Goal: Task Accomplishment & Management: Complete application form

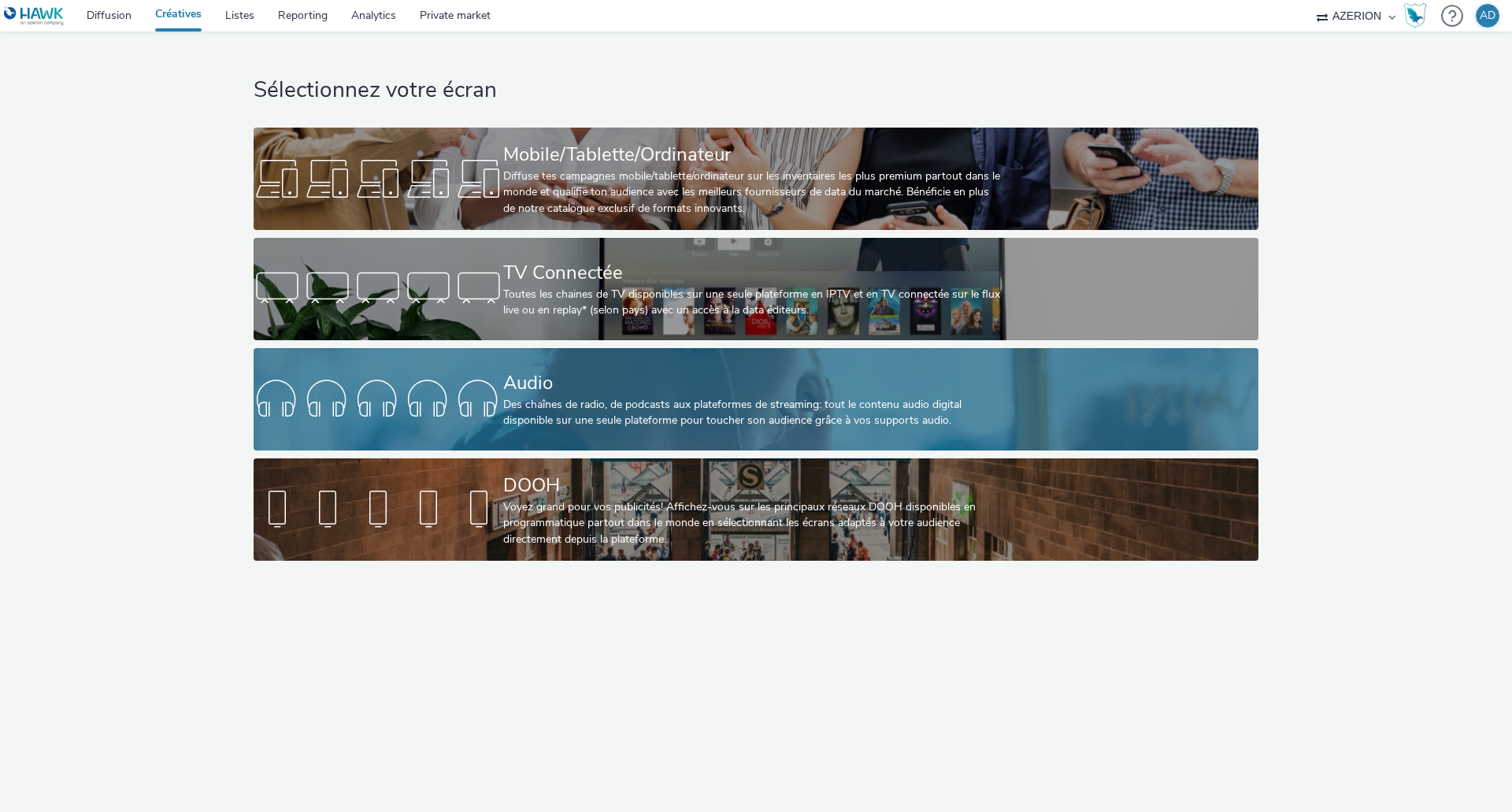
click at [763, 384] on div "Audio" at bounding box center [753, 383] width 499 height 28
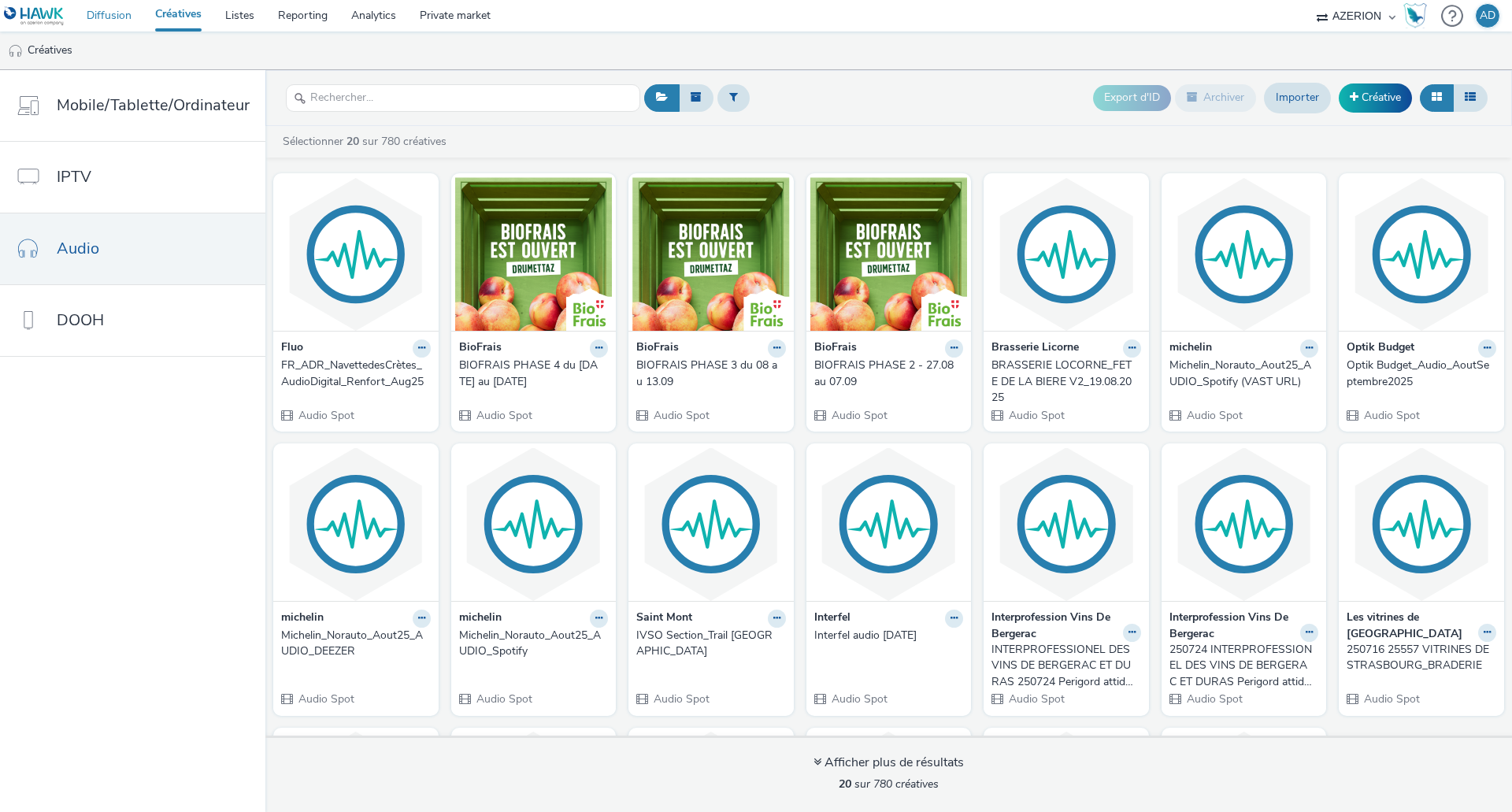
click at [115, 11] on link "Diffusion" at bounding box center [109, 15] width 68 height 31
click at [361, 96] on input "text" at bounding box center [462, 98] width 354 height 28
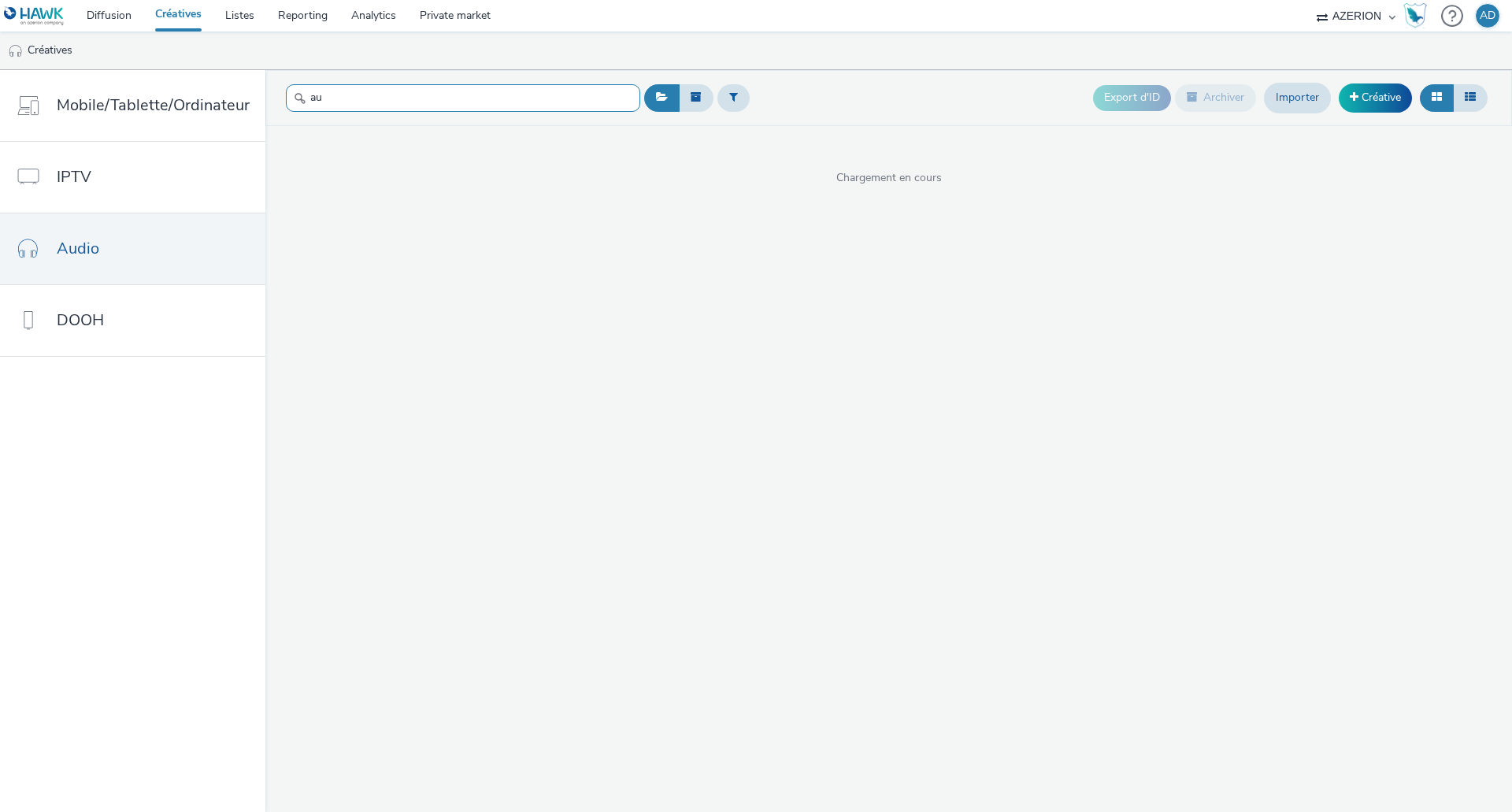
type input "a"
type input "c"
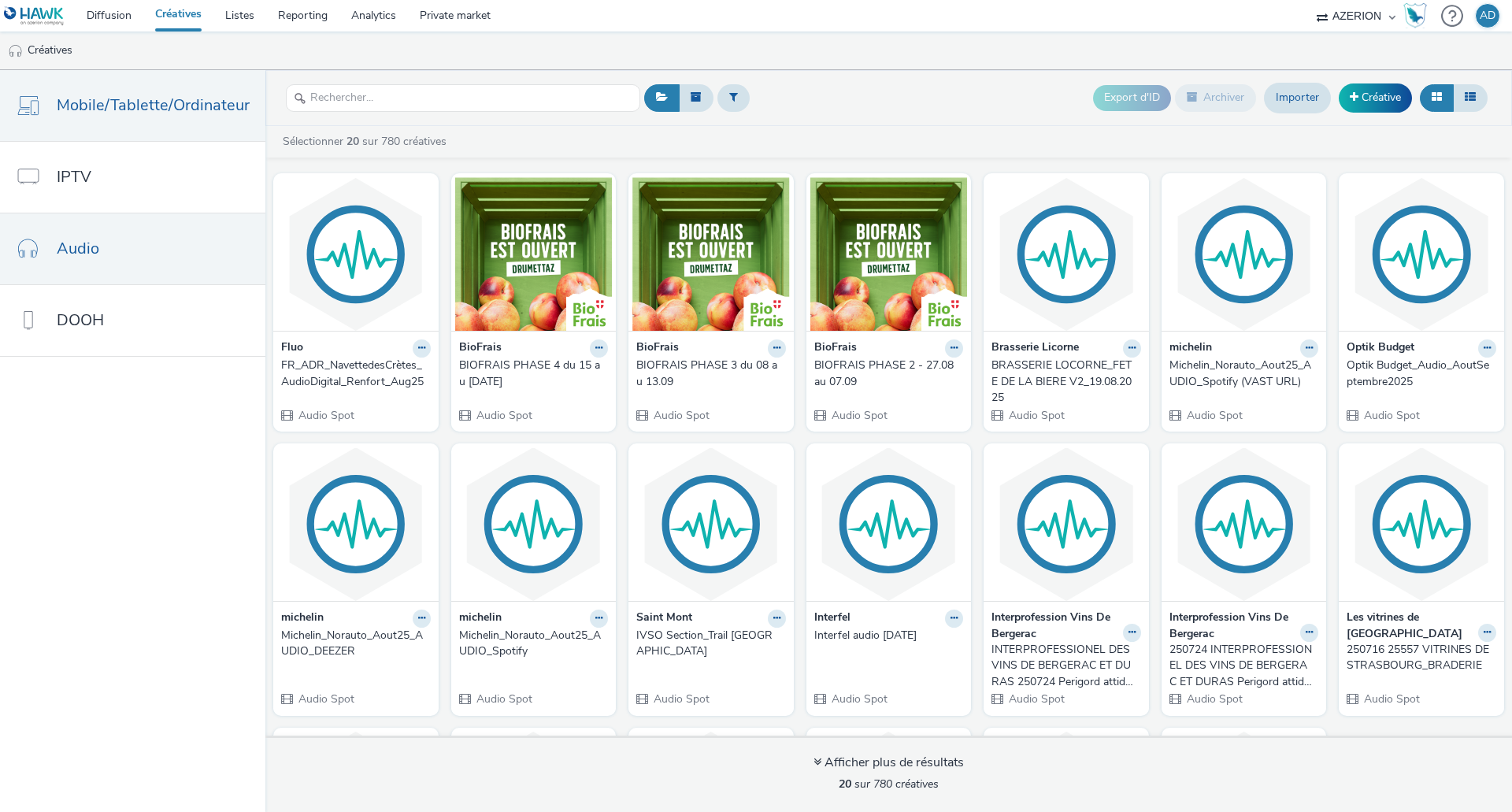
click at [106, 108] on span "Mobile/Tablette/Ordinateur" at bounding box center [153, 105] width 193 height 23
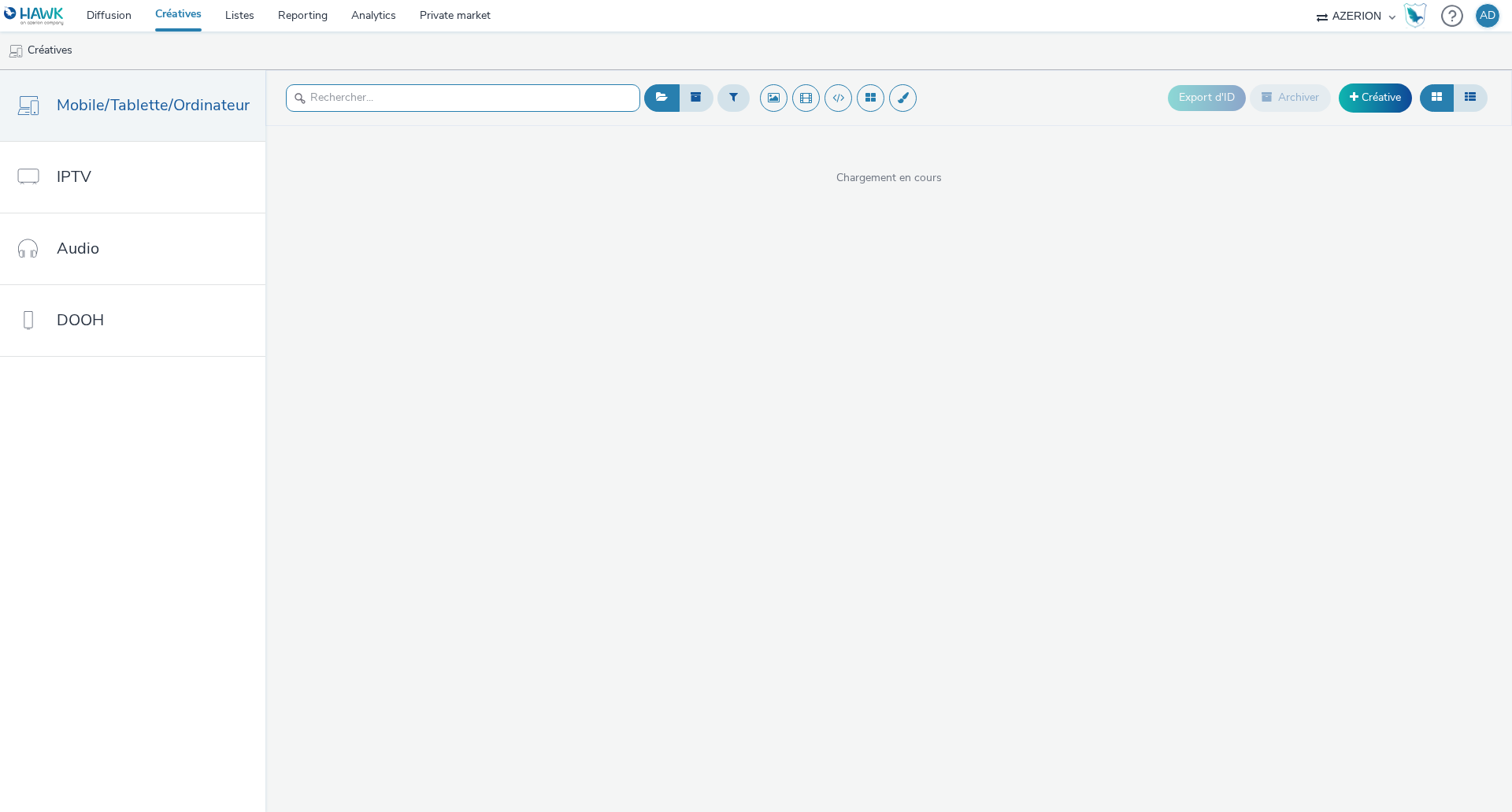
click at [351, 99] on input "text" at bounding box center [462, 98] width 354 height 28
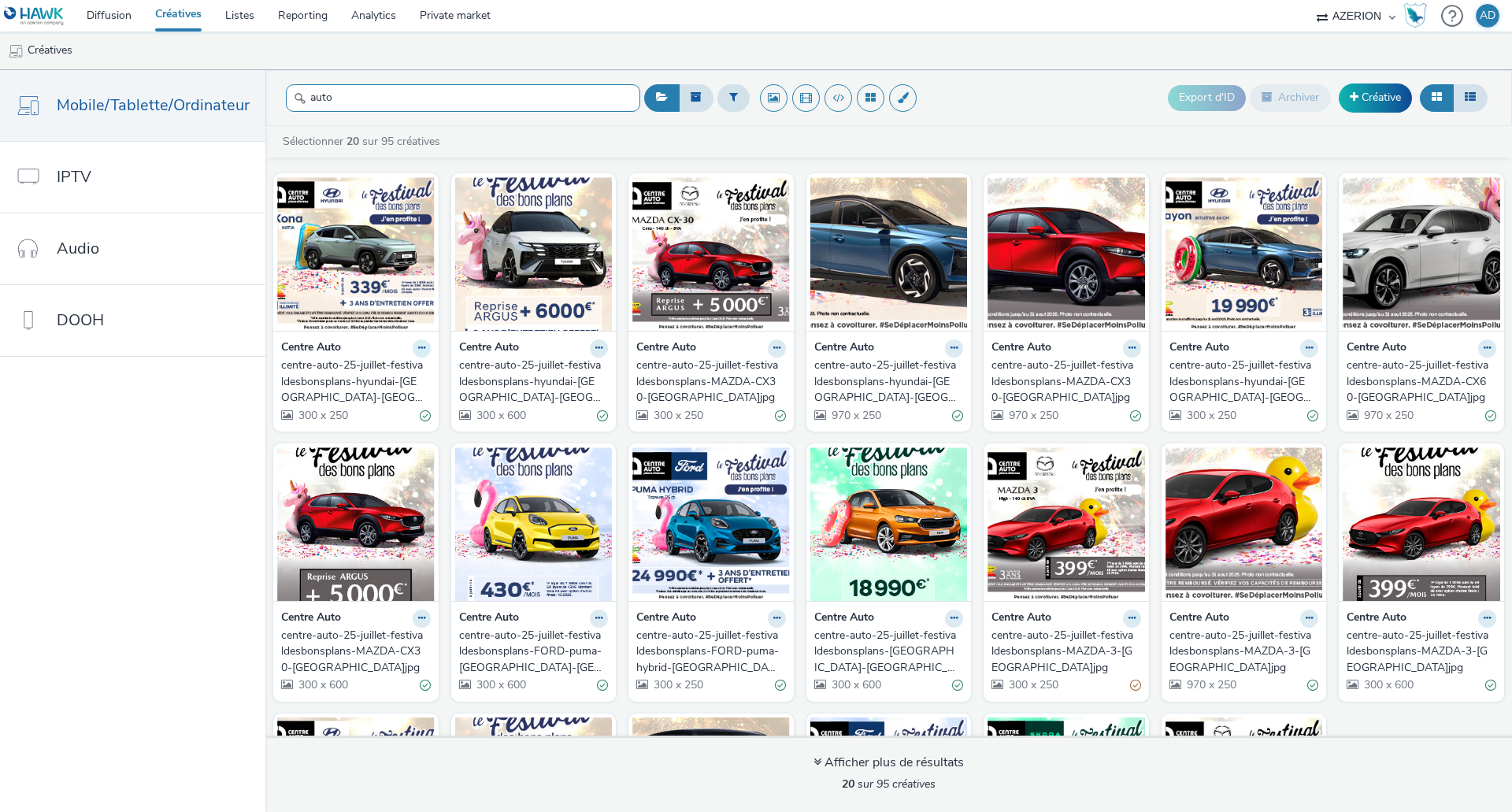
type input "auto"
click at [418, 348] on icon at bounding box center [420, 349] width 7 height 9
click at [380, 372] on link "Modifier" at bounding box center [371, 375] width 118 height 31
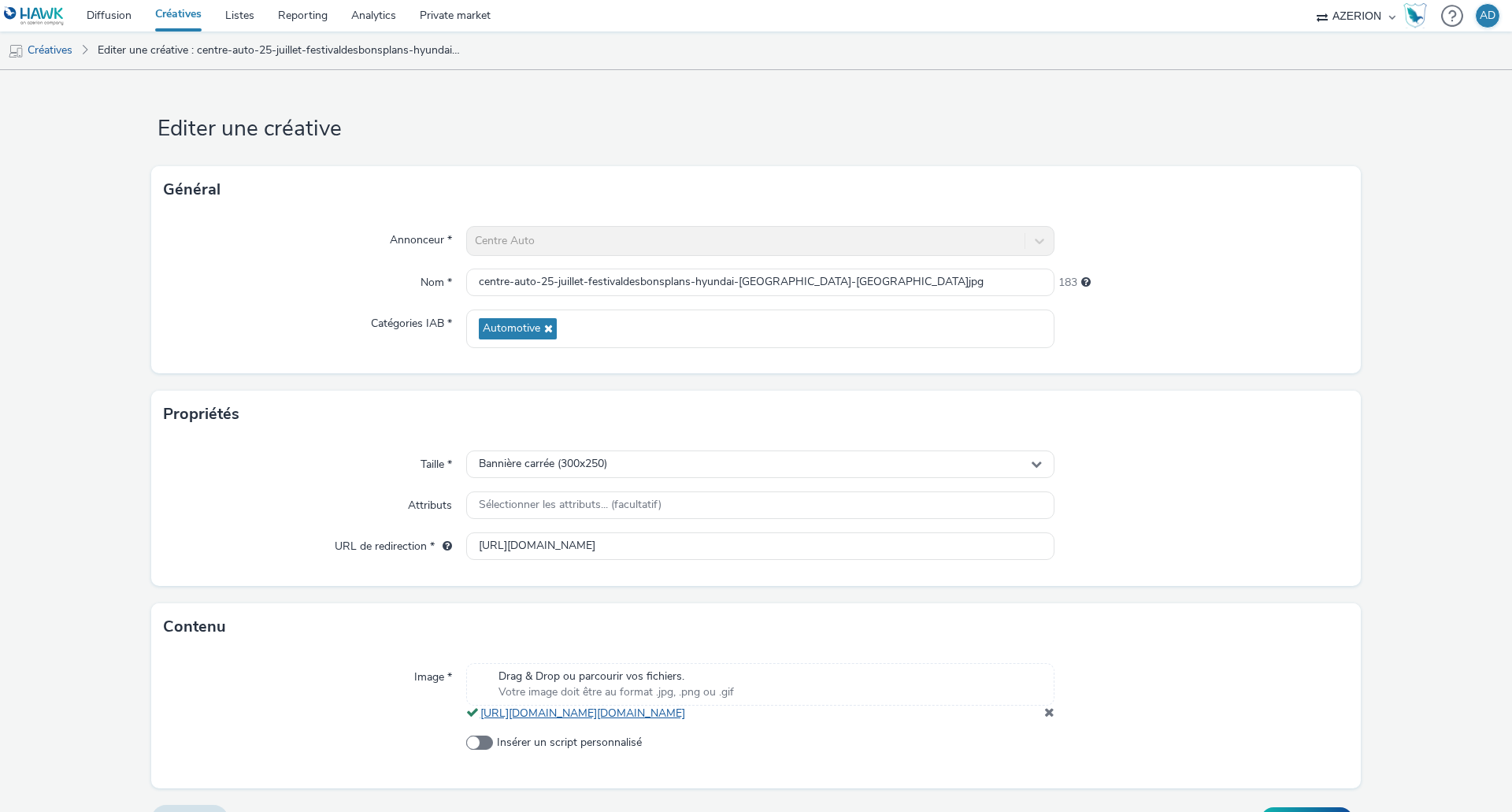
scroll to position [51, 0]
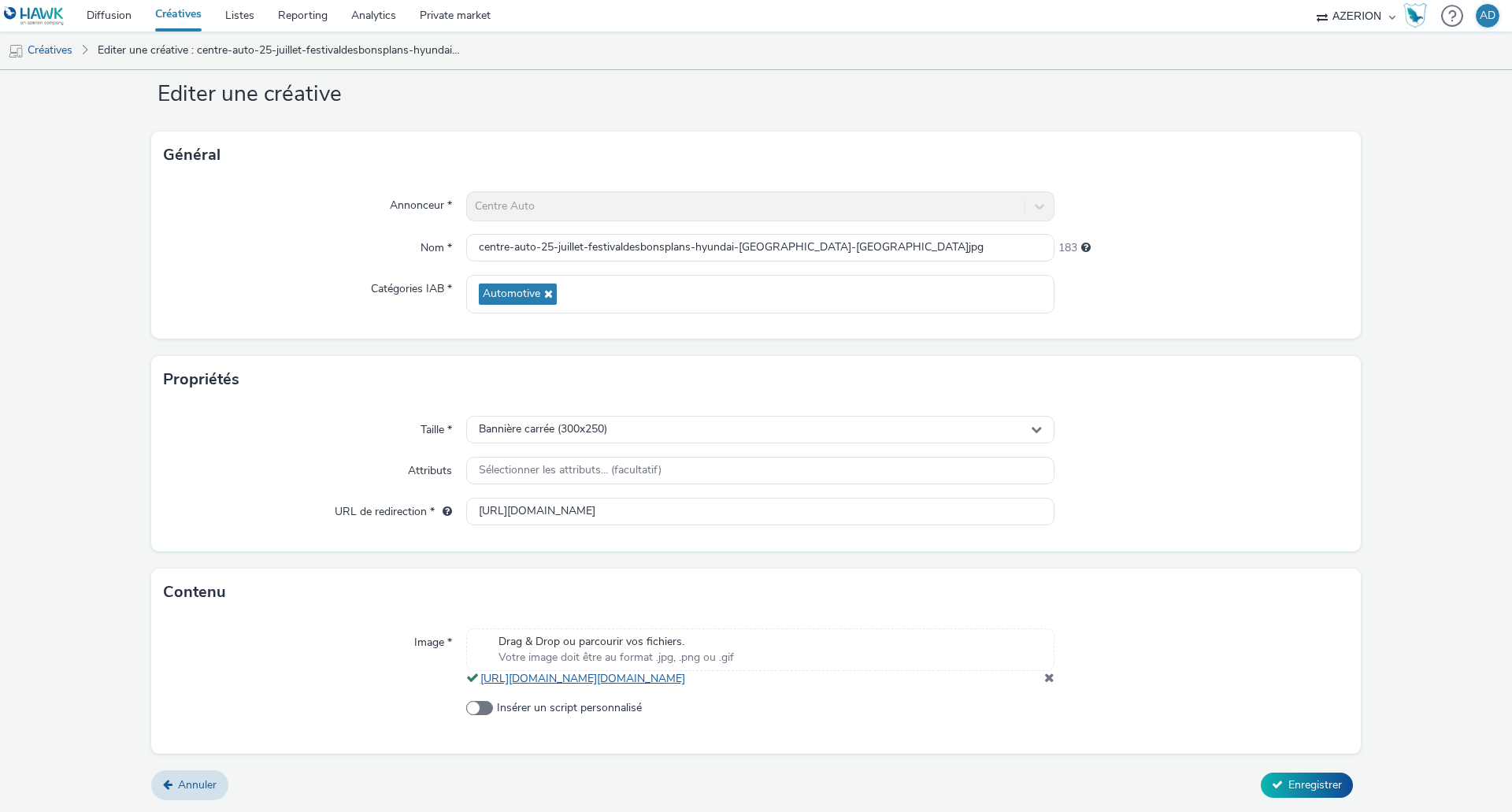
click at [691, 678] on link "https://tabmo-cdn.s3.eu-west-1.amazonaws.com/hawk.tabmo.io/organizations/79162e…" at bounding box center [586, 679] width 211 height 15
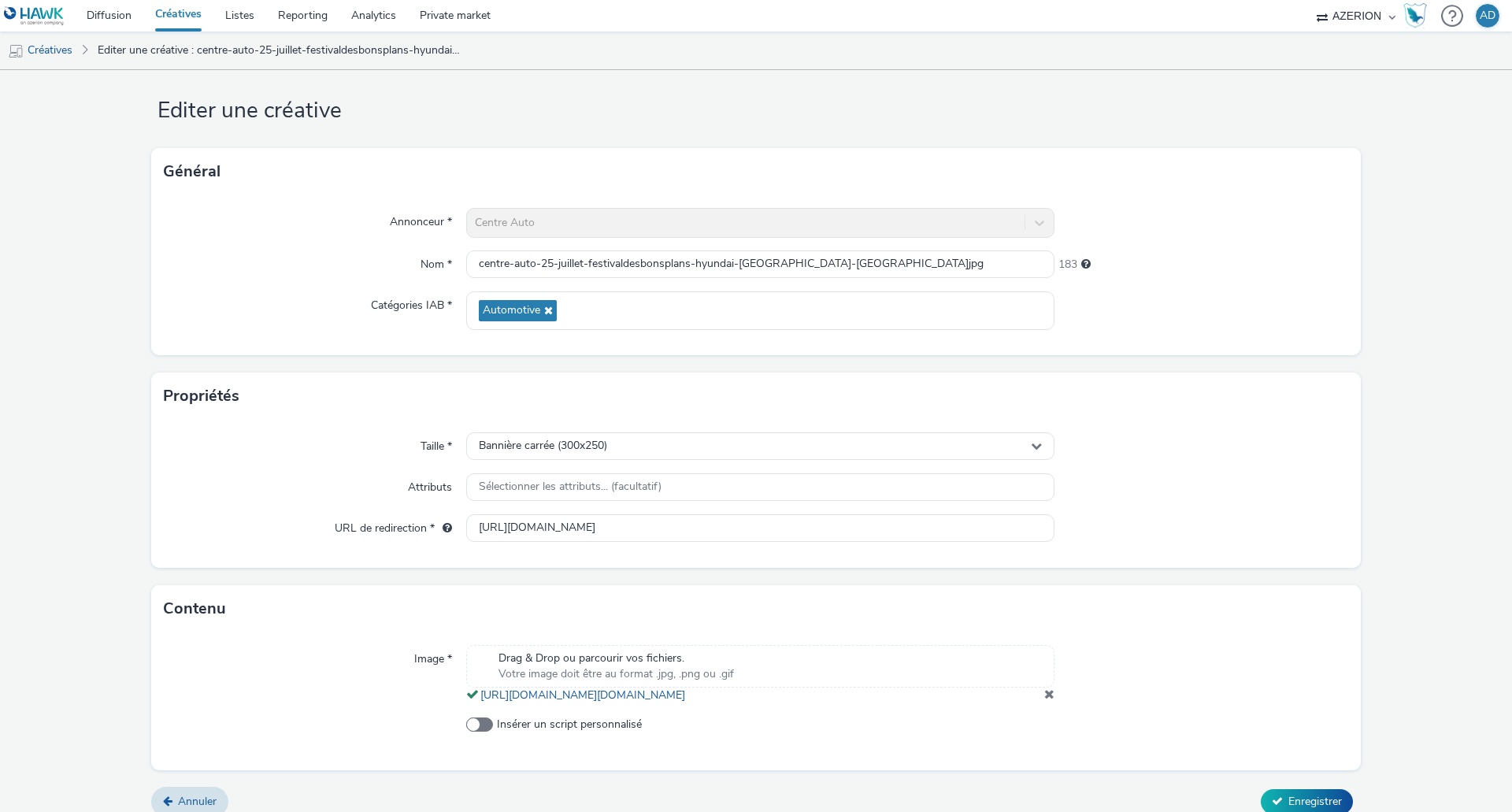
scroll to position [0, 0]
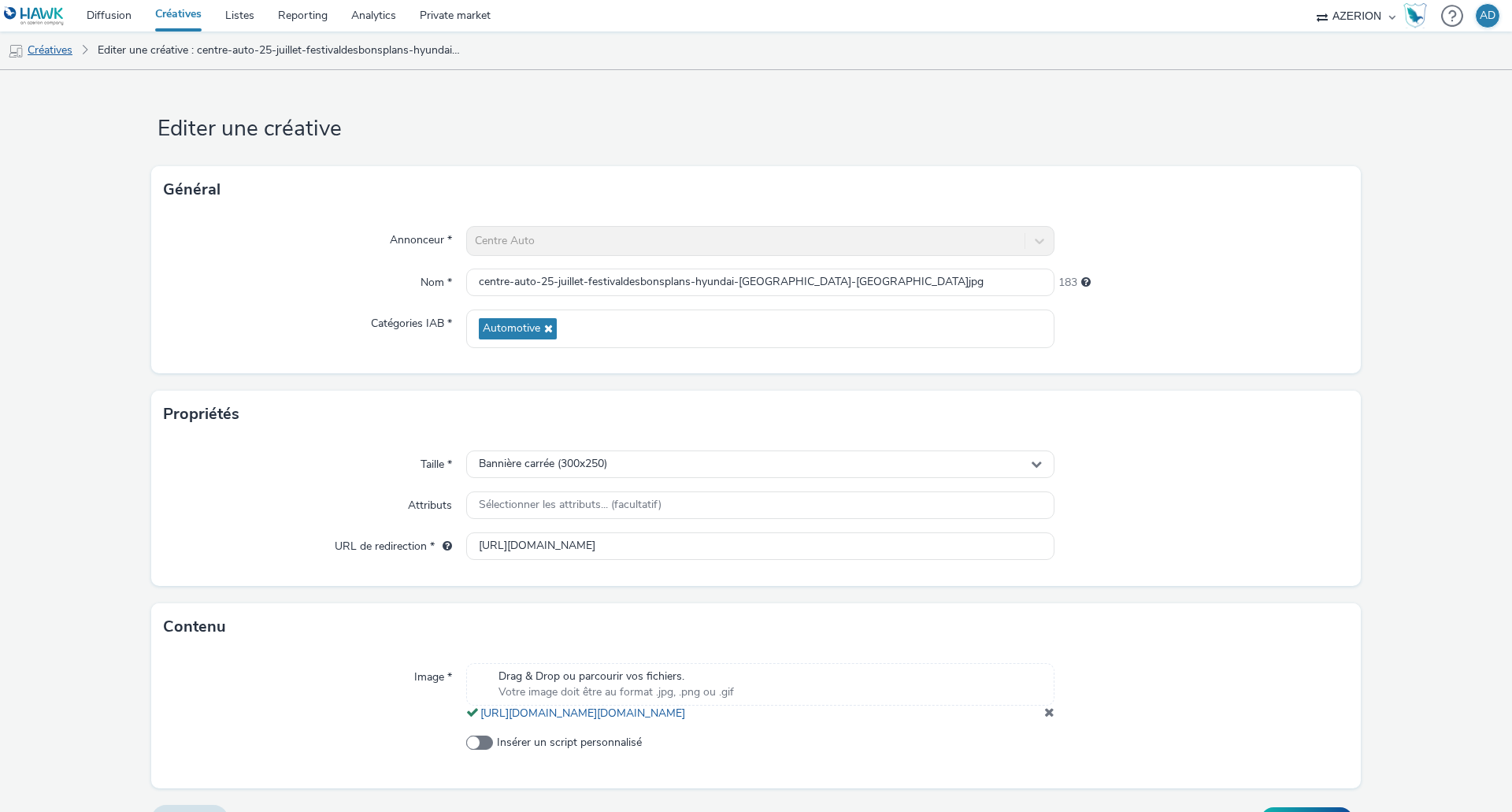
click at [44, 51] on link "Créatives" at bounding box center [40, 50] width 81 height 38
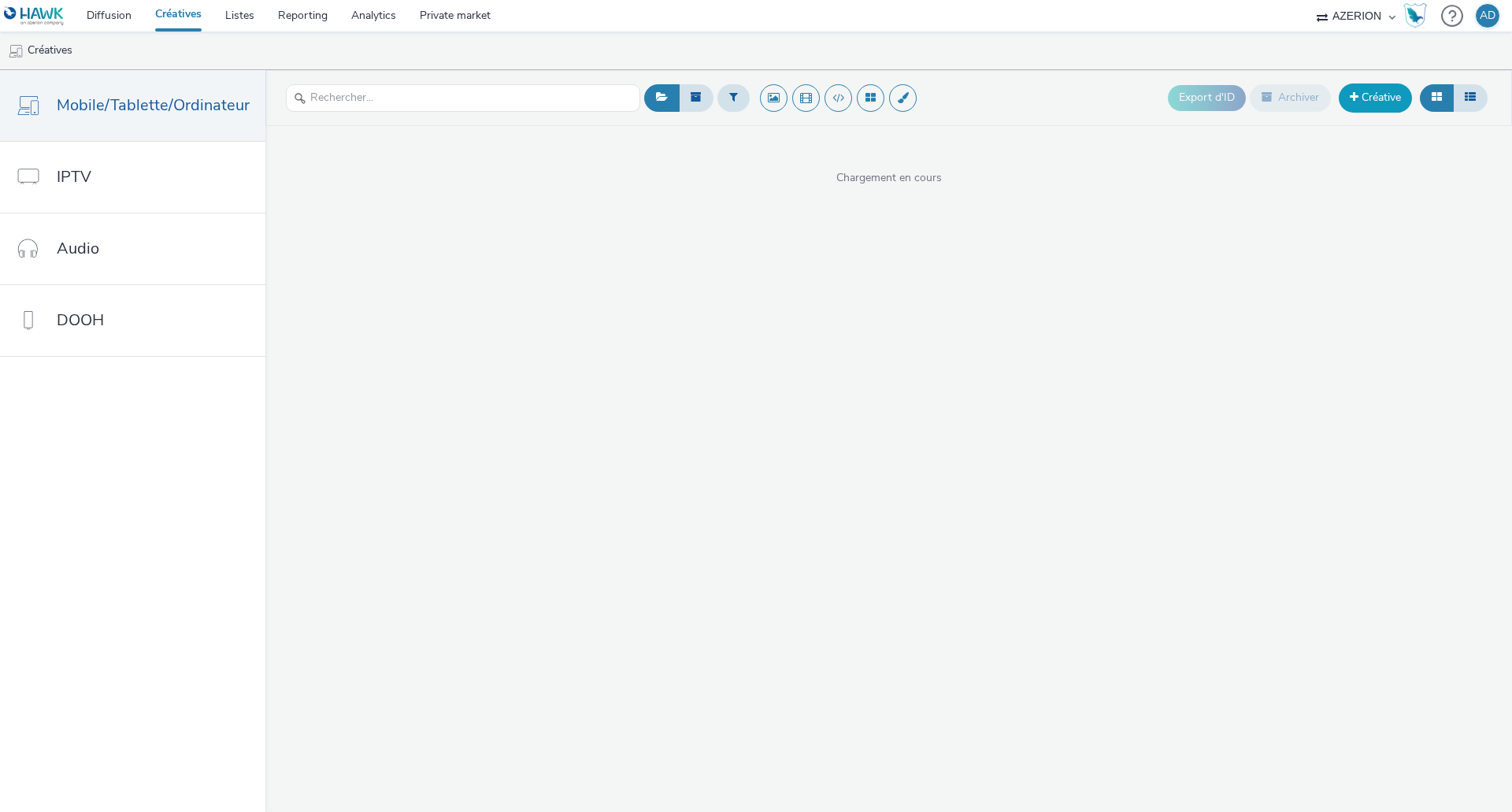
click at [1368, 101] on link "Créative" at bounding box center [1374, 98] width 73 height 28
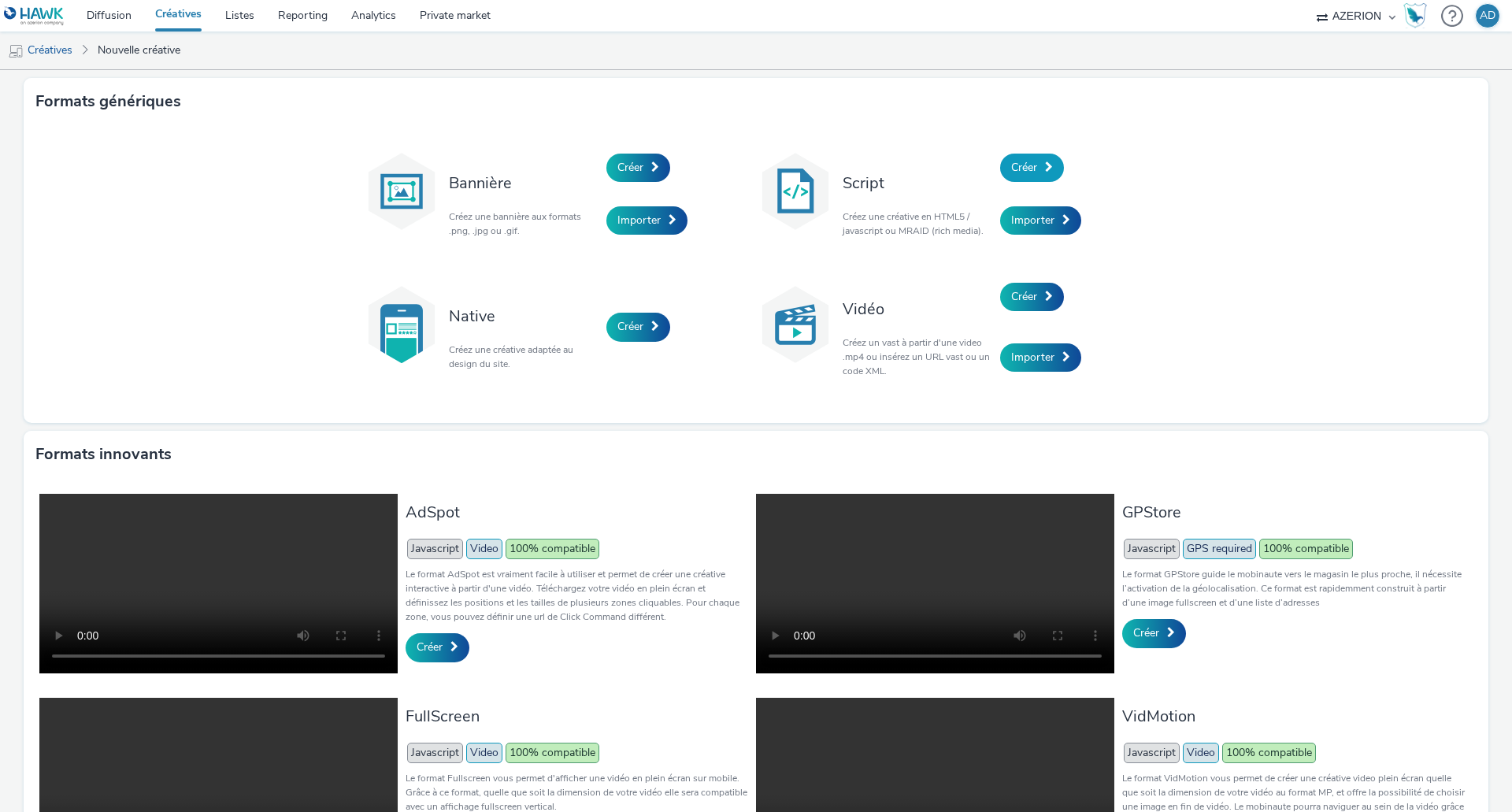
click at [1034, 164] on link "Créer" at bounding box center [1032, 168] width 64 height 28
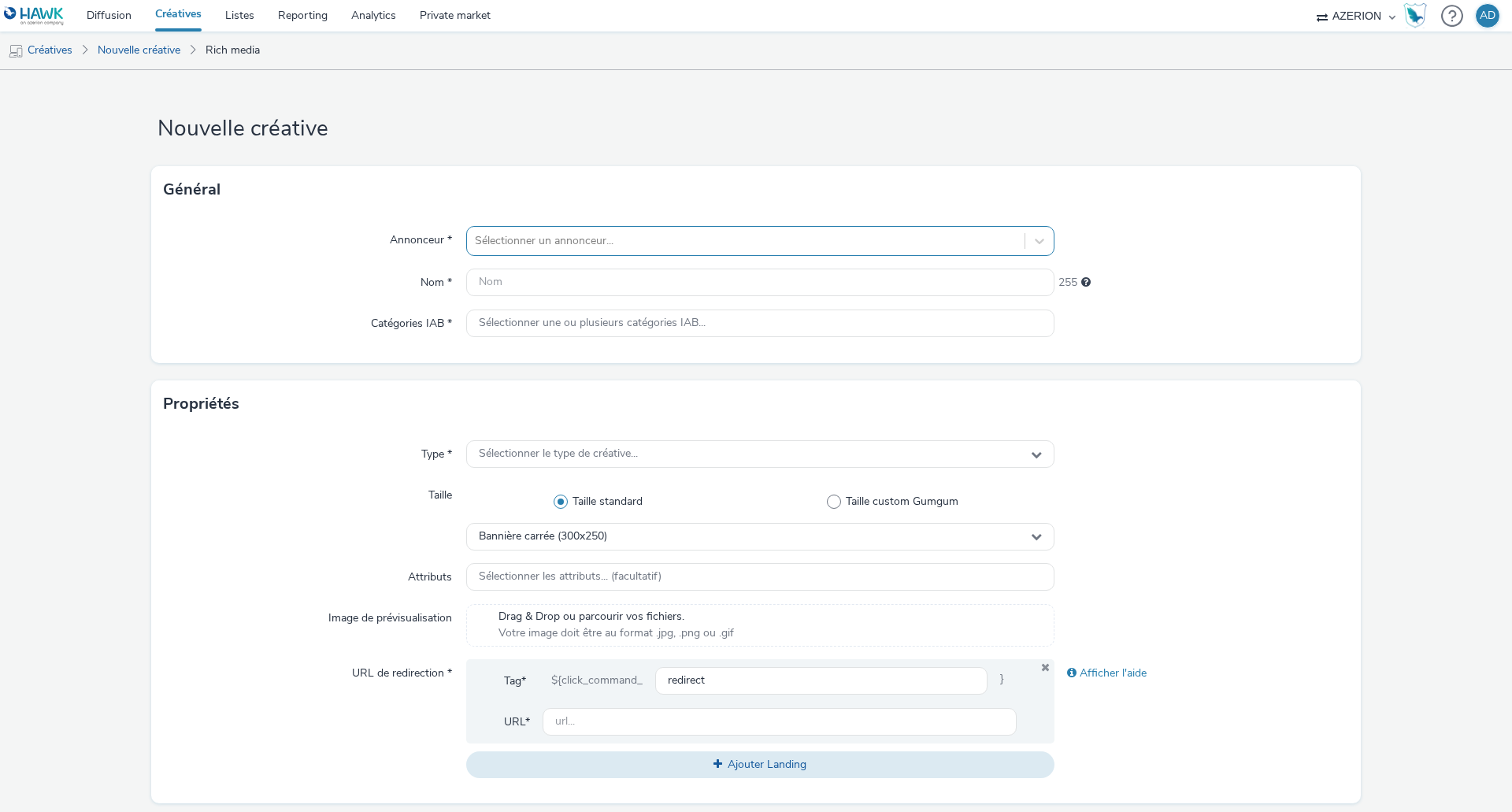
click at [649, 239] on div at bounding box center [745, 241] width 542 height 19
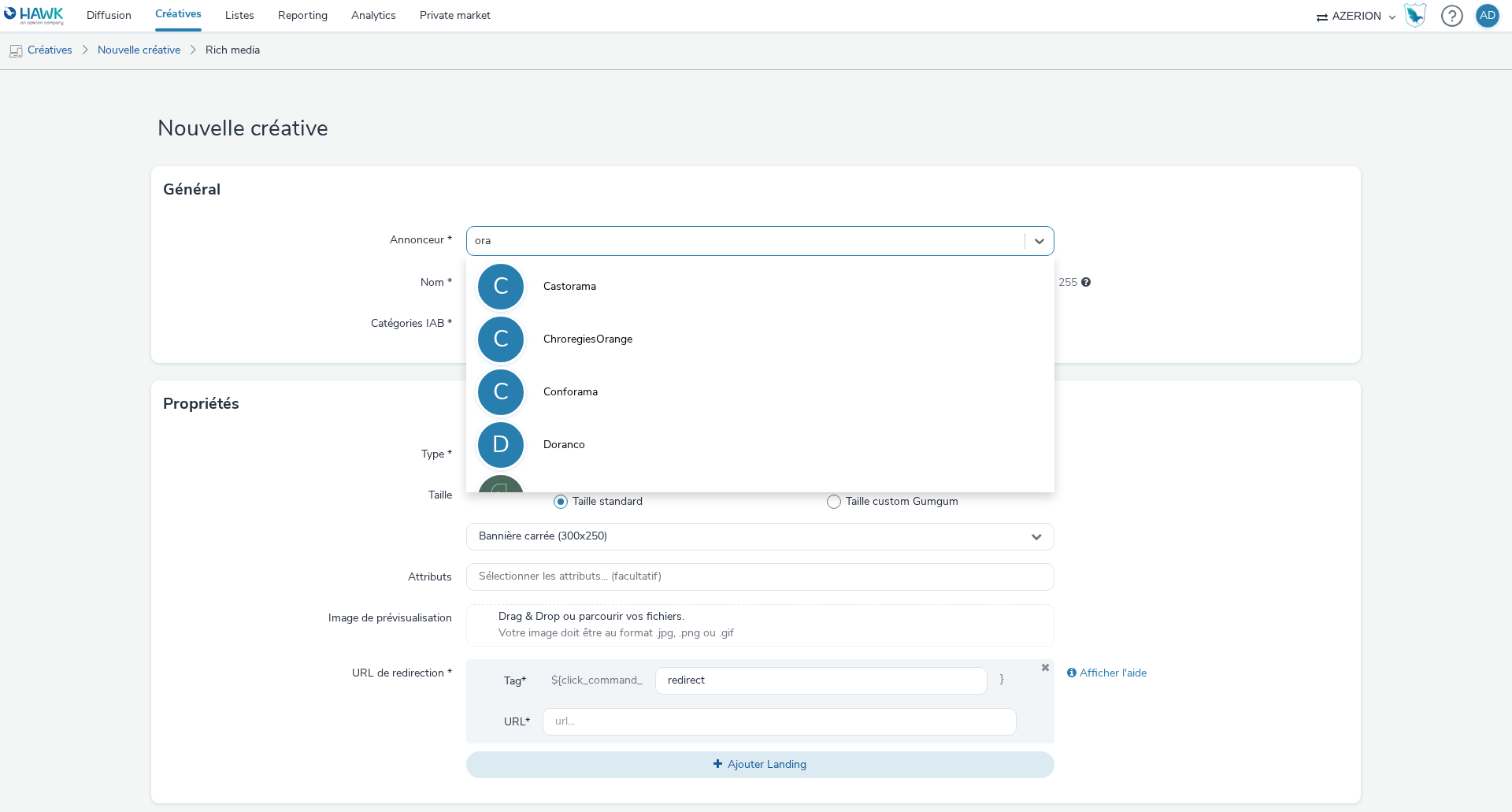
type input "oran"
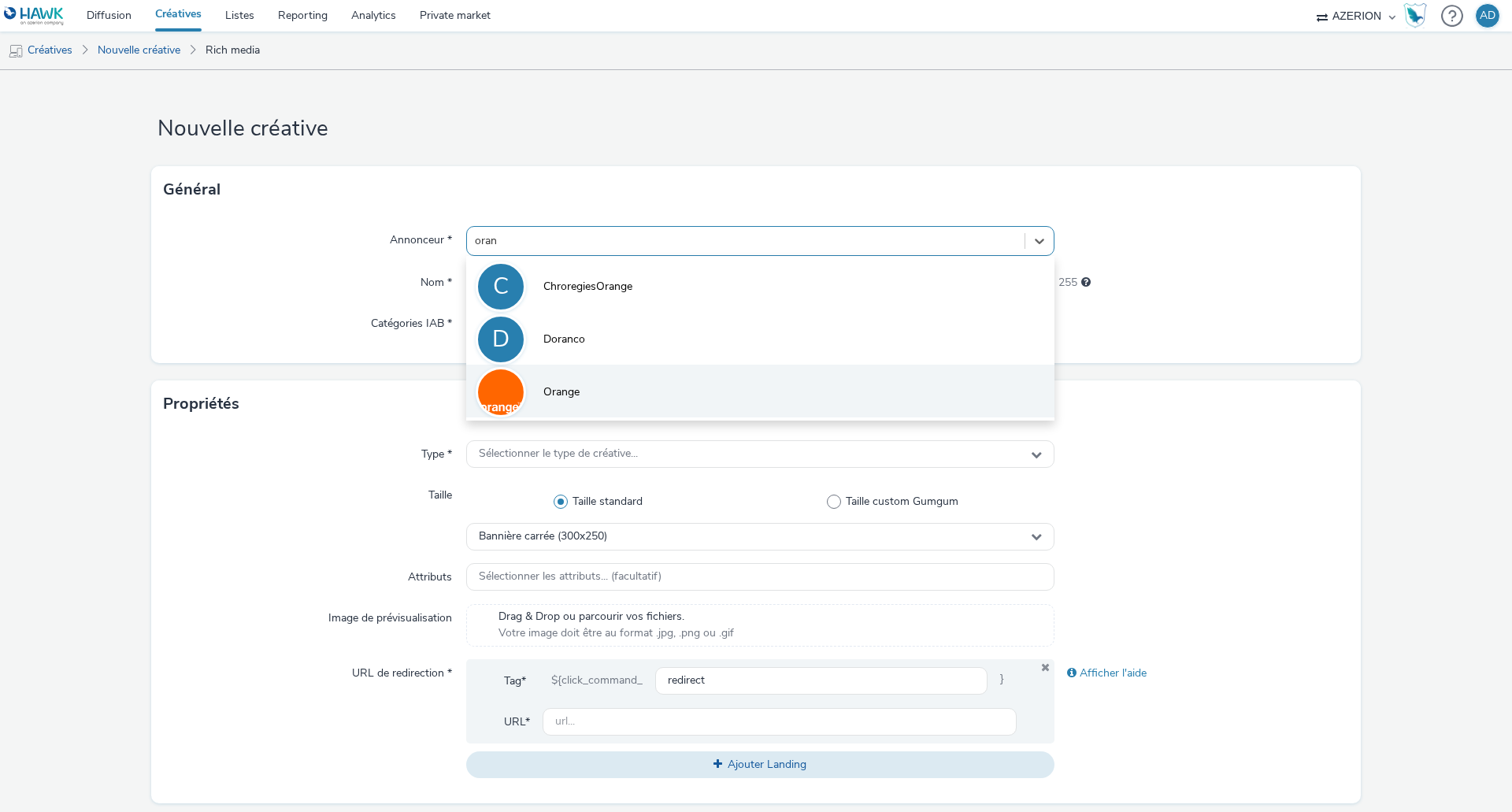
click at [592, 394] on li "Orange" at bounding box center [760, 391] width 588 height 53
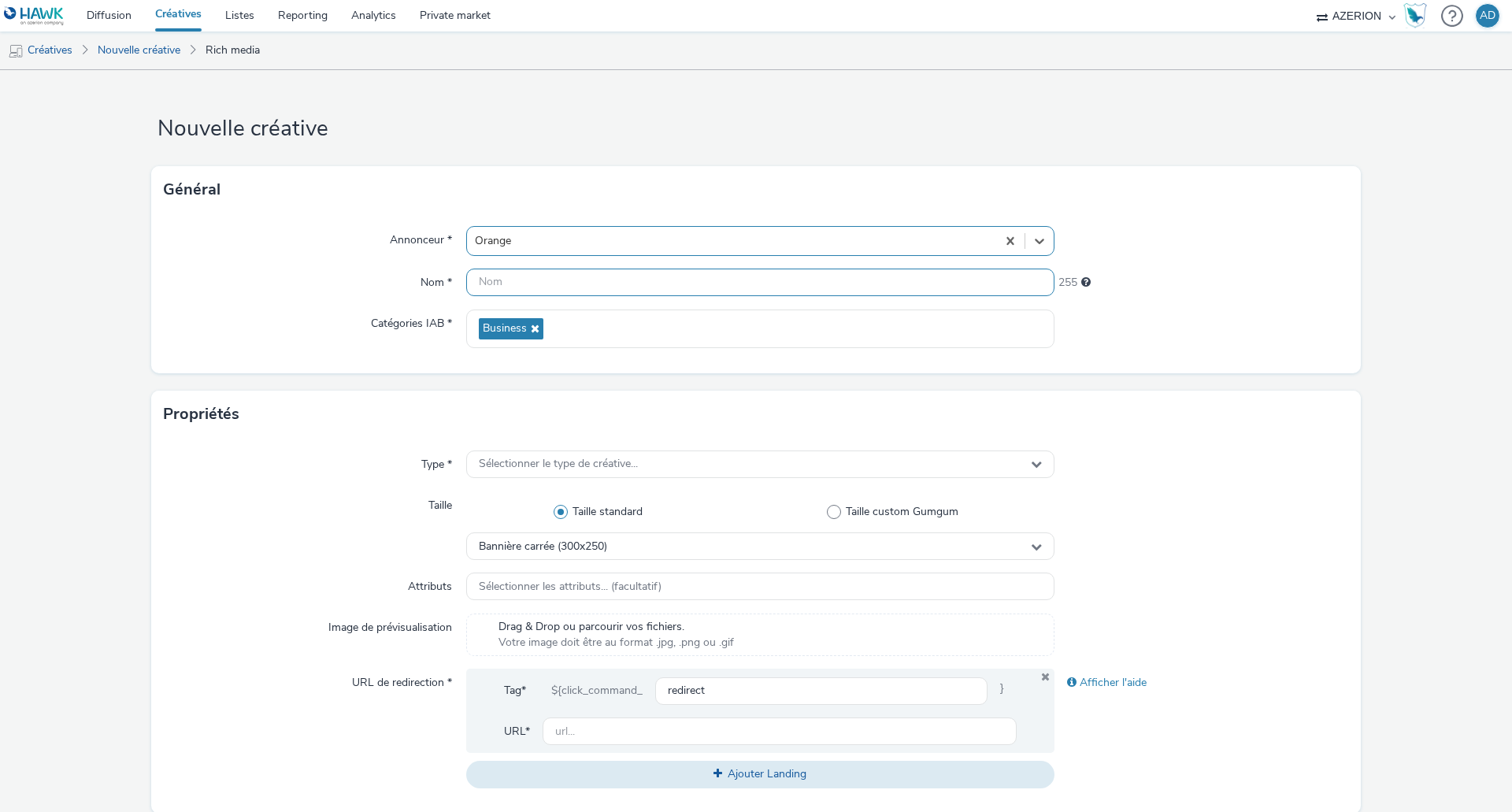
click at [584, 285] on input "text" at bounding box center [760, 282] width 588 height 28
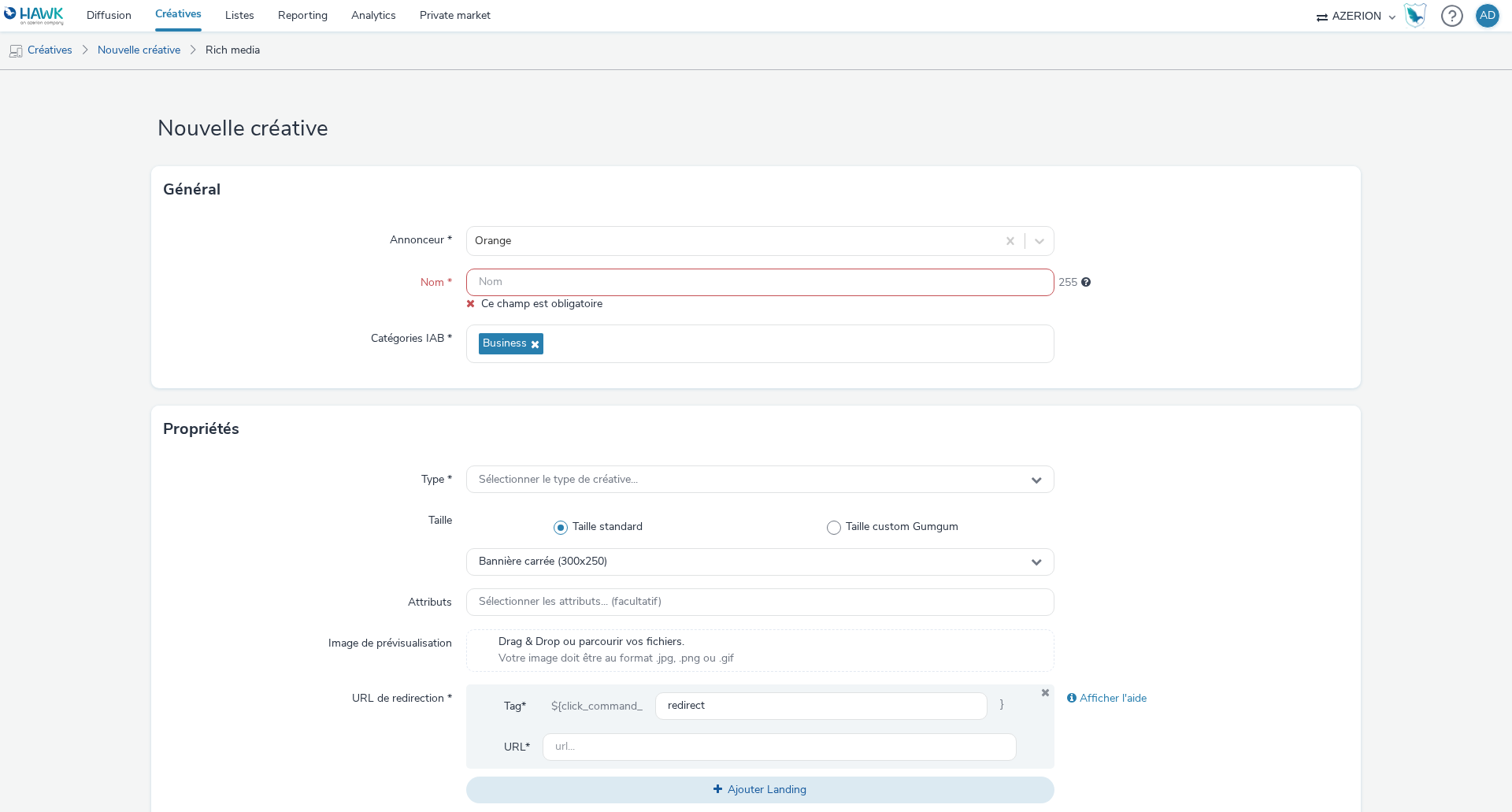
paste input "Orange_Caraibe"
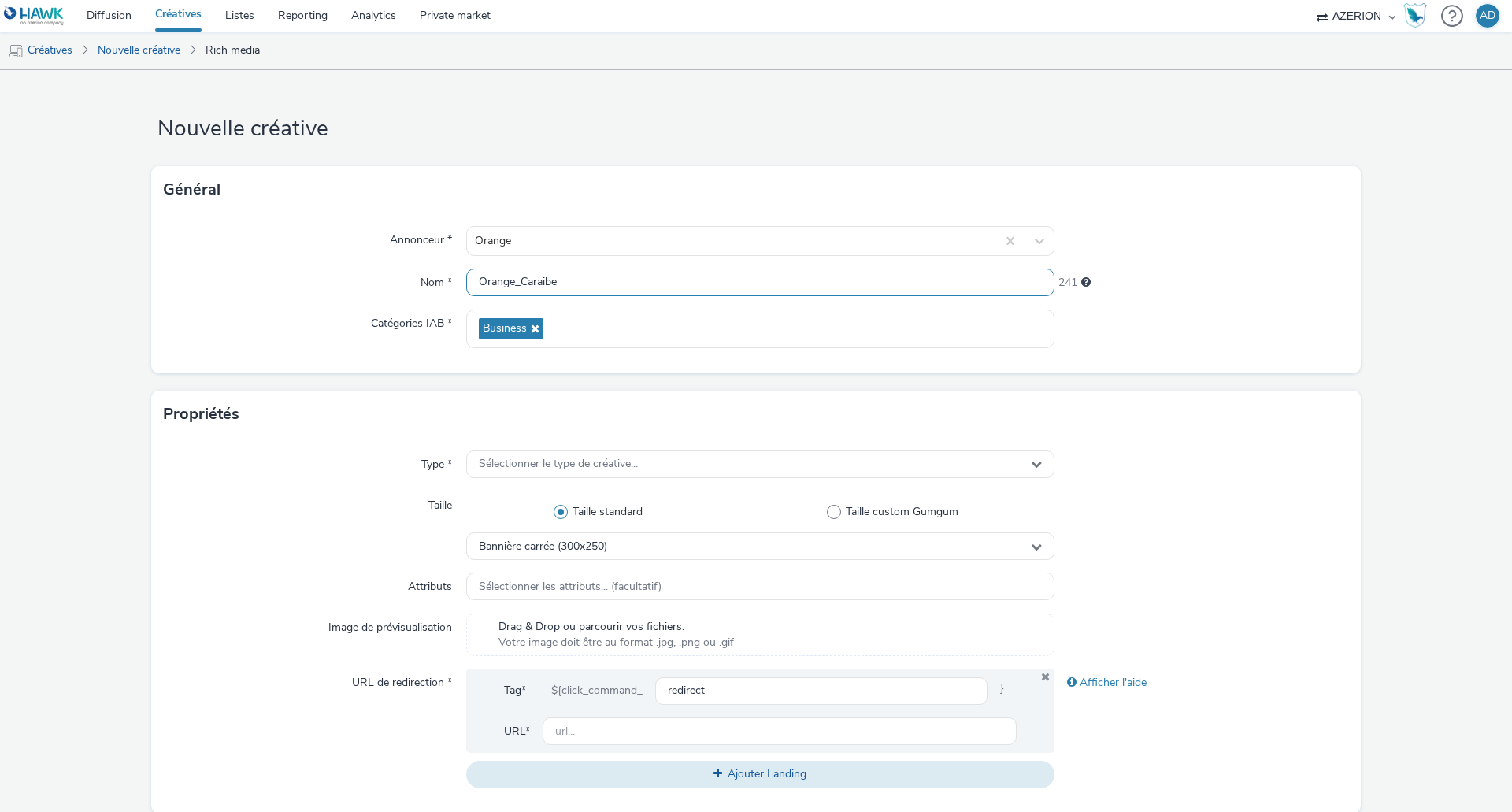
click at [473, 281] on input "Orange_Caraibe" at bounding box center [760, 282] width 588 height 28
click at [612, 286] on input "MPU_Orange_Caraibe" at bounding box center [760, 282] width 588 height 28
type input "MPU_Orange_Caraibes"
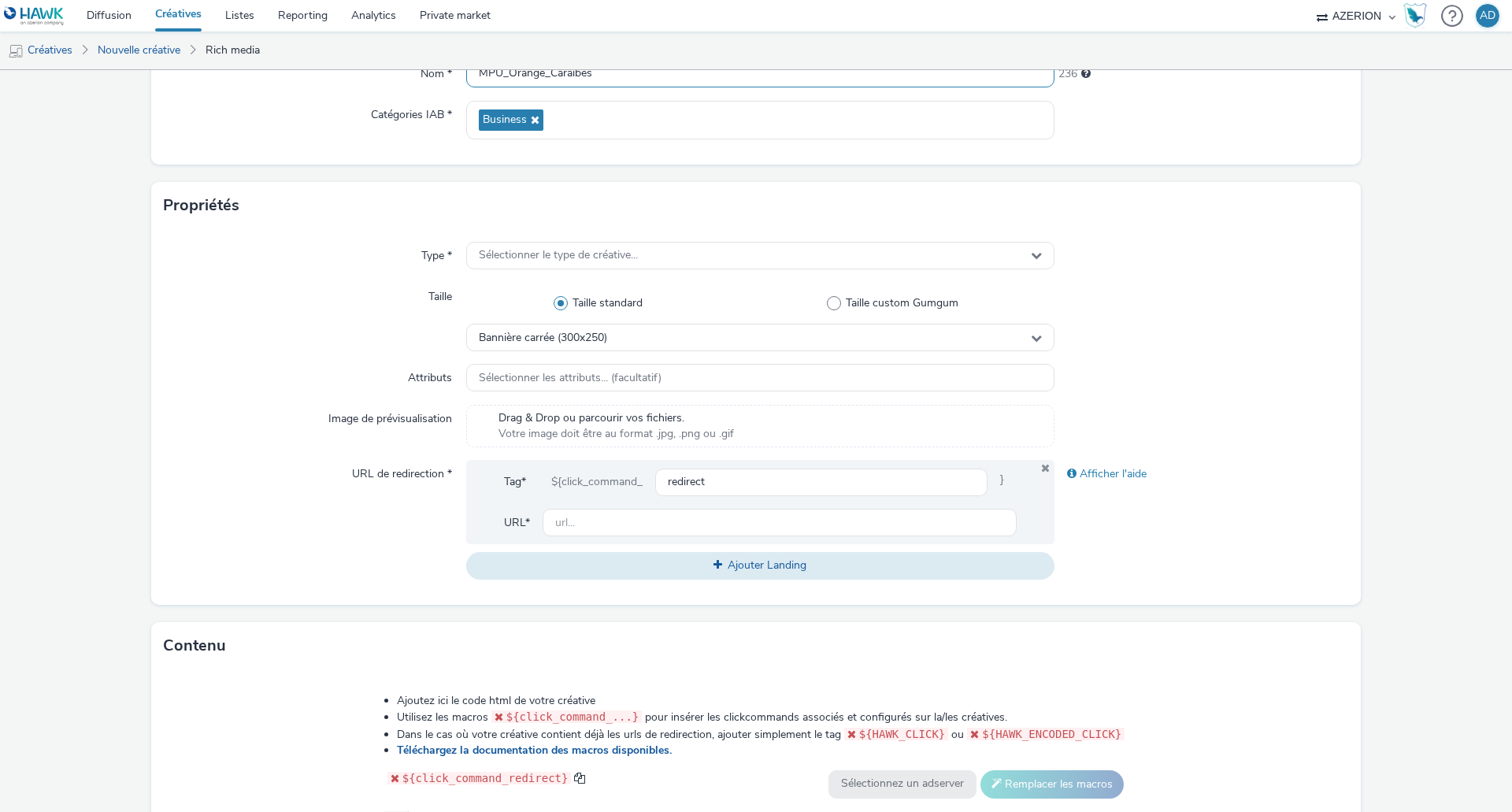
scroll to position [236, 0]
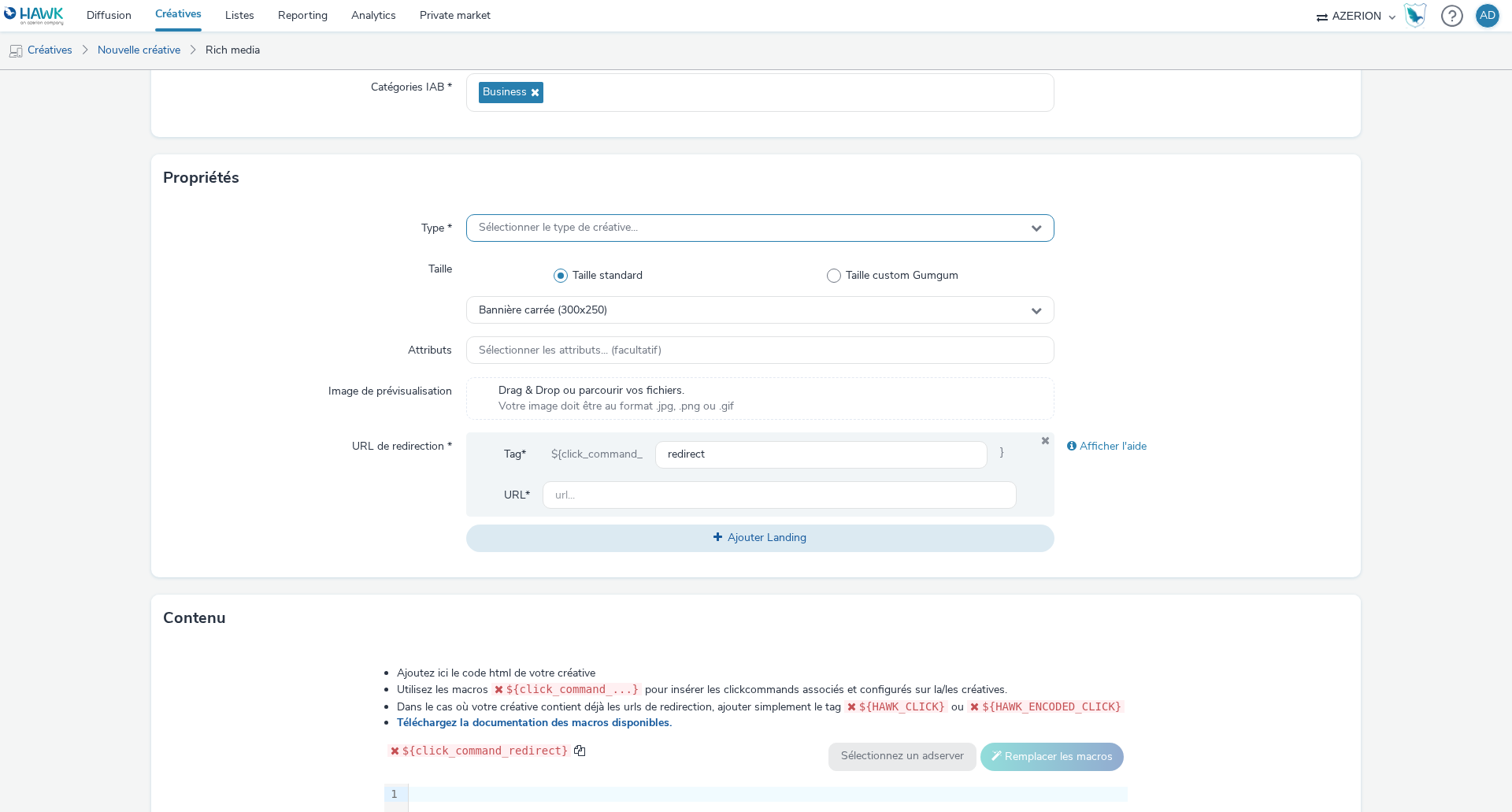
click at [551, 227] on span "Sélectionner le type de créative..." at bounding box center [558, 228] width 159 height 13
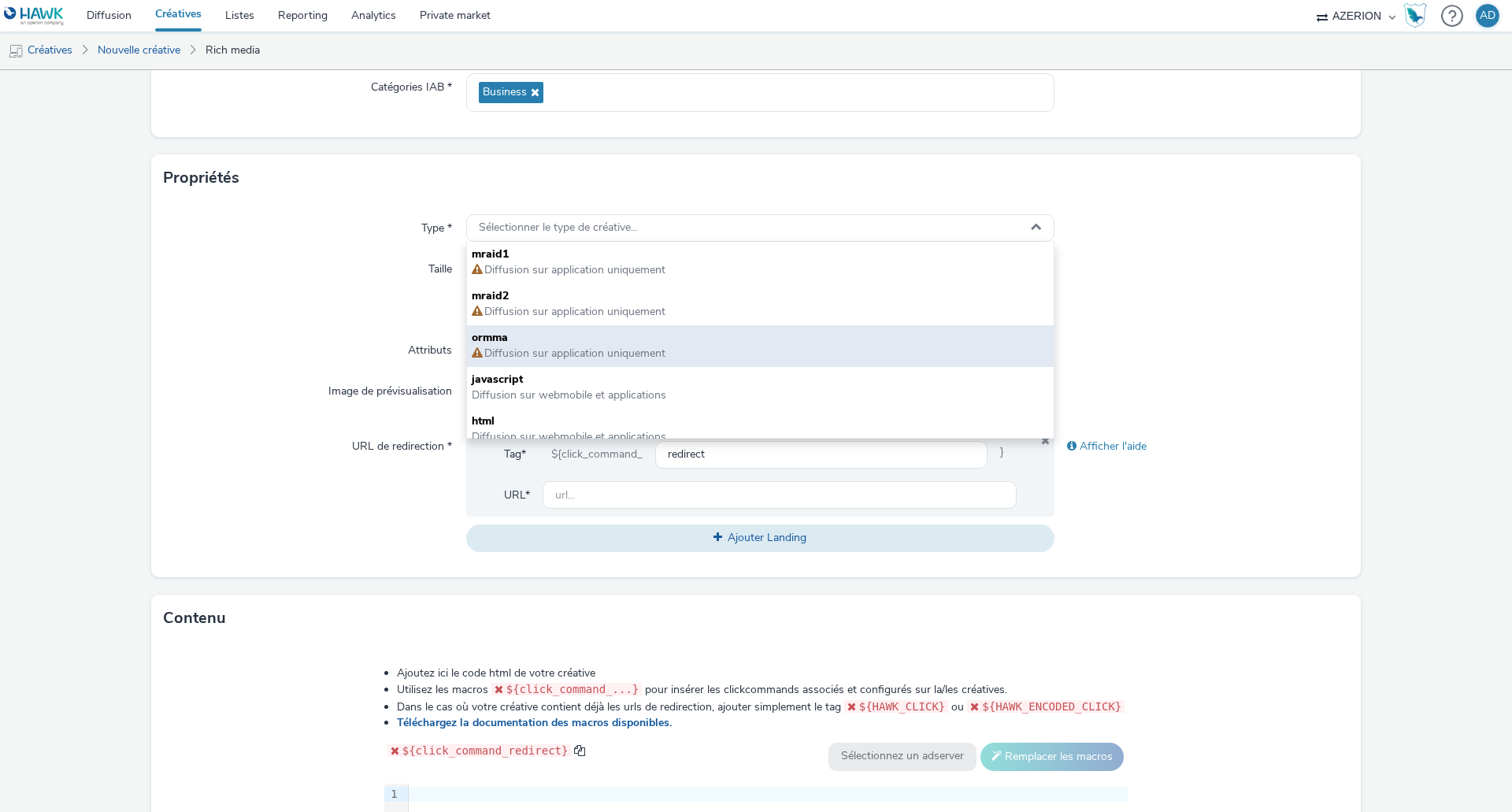
scroll to position [11, 0]
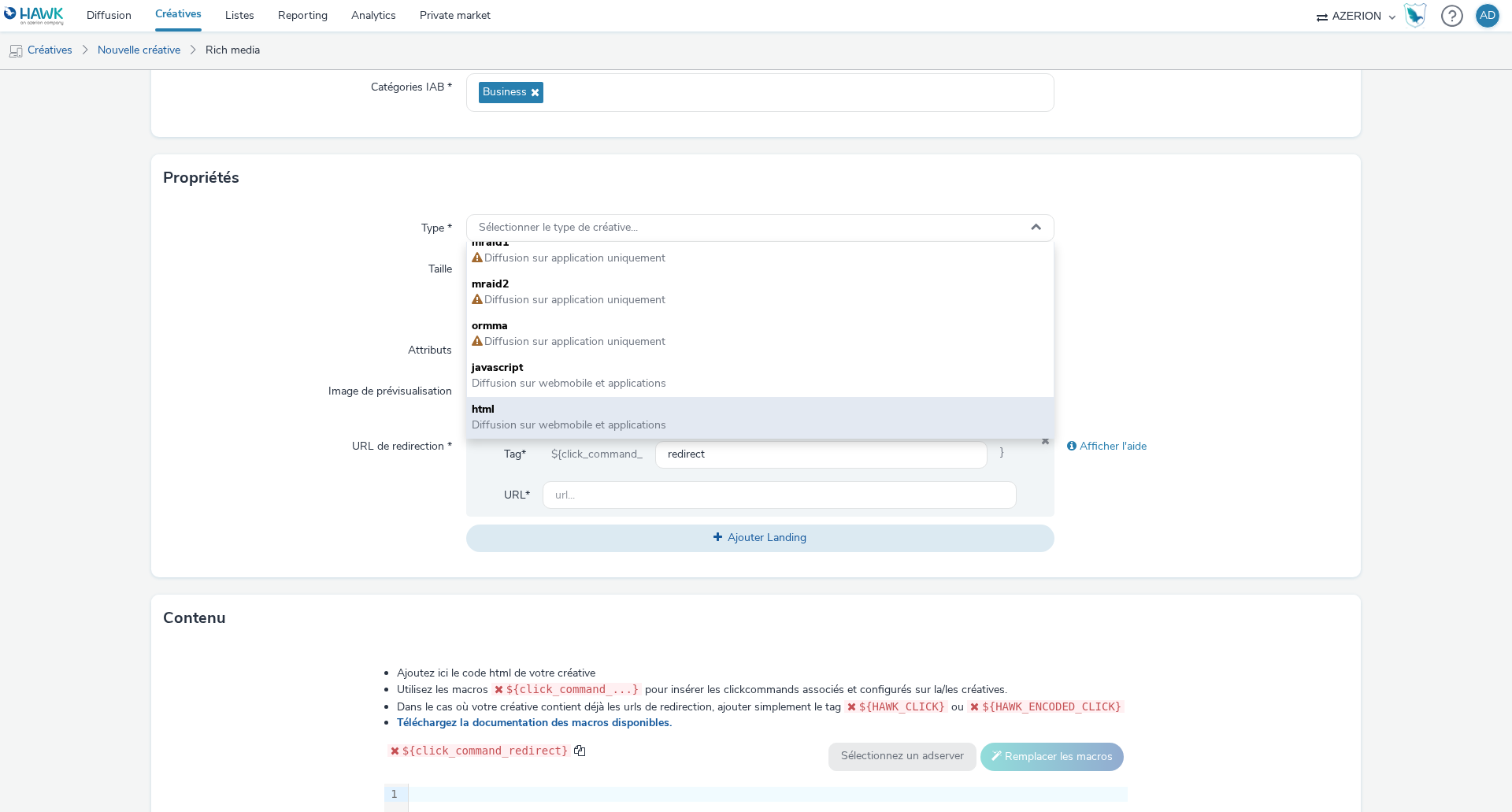
click at [570, 418] on span "Diffusion sur webmobile et applications" at bounding box center [569, 425] width 195 height 15
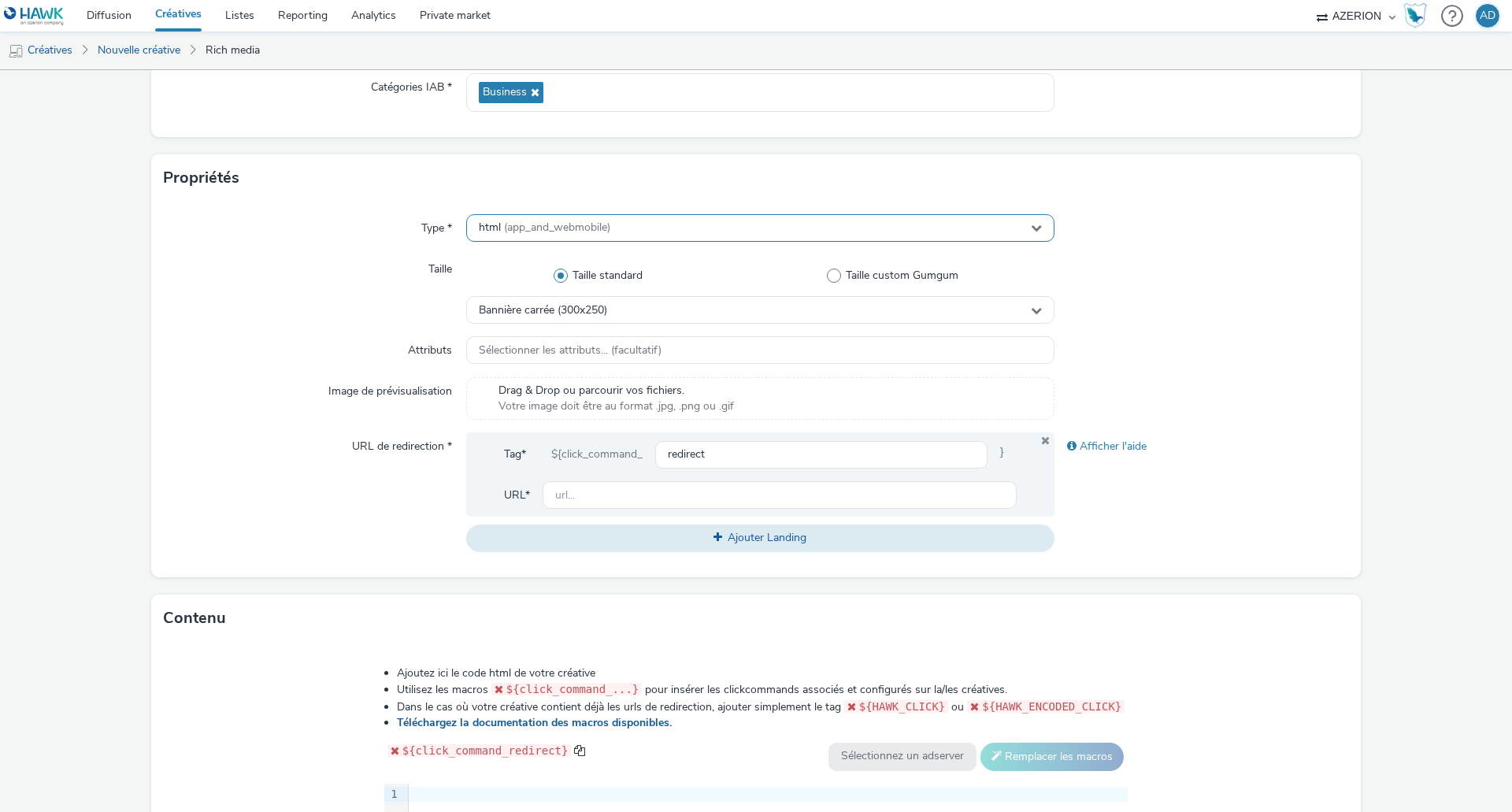
click at [590, 232] on span "(app_and_webmobile)" at bounding box center [557, 227] width 106 height 15
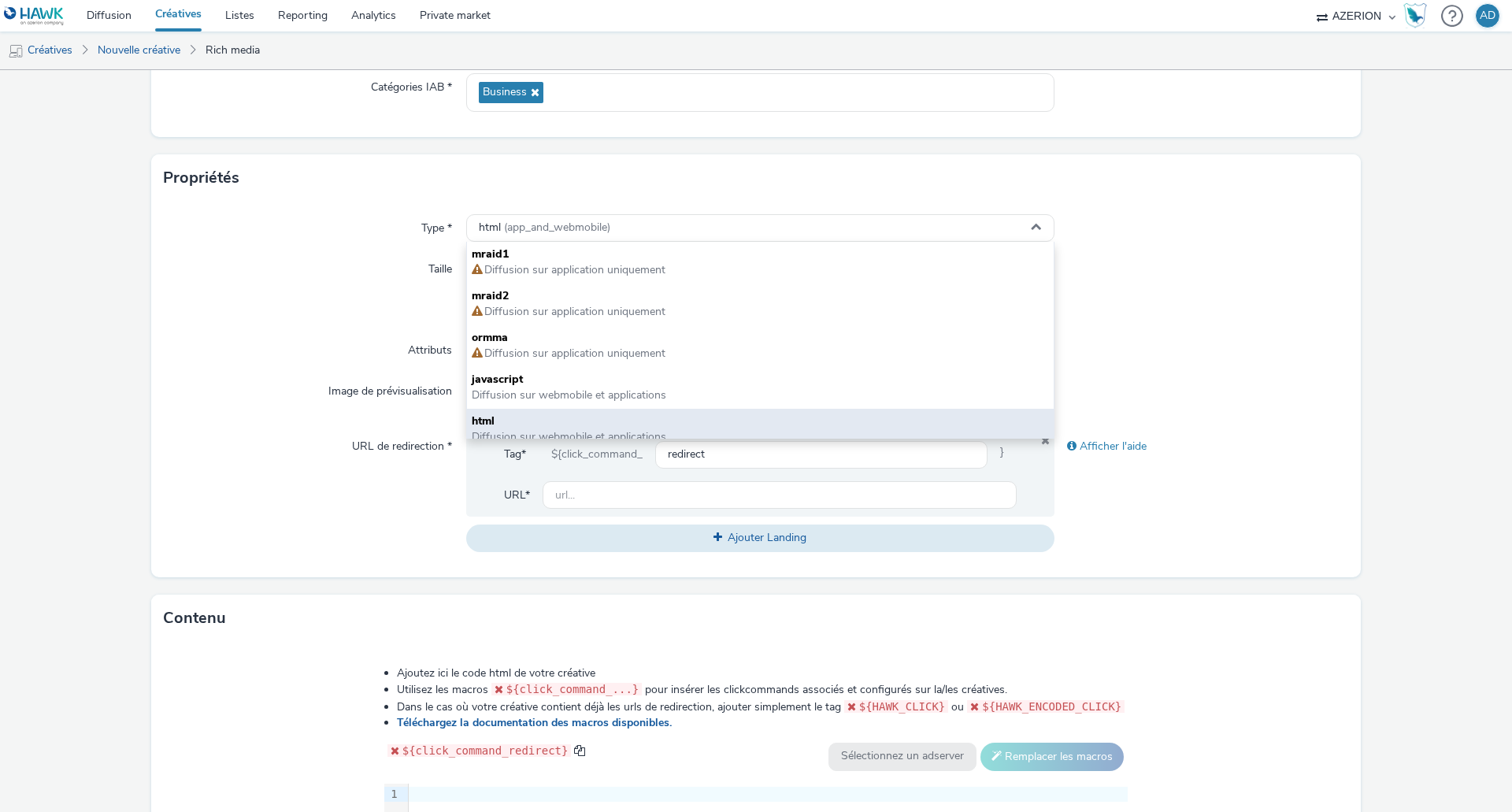
click at [603, 424] on span "html" at bounding box center [760, 422] width 577 height 16
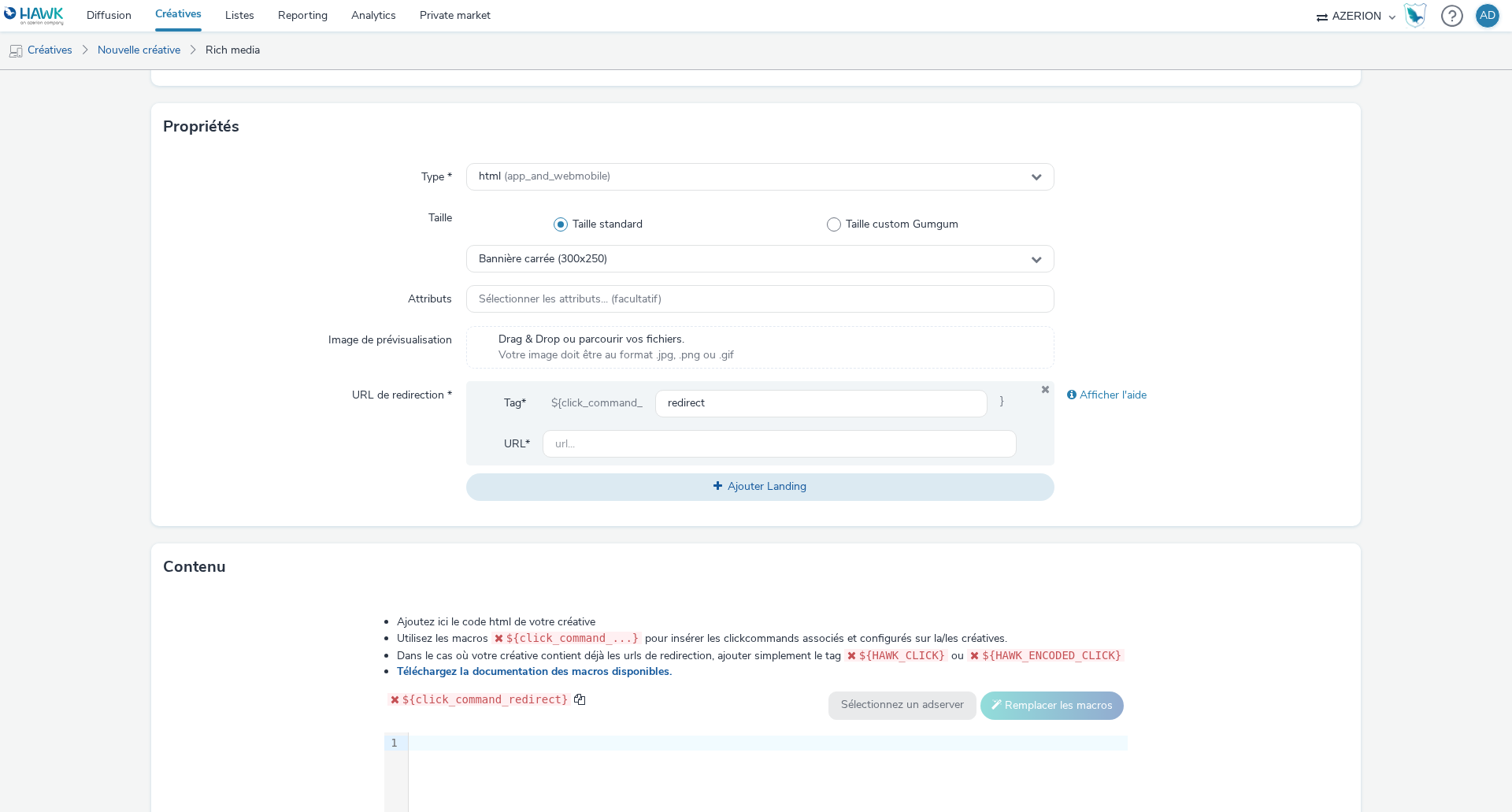
scroll to position [315, 0]
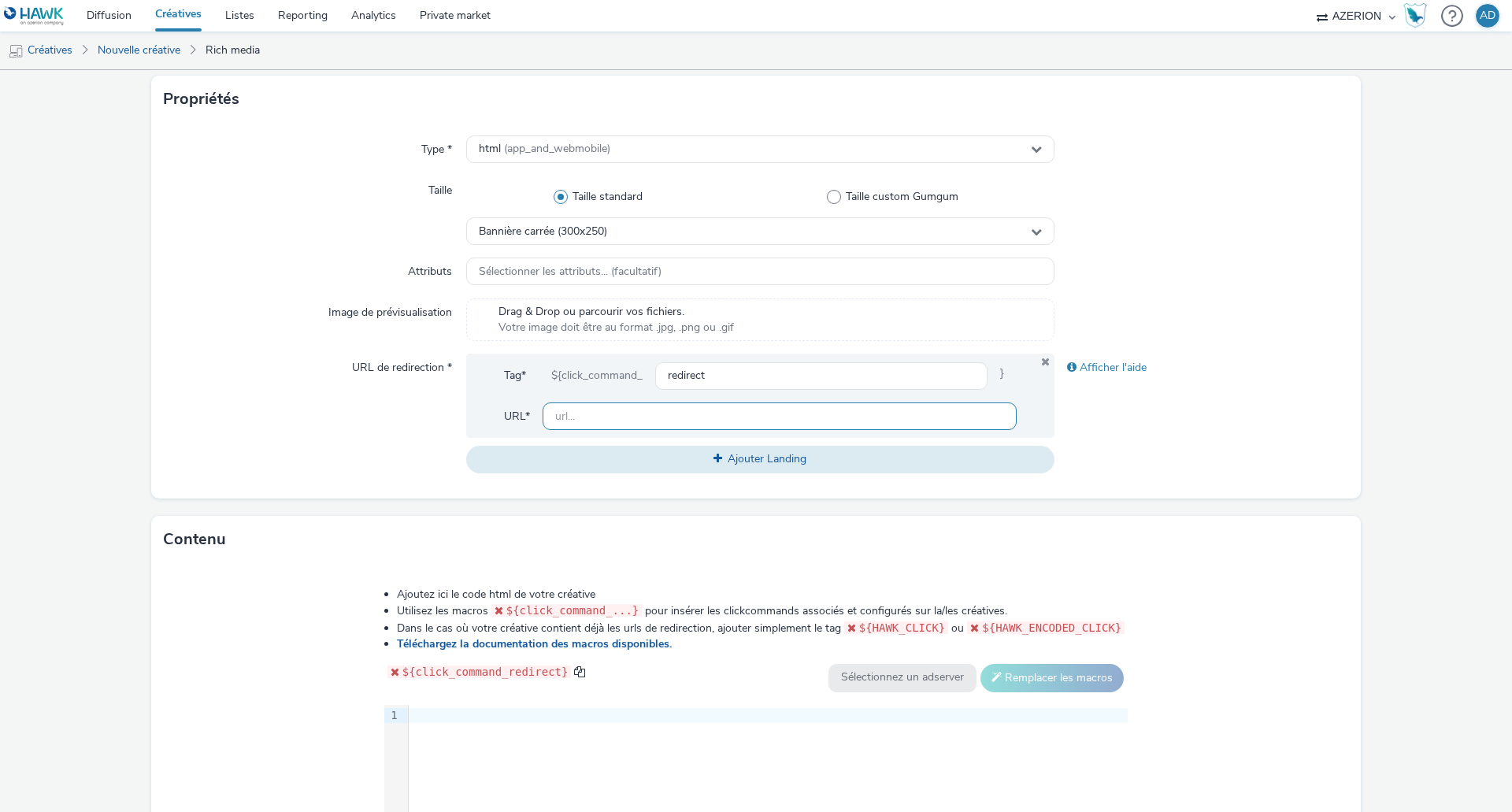
click at [572, 417] on input "text" at bounding box center [779, 416] width 474 height 28
paste input "https://caraibe.orange.fr/avantages-du-pack-open?utm_source=display+&utm_medium…"
type input "https://caraibe.orange.fr/avantages-du-pack-open?utm_source=display+&utm_medium…"
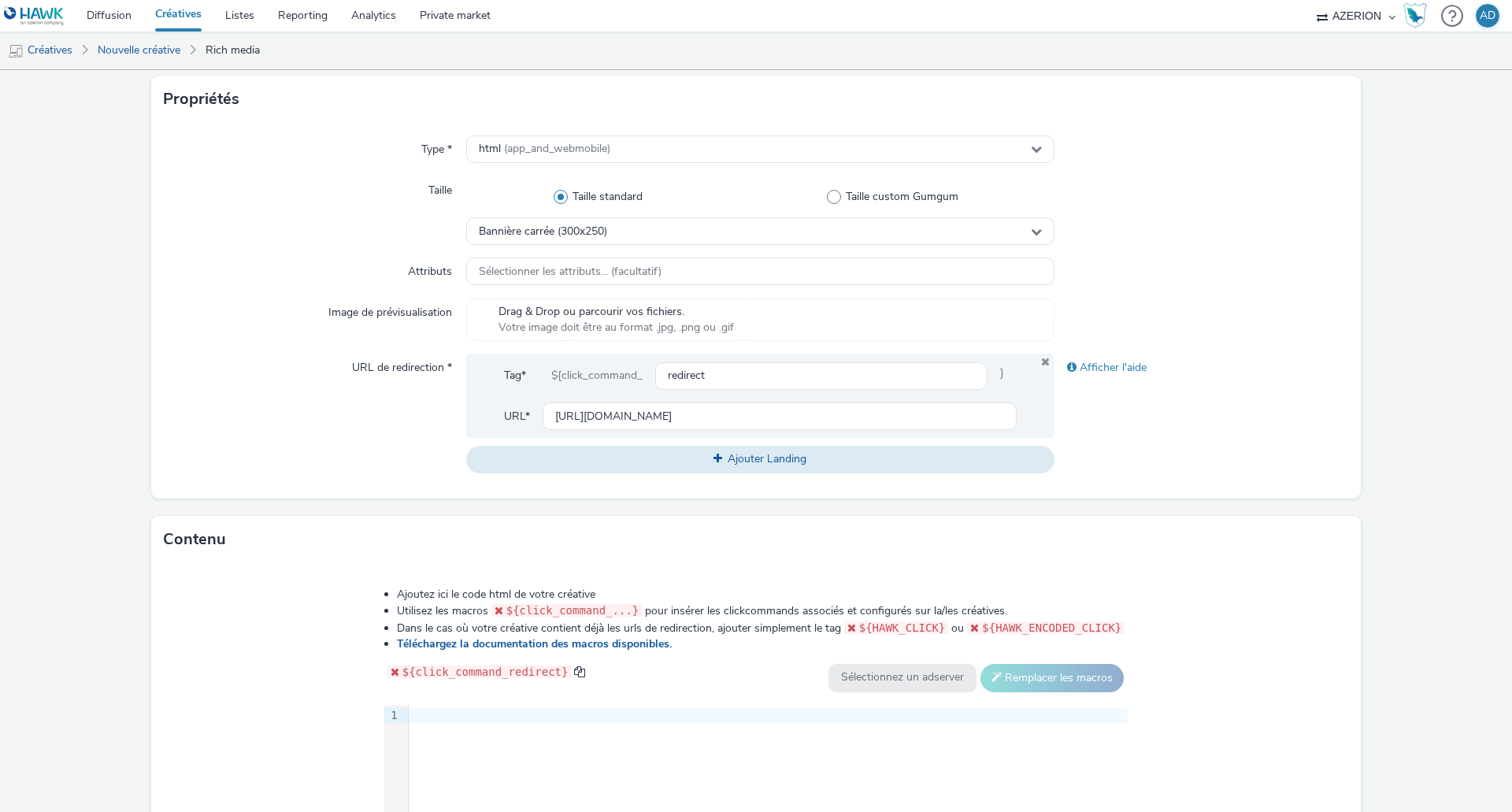
click at [358, 432] on div "URL de redirection *" at bounding box center [315, 412] width 303 height 119
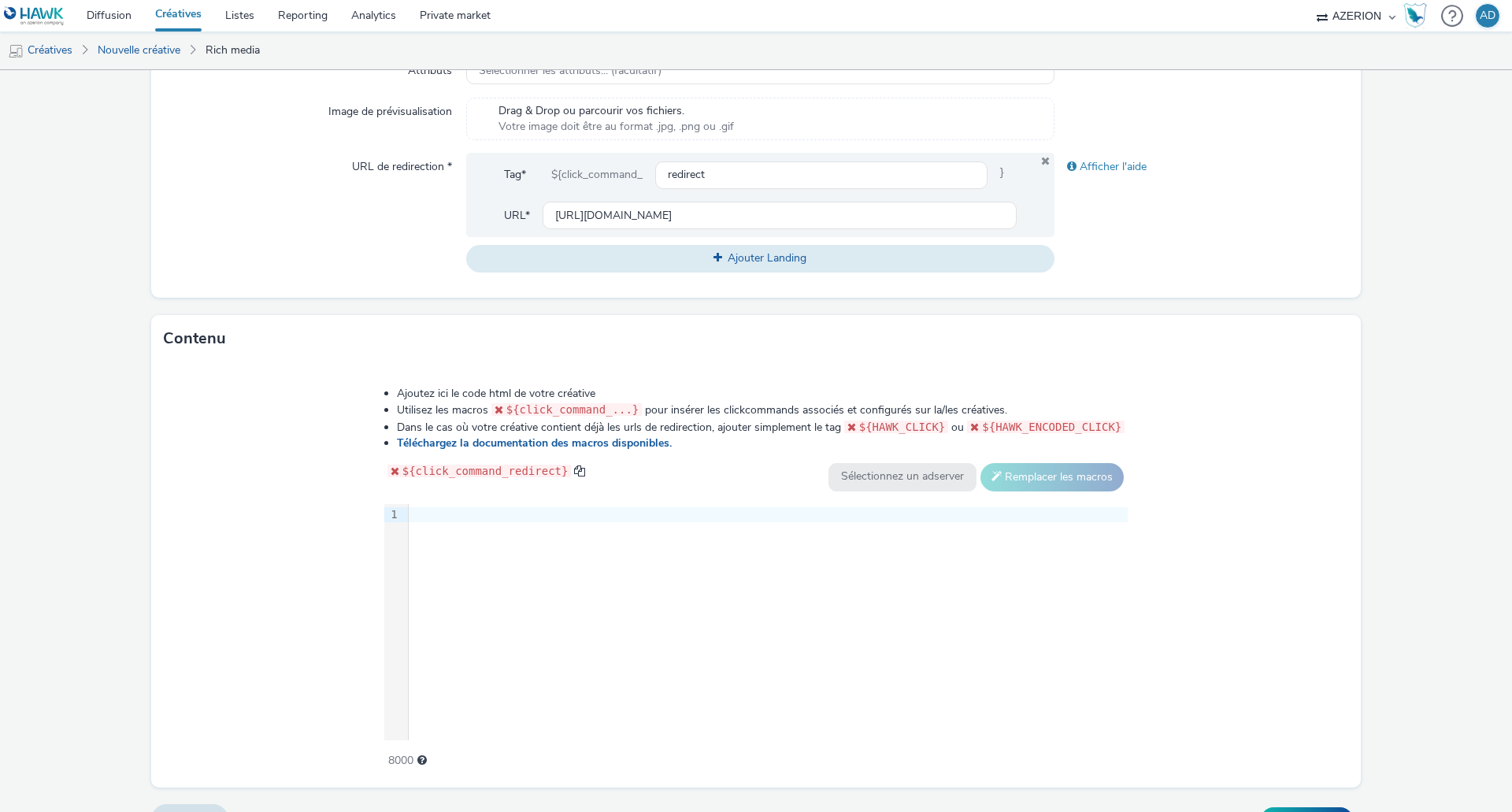
scroll to position [549, 0]
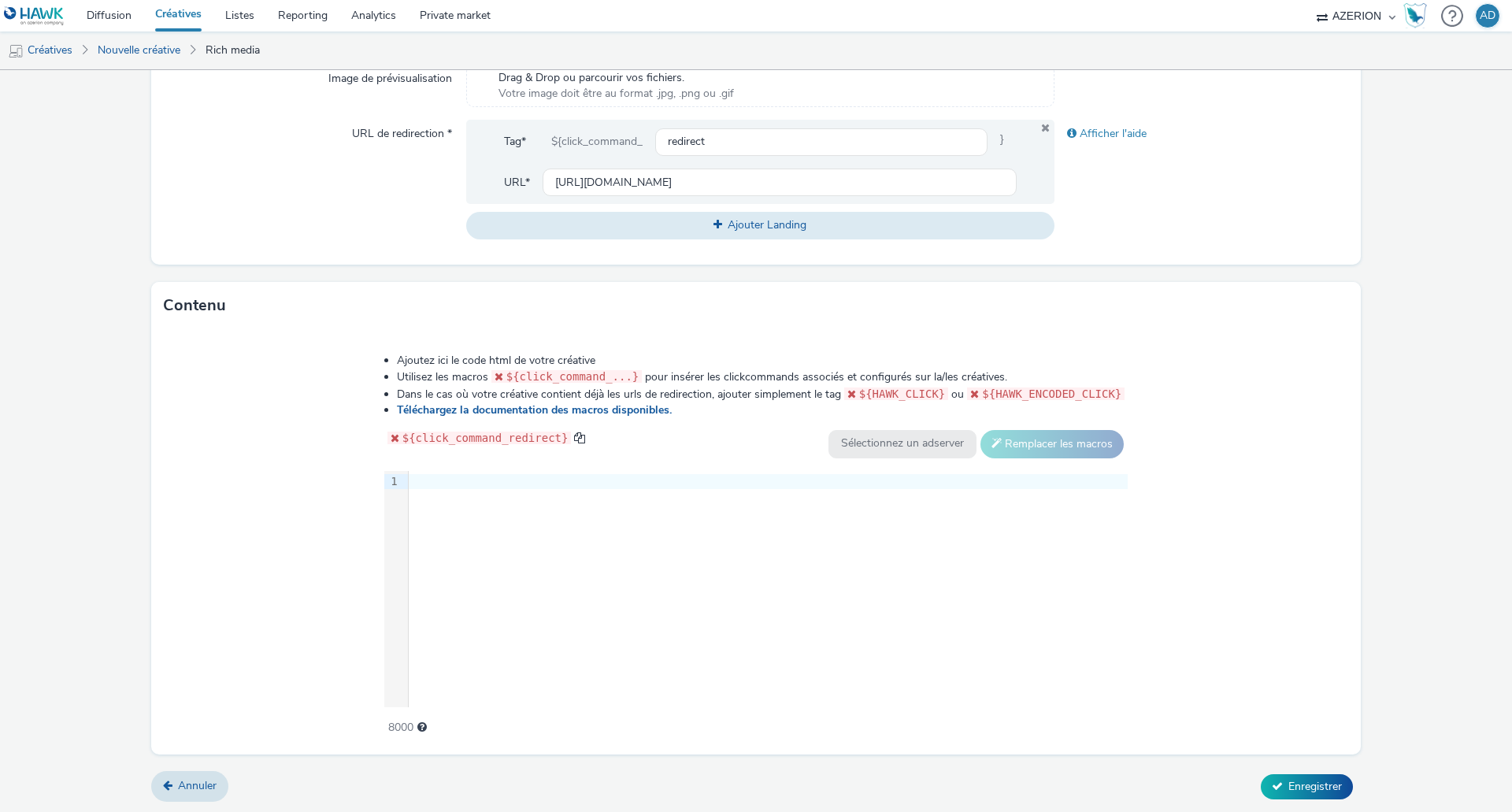
click at [457, 479] on div at bounding box center [768, 482] width 719 height 16
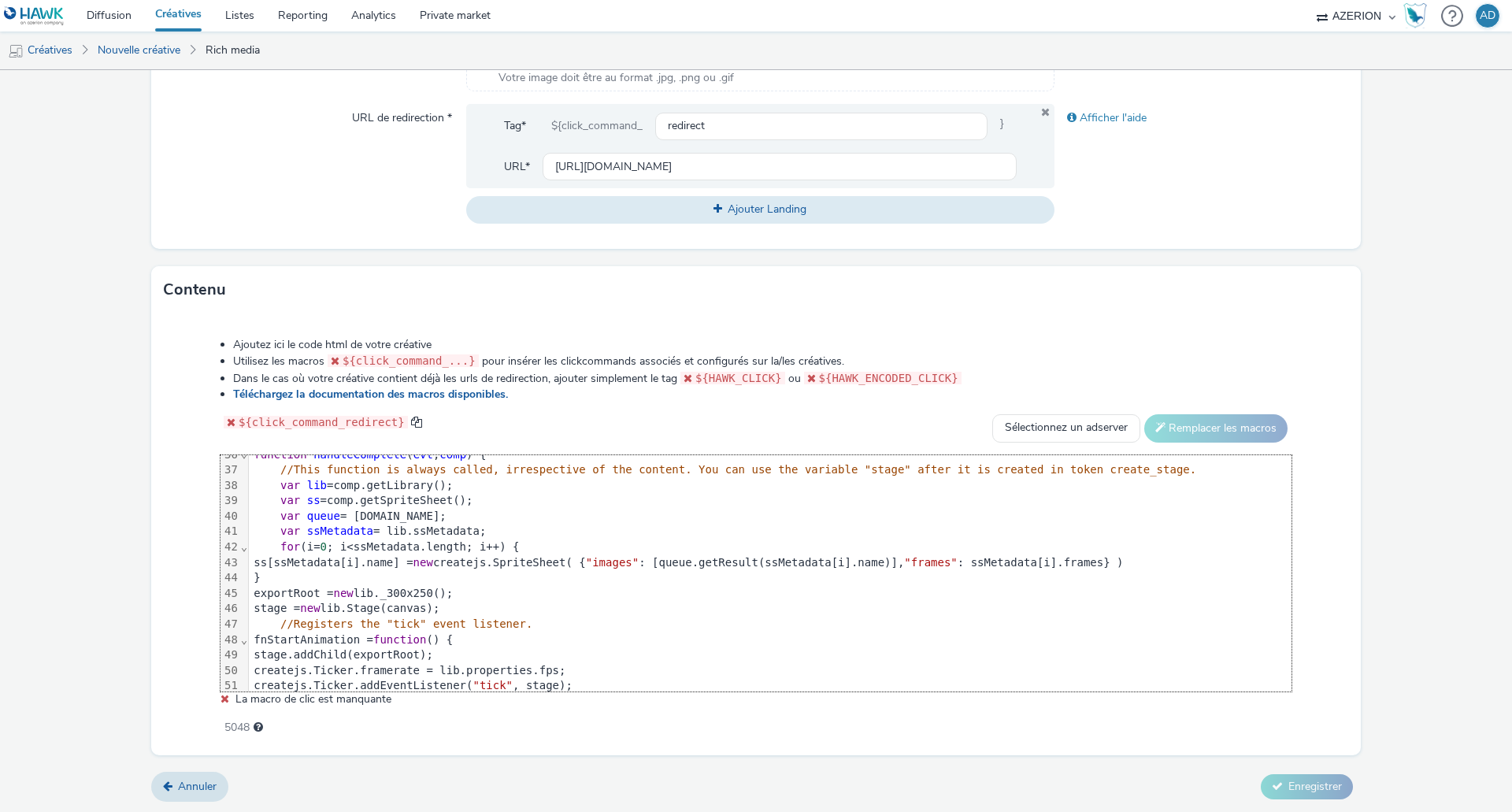
scroll to position [831, 0]
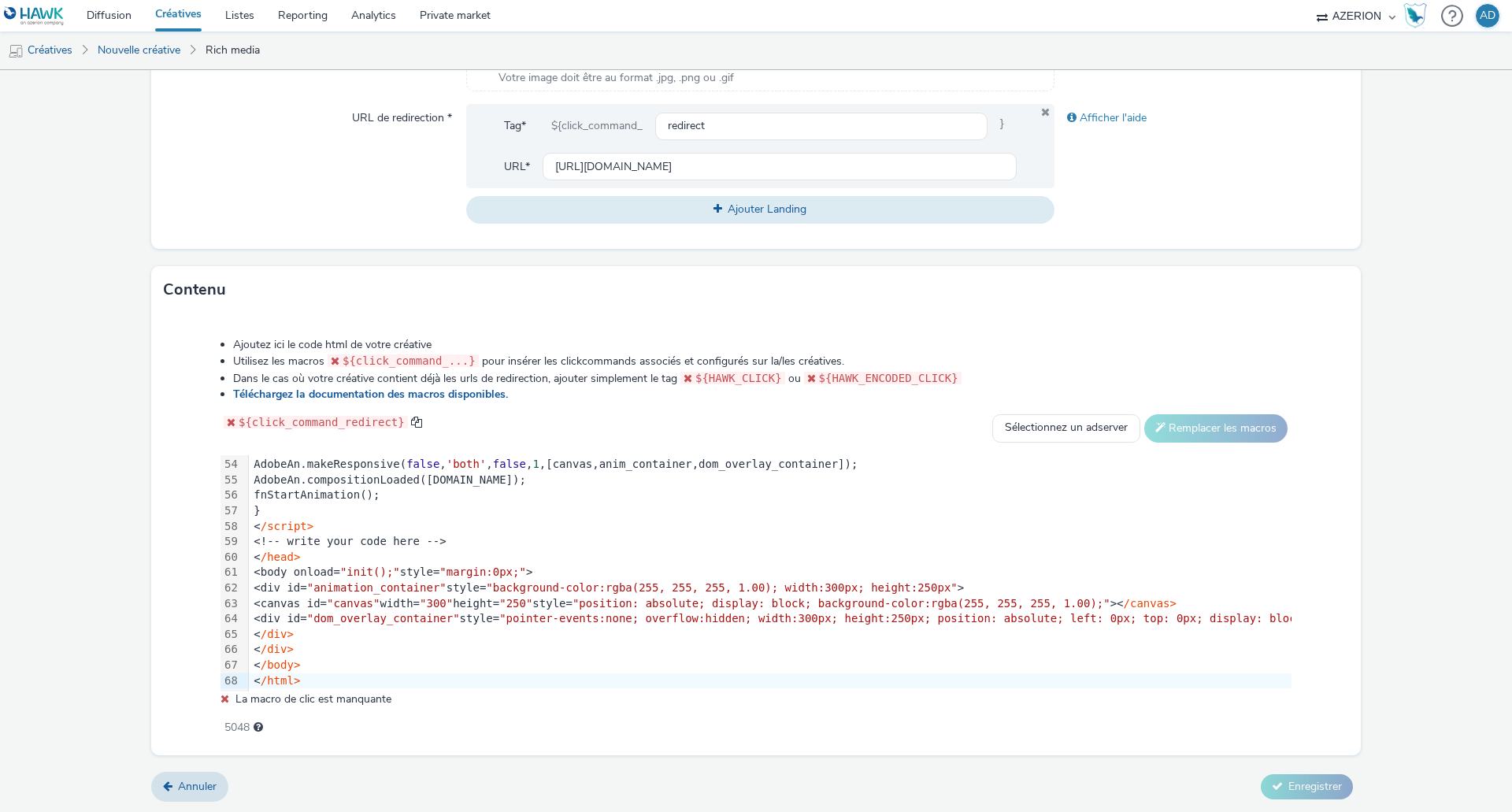
click at [1434, 424] on form "Nouvelle créative Général Annonceur * Orange Nom * MPU_Orange_Caraibes 236 Caté…" at bounding box center [756, 160] width 1512 height 1309
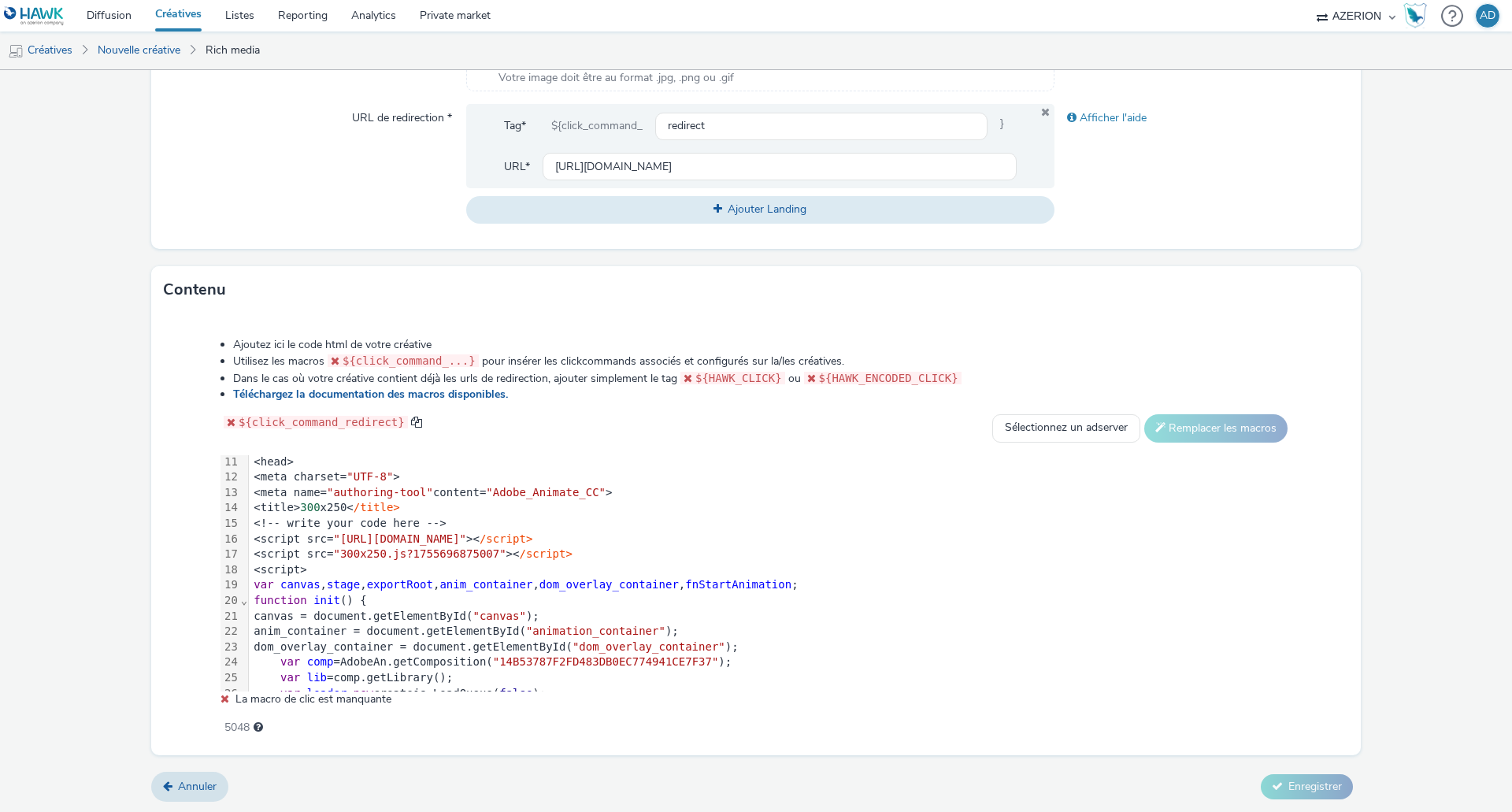
scroll to position [158, 0]
click at [449, 521] on div "<!-- write your code here -->" at bounding box center [786, 524] width 1074 height 16
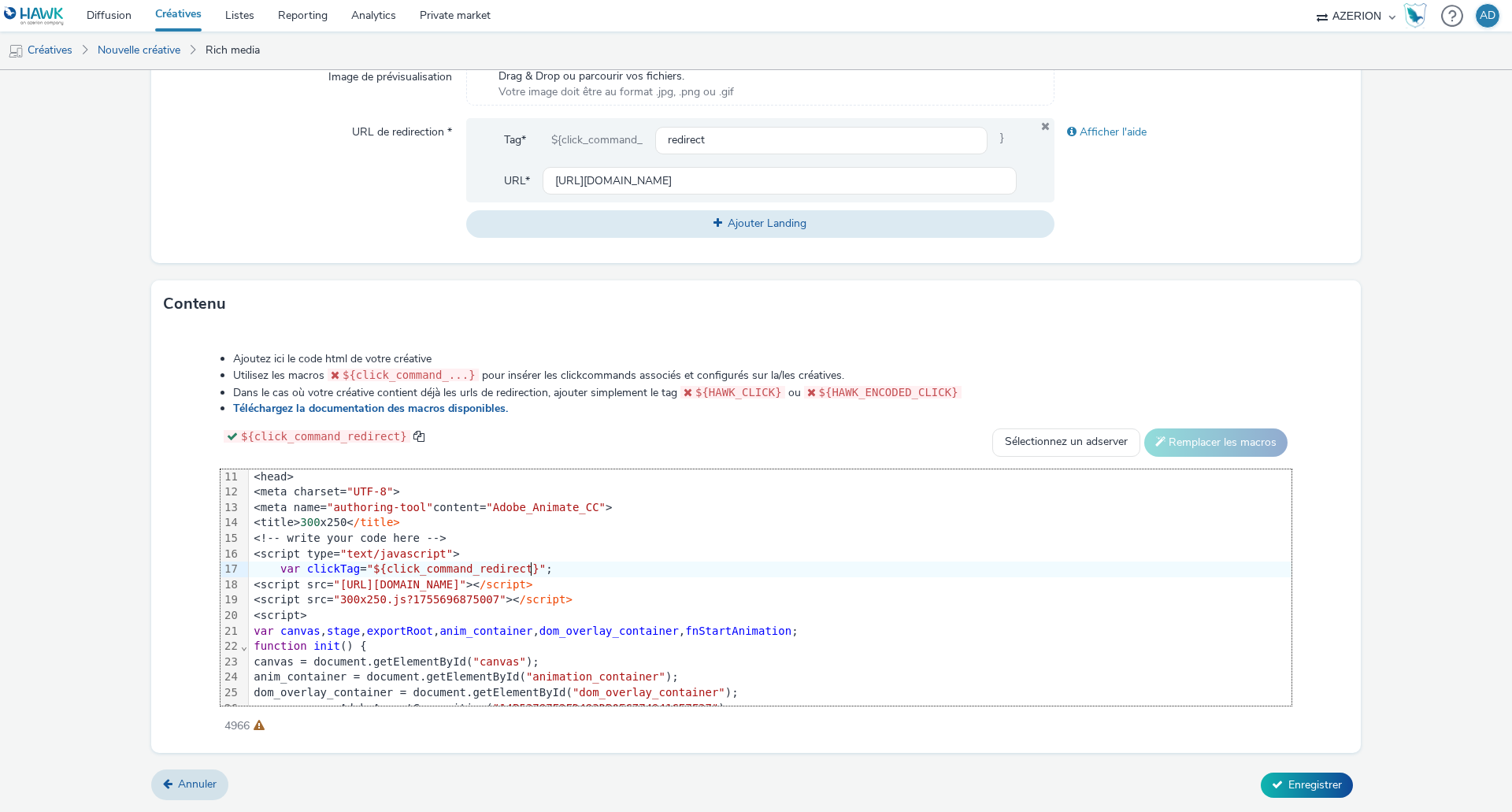
scroll to position [549, 0]
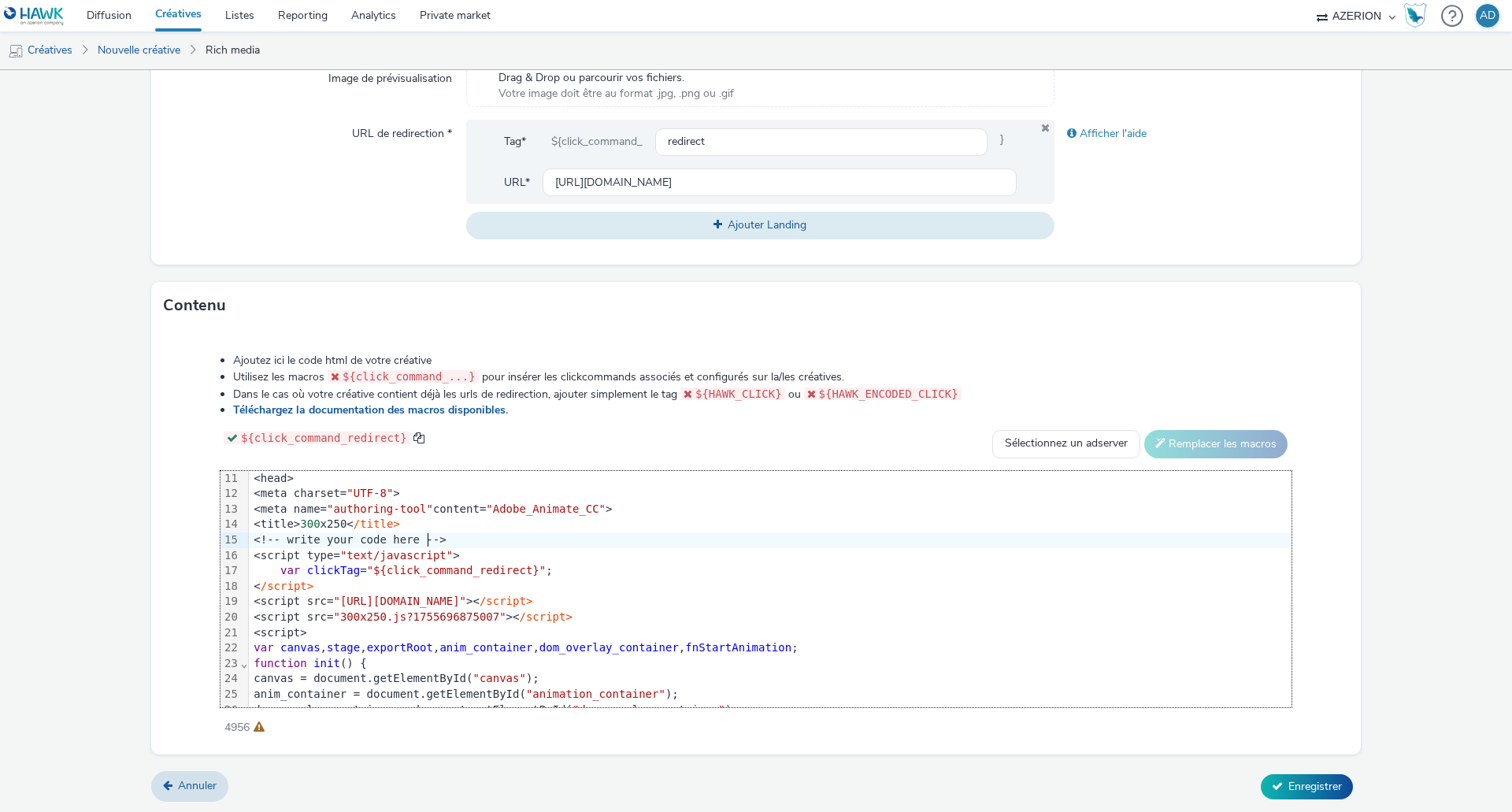
click at [1323, 543] on div "Ajoutez ici le code html de votre créative Utilisez les macros ${click_command_…" at bounding box center [756, 536] width 1185 height 387
click at [1299, 787] on span "Enregistrer" at bounding box center [1315, 786] width 53 height 15
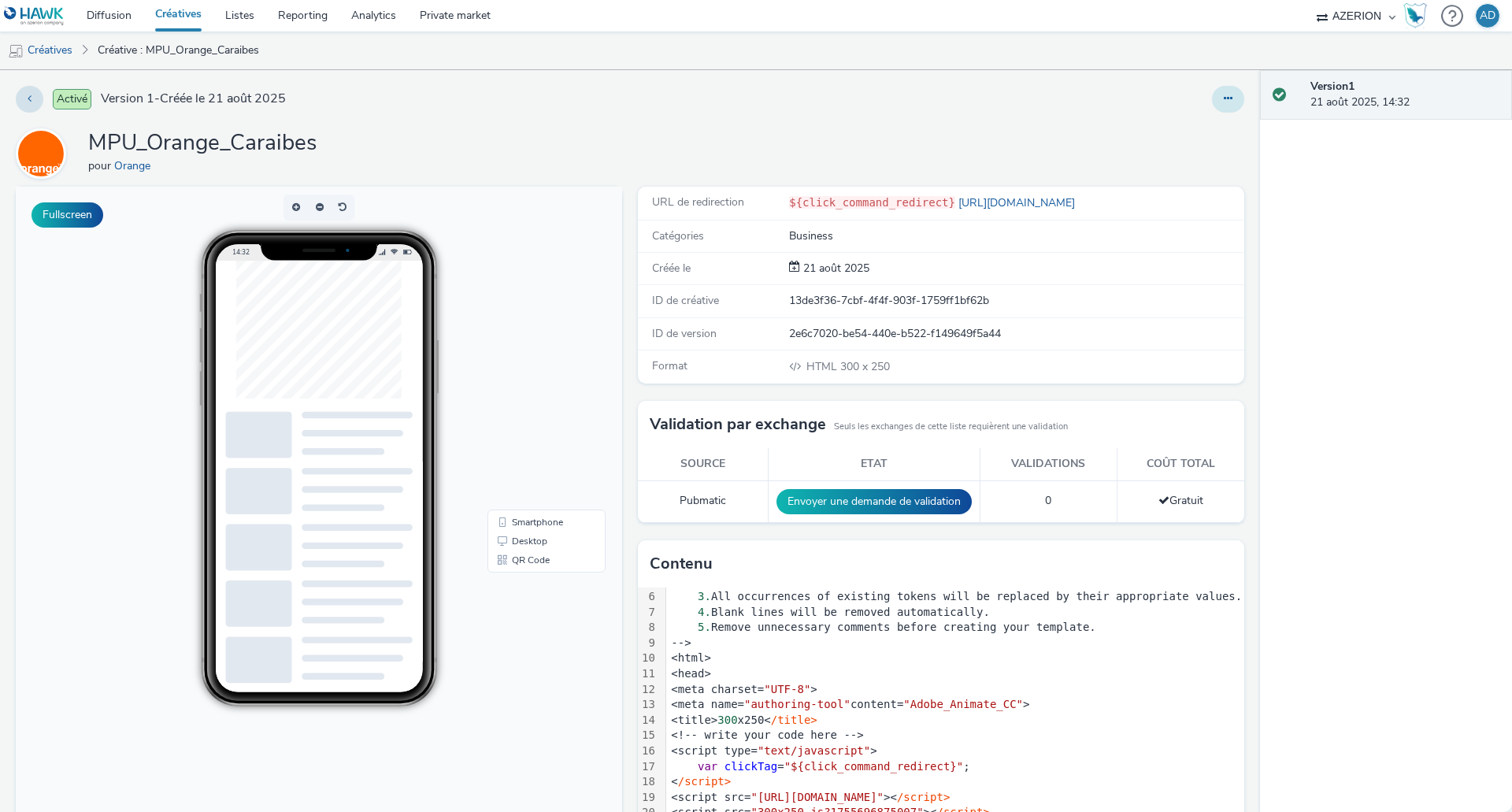
click at [1227, 95] on button at bounding box center [1228, 99] width 32 height 27
click at [1167, 132] on link "Modifier" at bounding box center [1185, 130] width 118 height 31
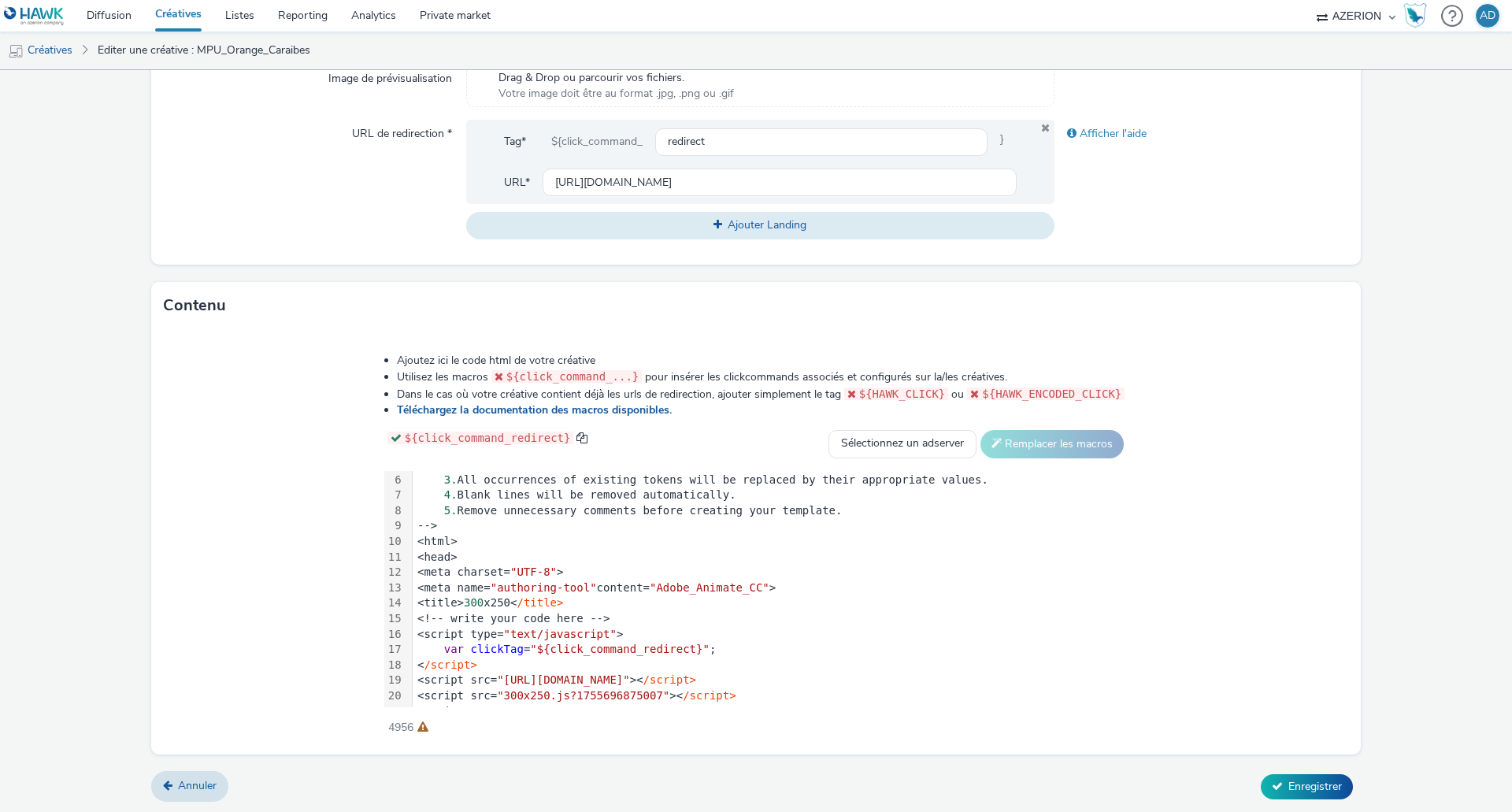
scroll to position [158, 0]
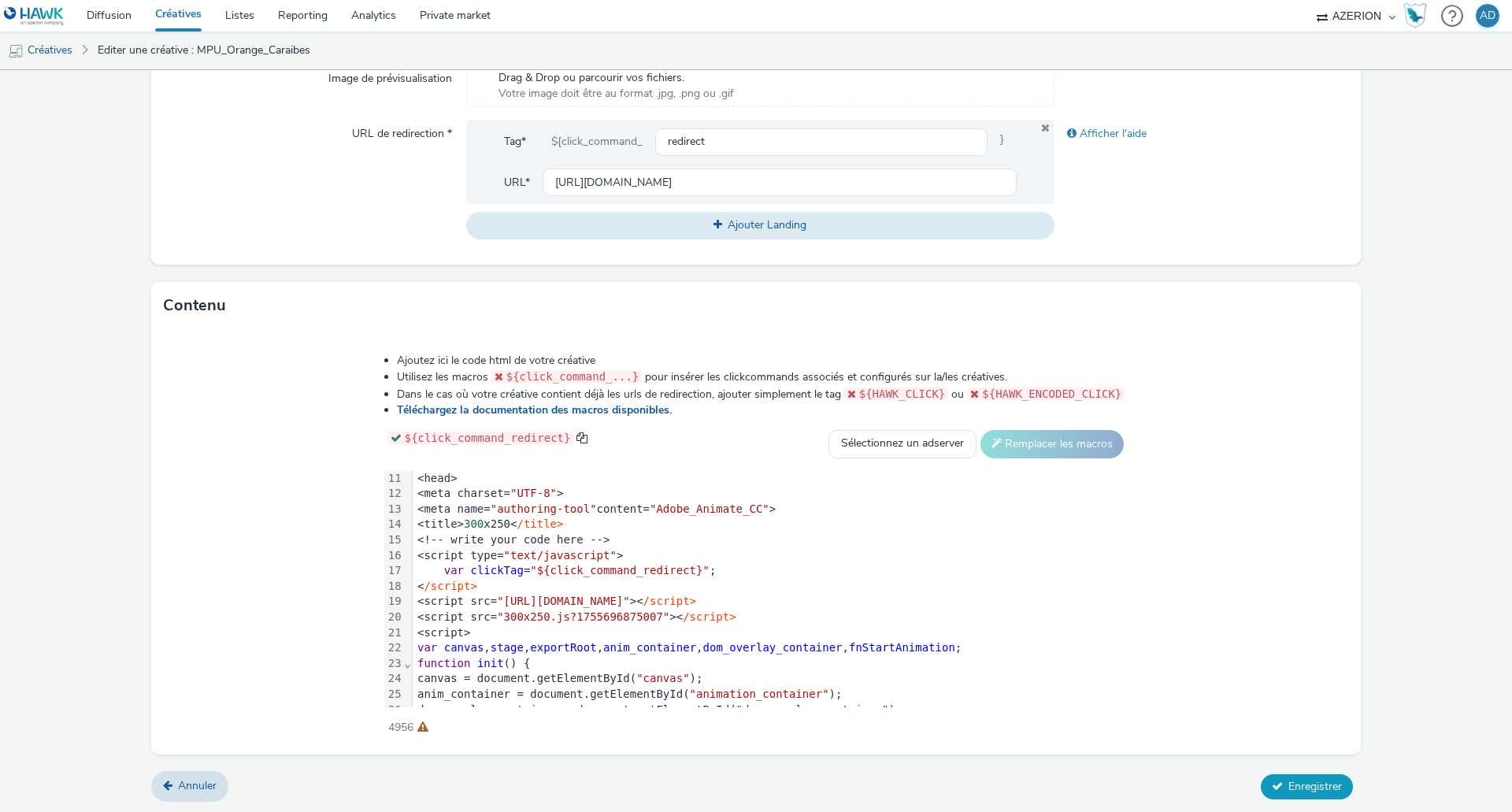
click at [1305, 788] on span "Enregistrer" at bounding box center [1315, 786] width 53 height 15
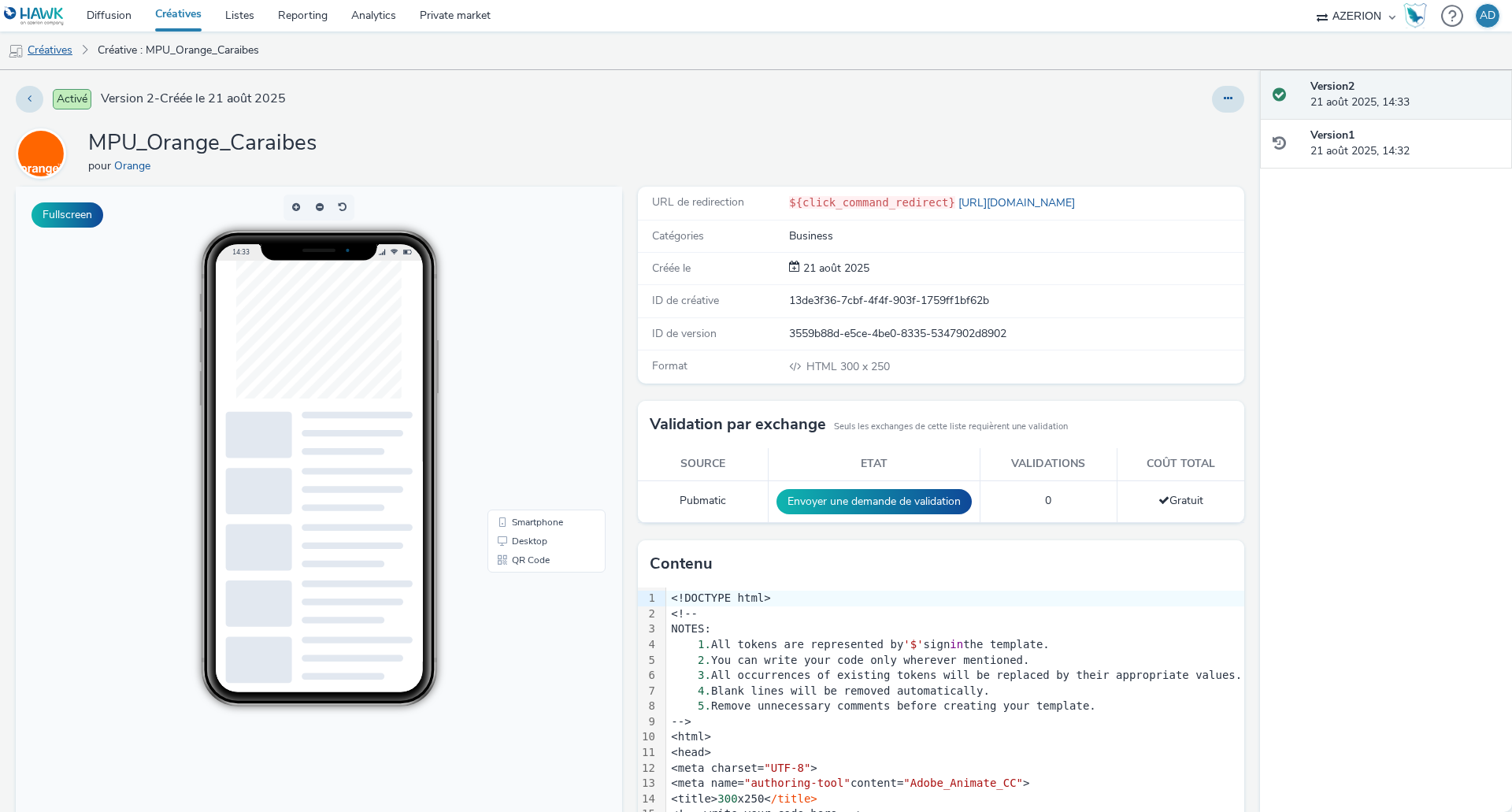
click at [63, 52] on link "Créatives" at bounding box center [40, 50] width 81 height 38
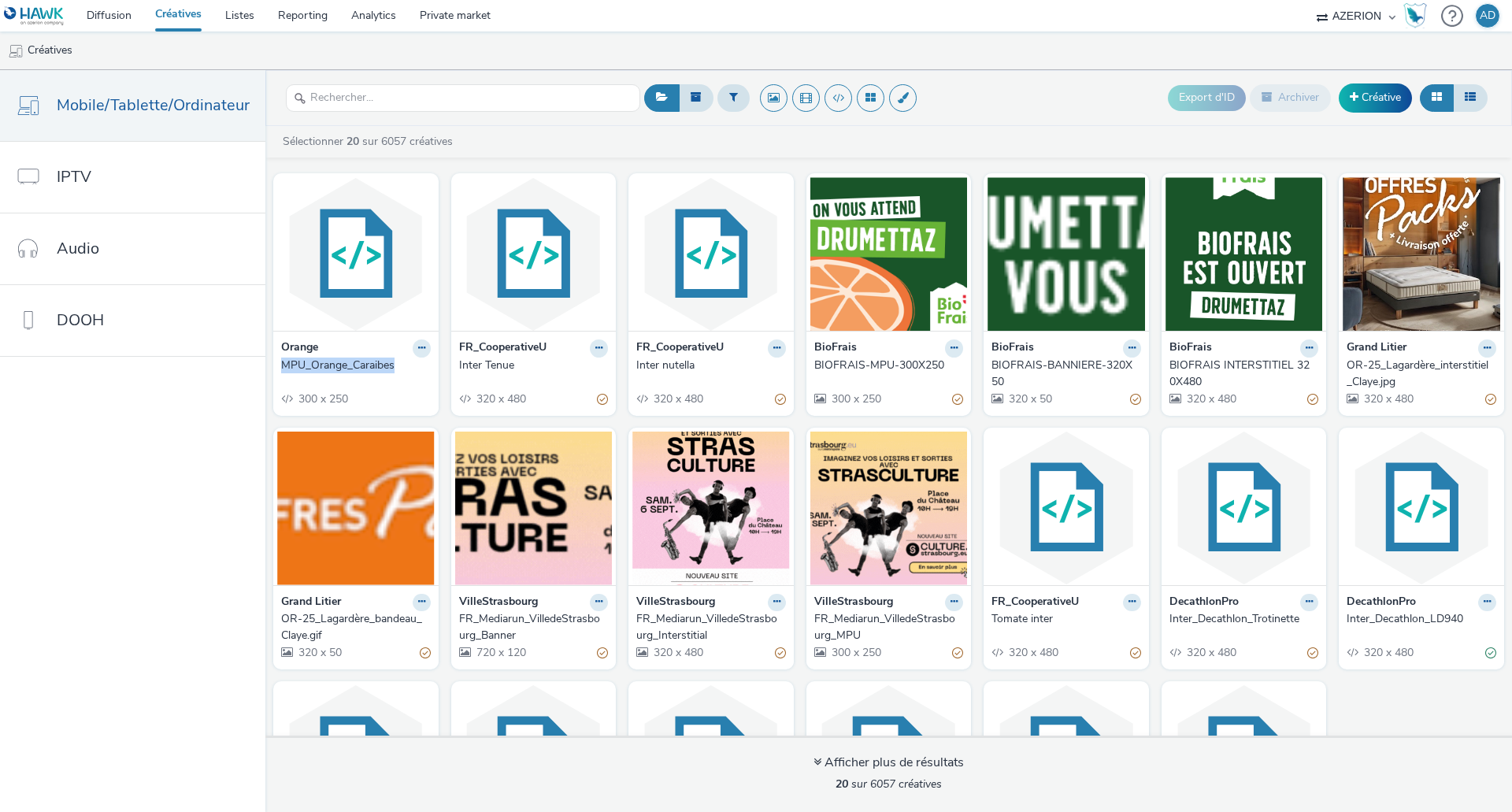
drag, startPoint x: 265, startPoint y: 368, endPoint x: 394, endPoint y: 365, distance: 129.0
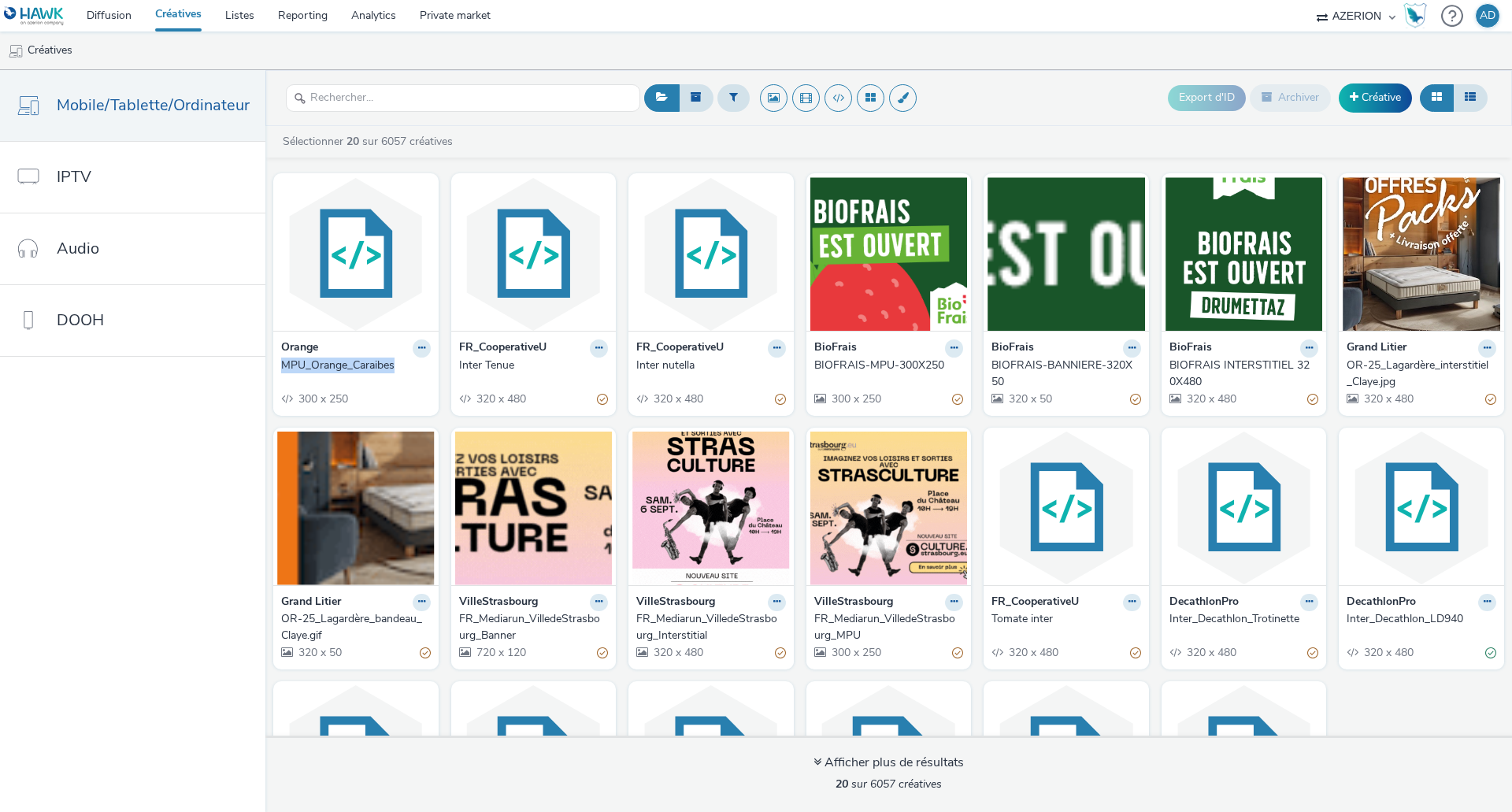
click at [394, 365] on div "Orange MPU_Orange_Caraibes 300 x 250 FR_CooperativeU Inter Tenue 320 x 480 FR_C…" at bounding box center [888, 547] width 1246 height 765
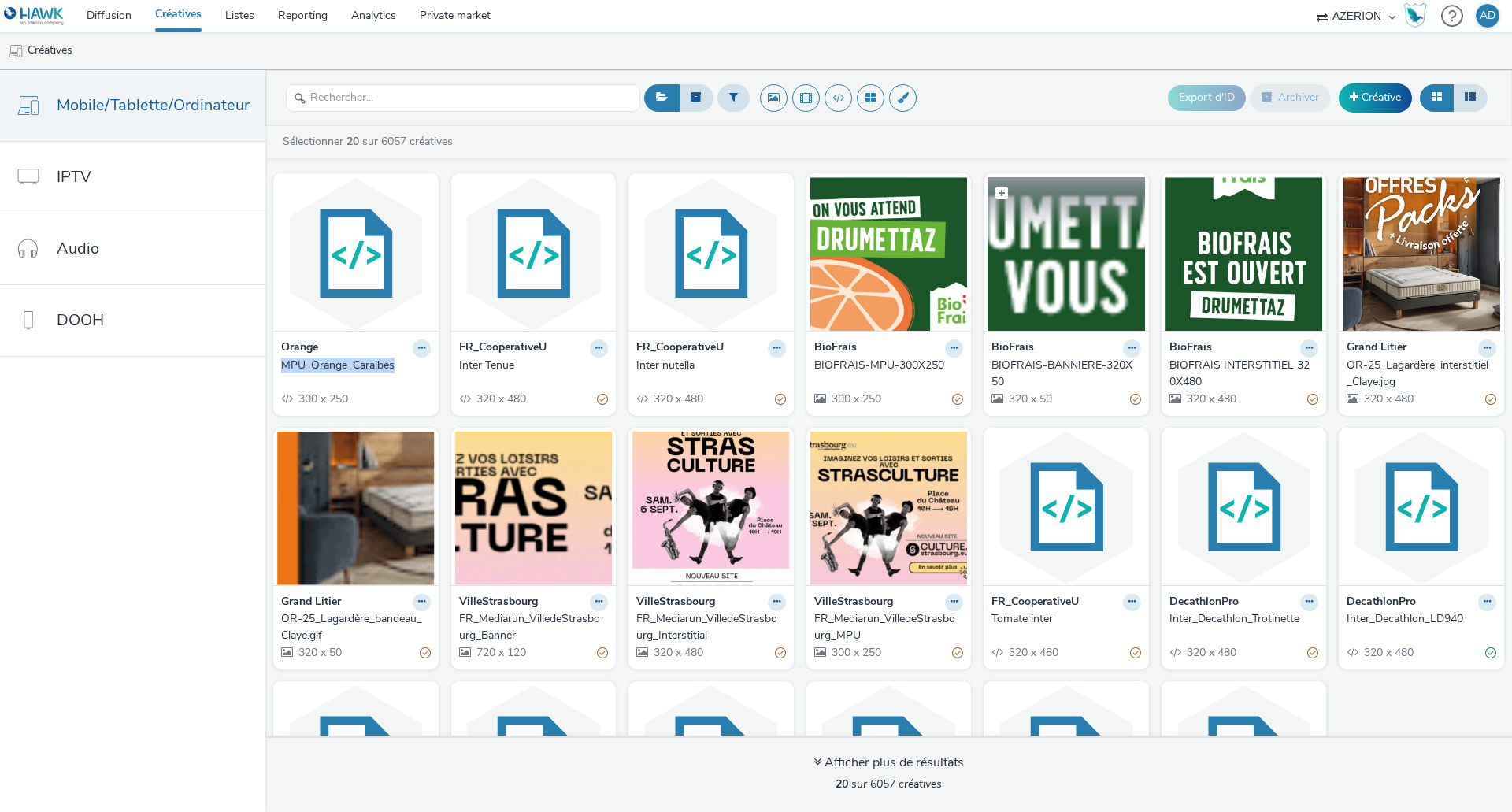
copy div "MPU_Orange_Caraibes"
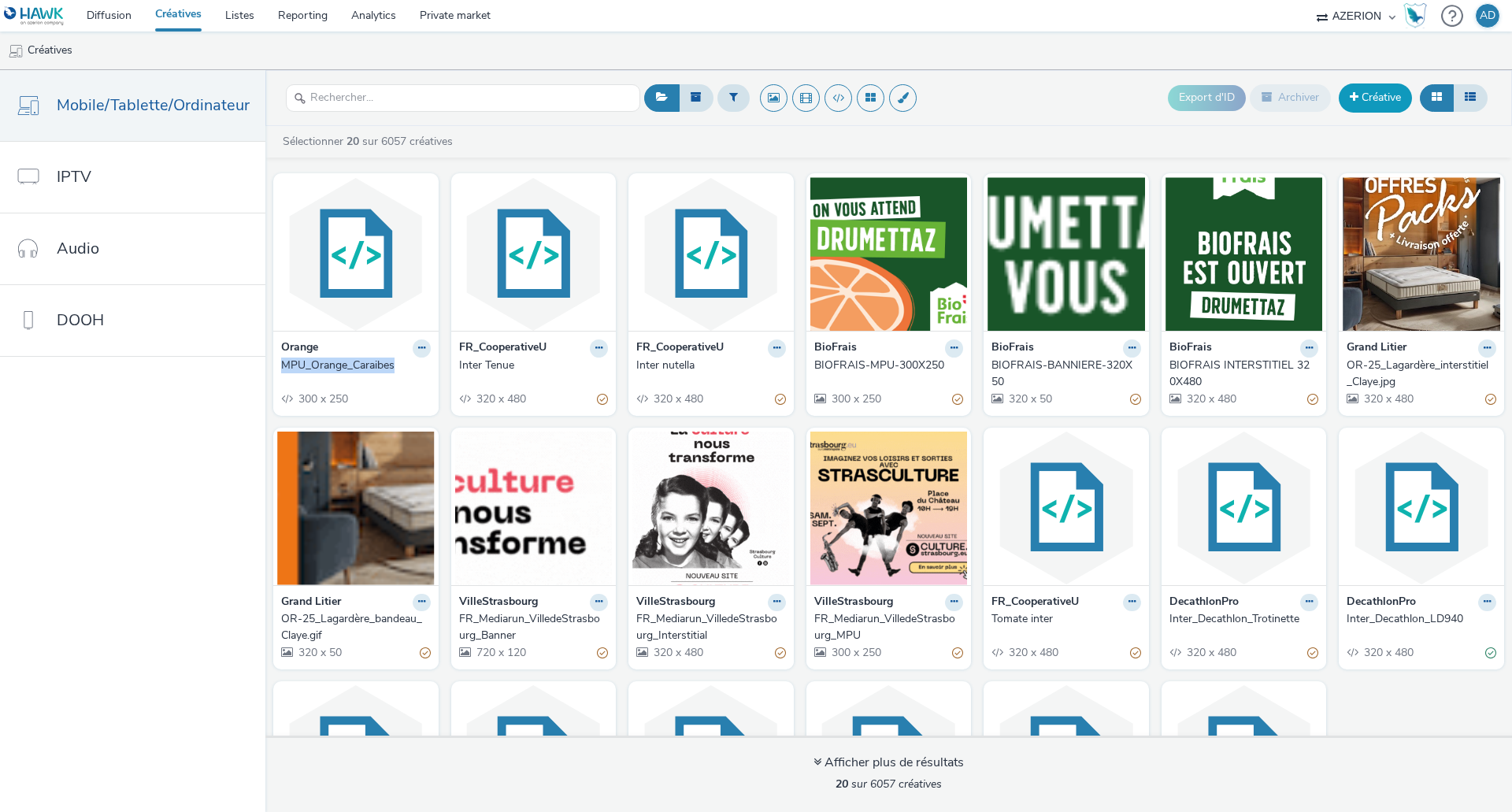
click at [1379, 95] on link "Créative" at bounding box center [1374, 98] width 73 height 28
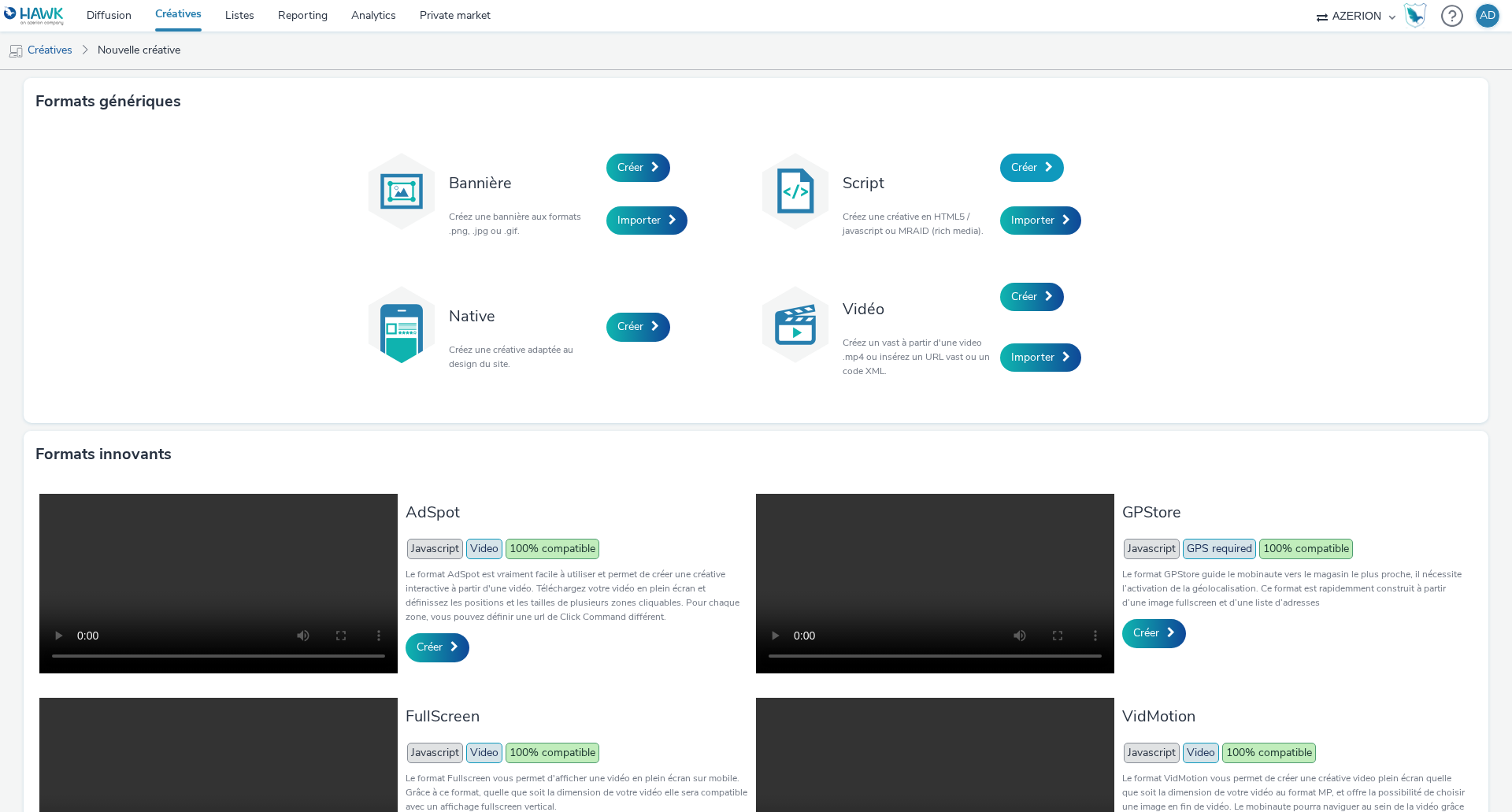
click at [1030, 172] on span "Créer" at bounding box center [1023, 167] width 26 height 15
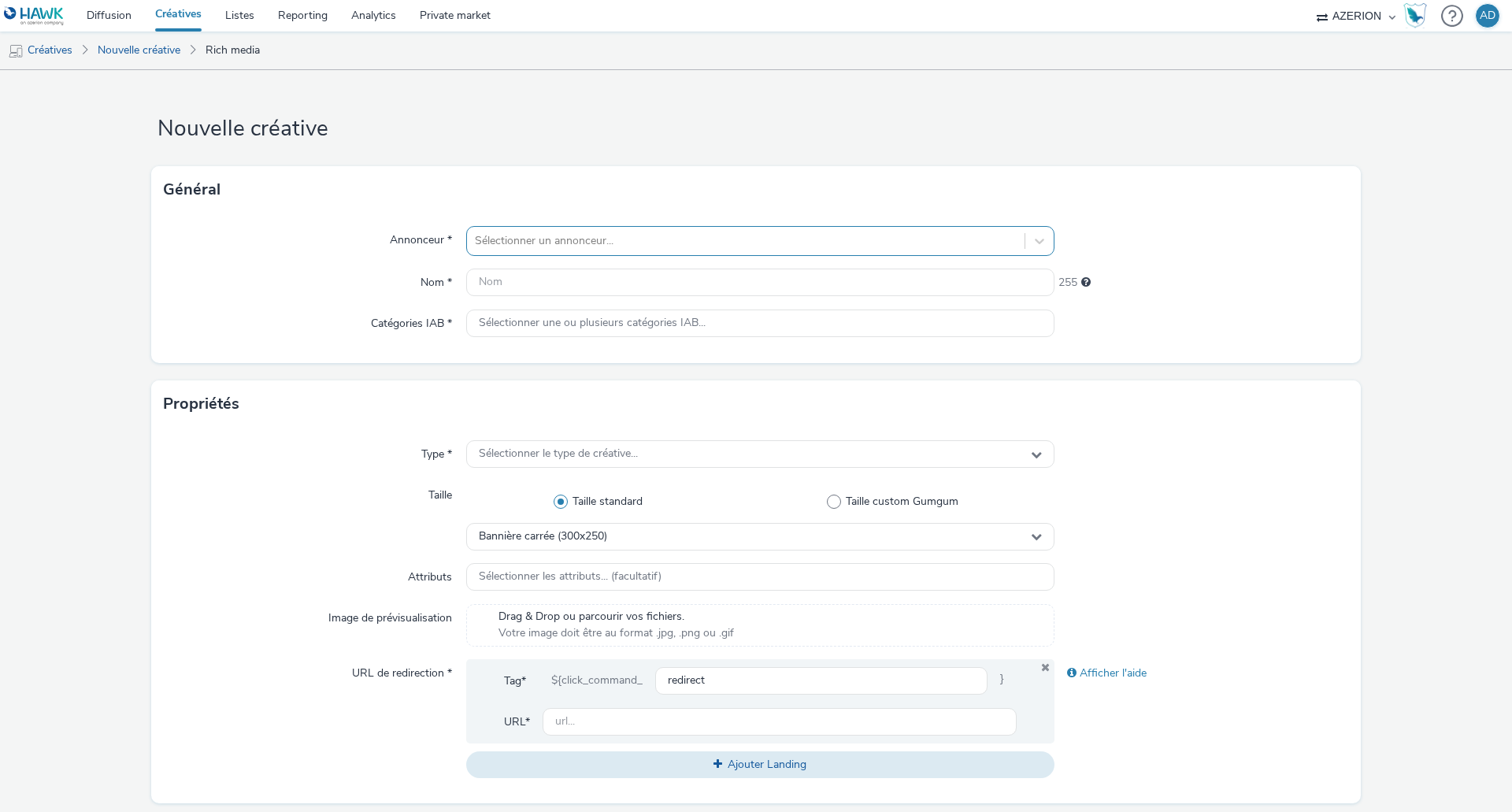
click at [505, 241] on div at bounding box center [745, 241] width 542 height 19
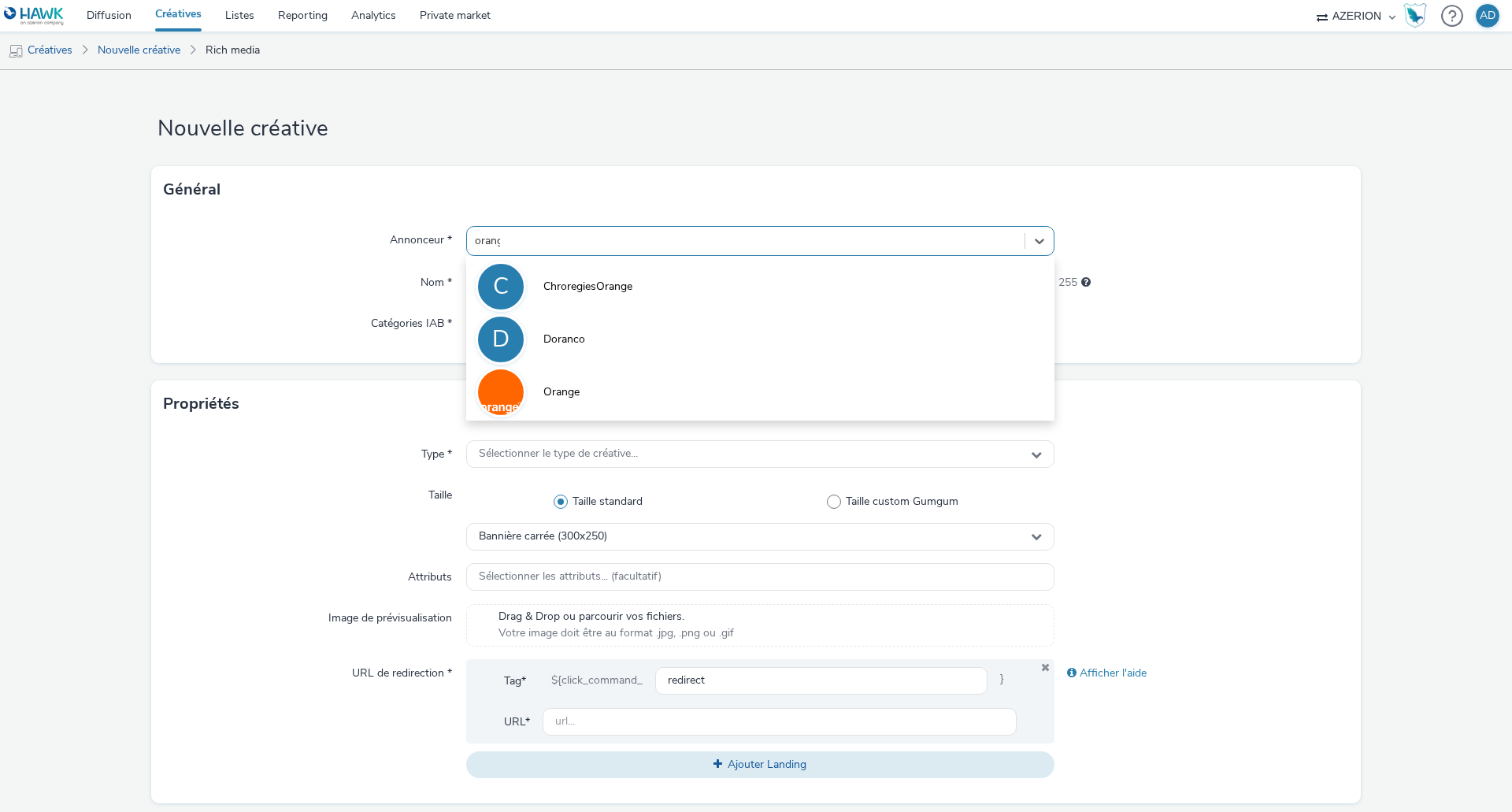
type input "orange"
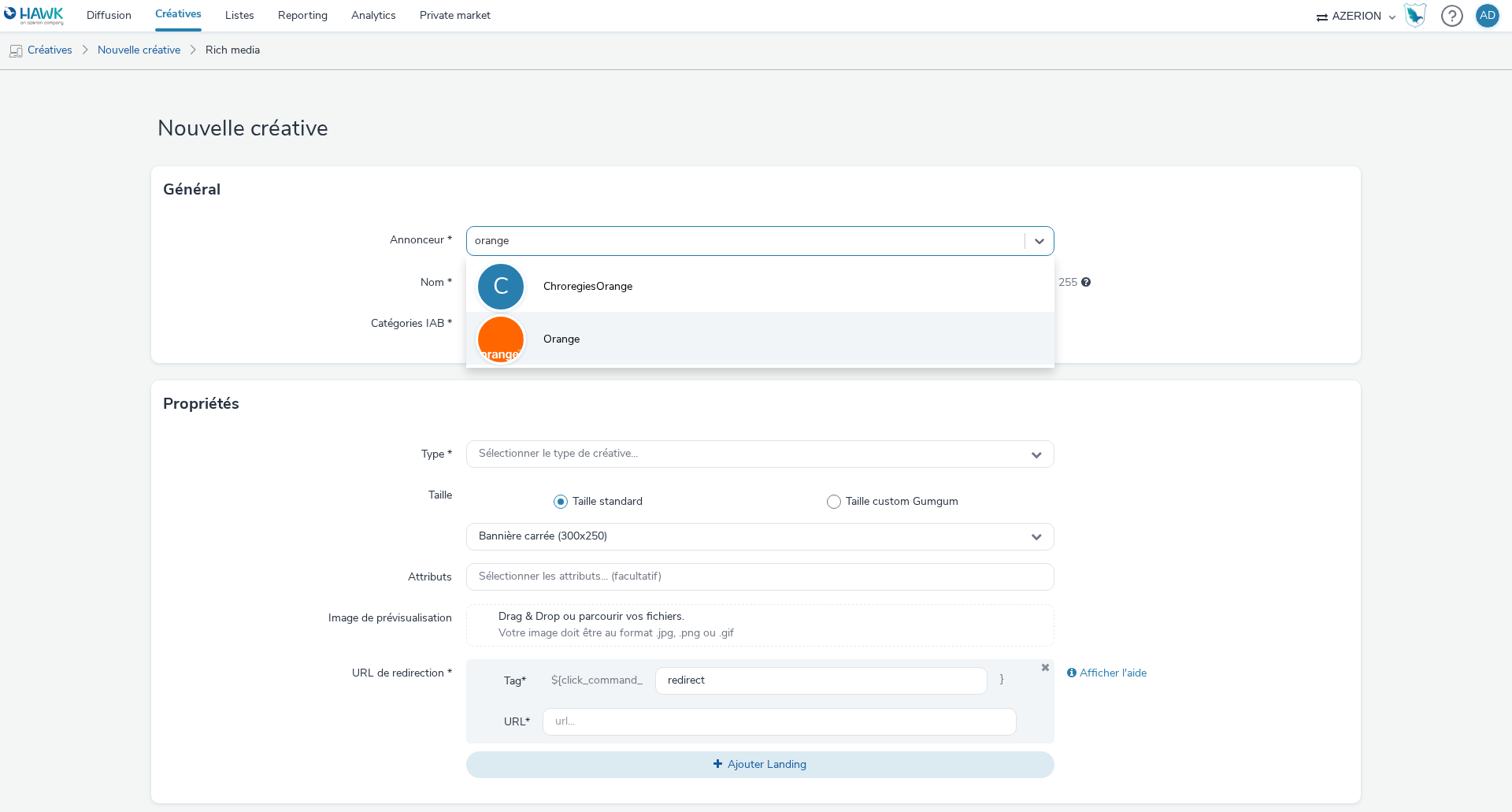
click at [571, 343] on span "Orange" at bounding box center [561, 339] width 36 height 16
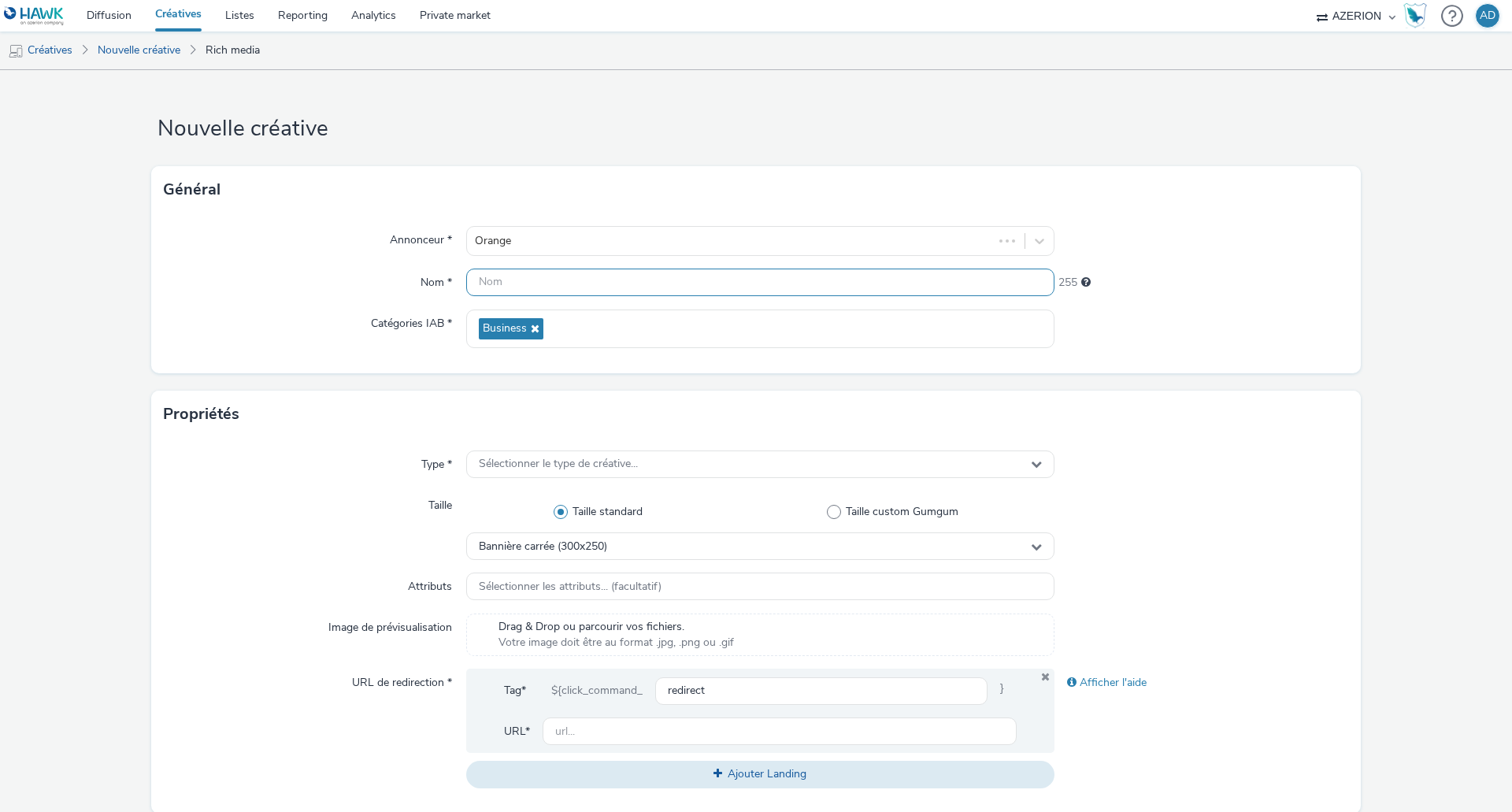
click at [550, 289] on input "text" at bounding box center [760, 282] width 588 height 28
paste input "MPU_Orange_Caraibes"
drag, startPoint x: 497, startPoint y: 284, endPoint x: 448, endPoint y: 278, distance: 49.4
click at [448, 278] on div "Nom * MPU_Orange_Caraibes 236" at bounding box center [756, 283] width 1185 height 28
drag, startPoint x: 499, startPoint y: 281, endPoint x: 439, endPoint y: 274, distance: 60.4
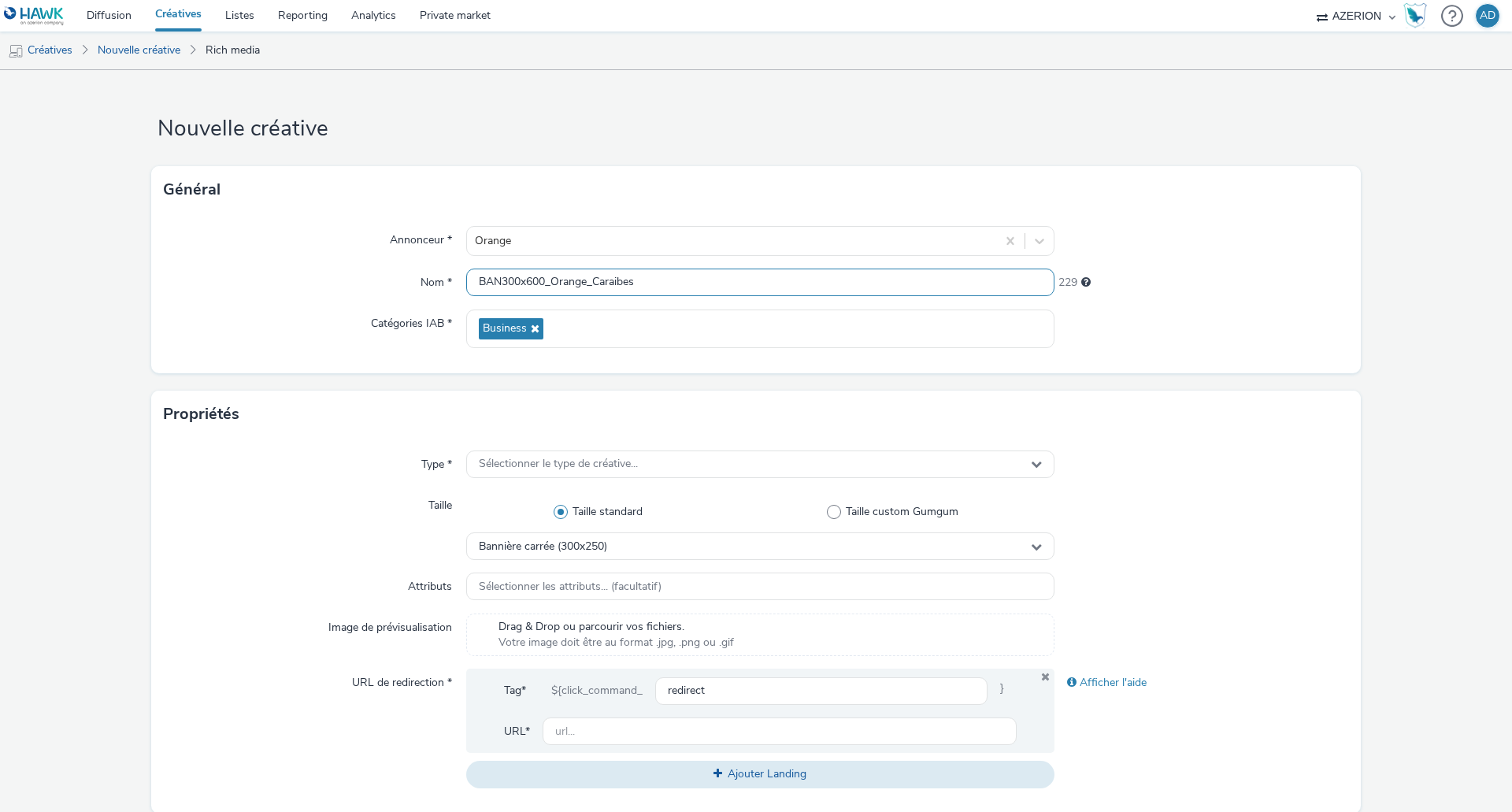
click at [439, 274] on div "Nom * BAN300x600_Orange_Caraibes 229" at bounding box center [756, 283] width 1185 height 28
click at [644, 277] on input "300x600_Orange_Caraibes" at bounding box center [760, 282] width 588 height 28
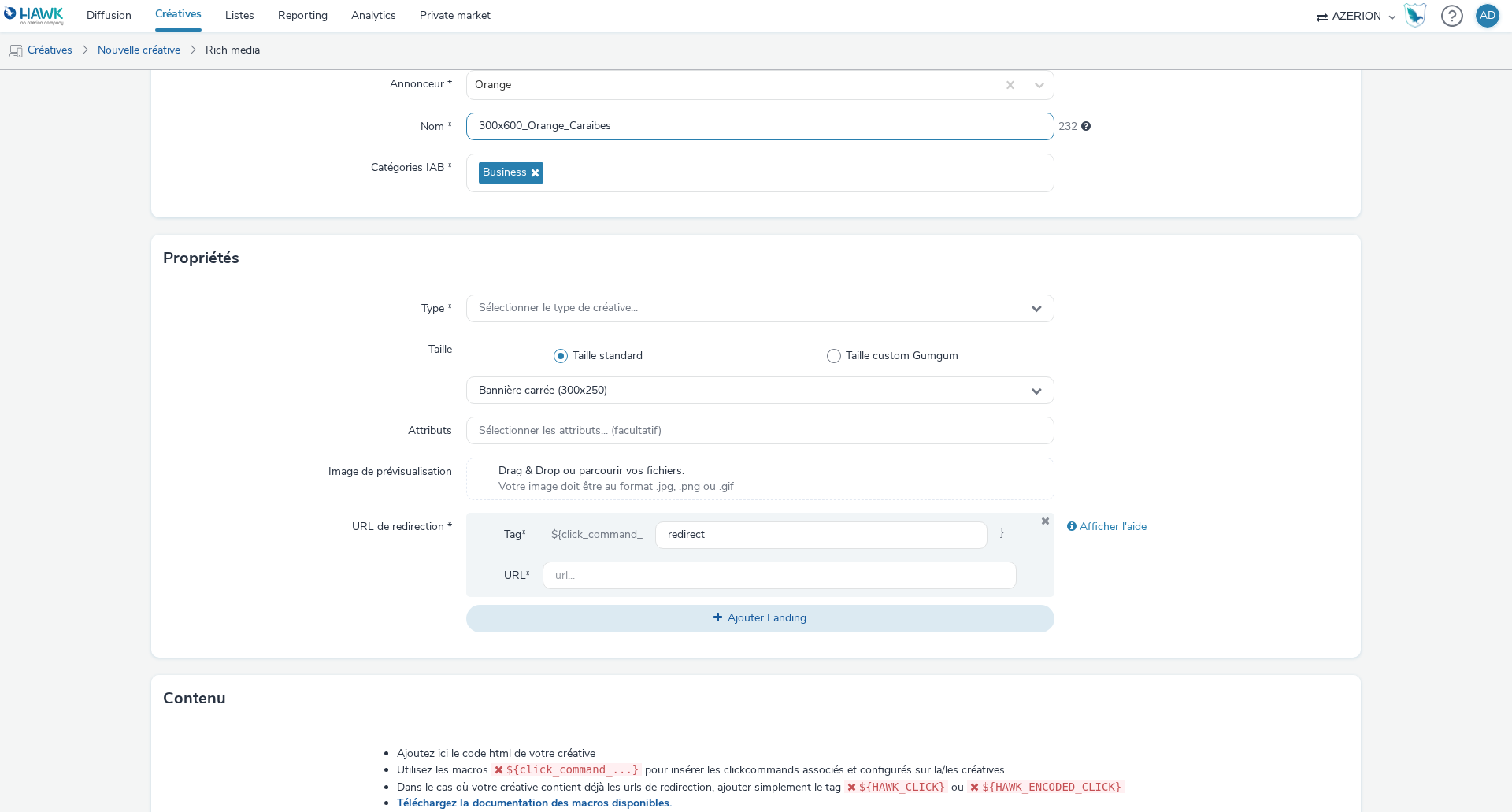
scroll to position [158, 0]
type input "300x600_Orange_Caraibes"
click at [628, 304] on span "Sélectionner le type de créative..." at bounding box center [558, 307] width 159 height 13
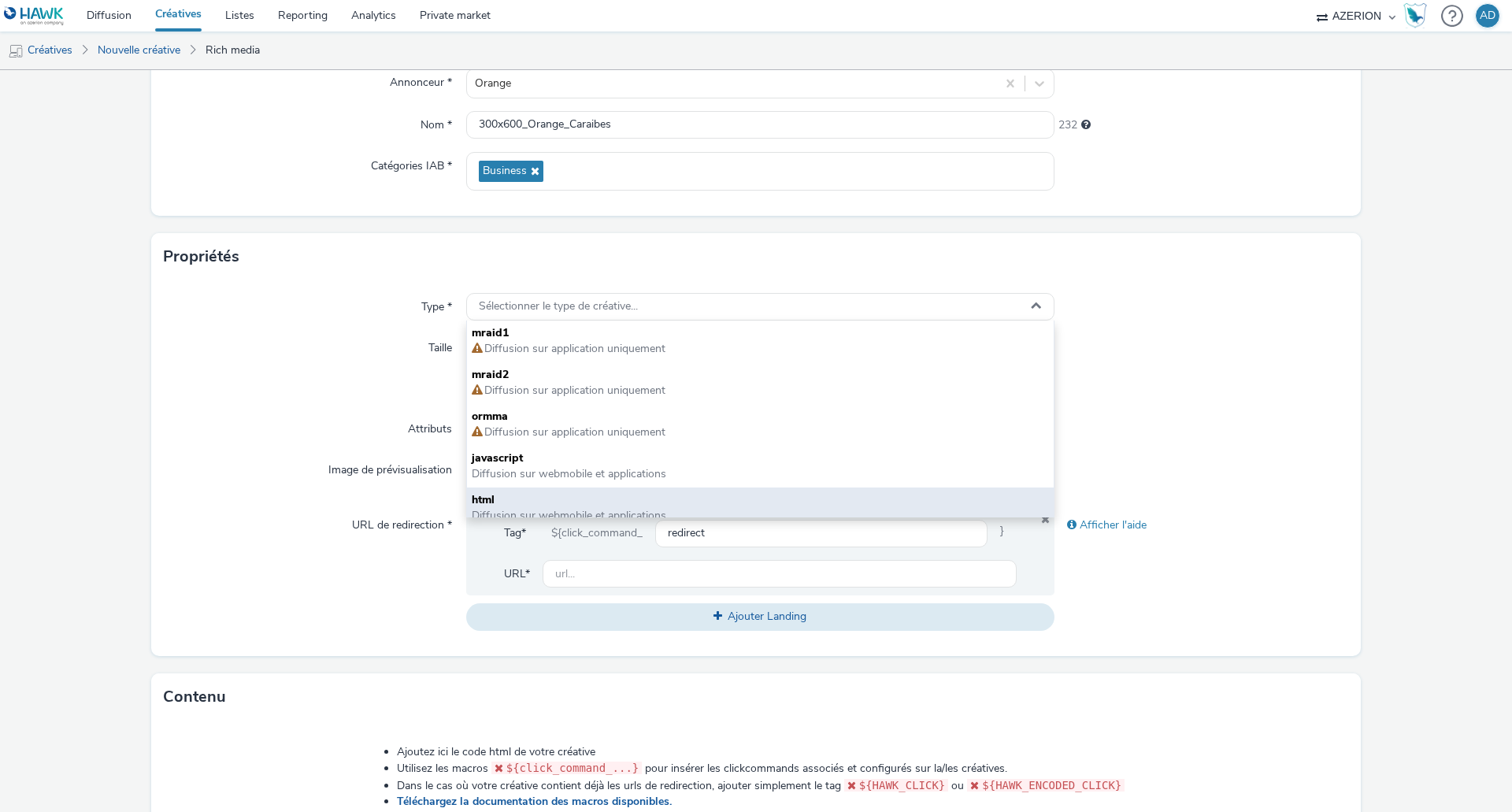
click at [553, 497] on span "html" at bounding box center [760, 500] width 577 height 16
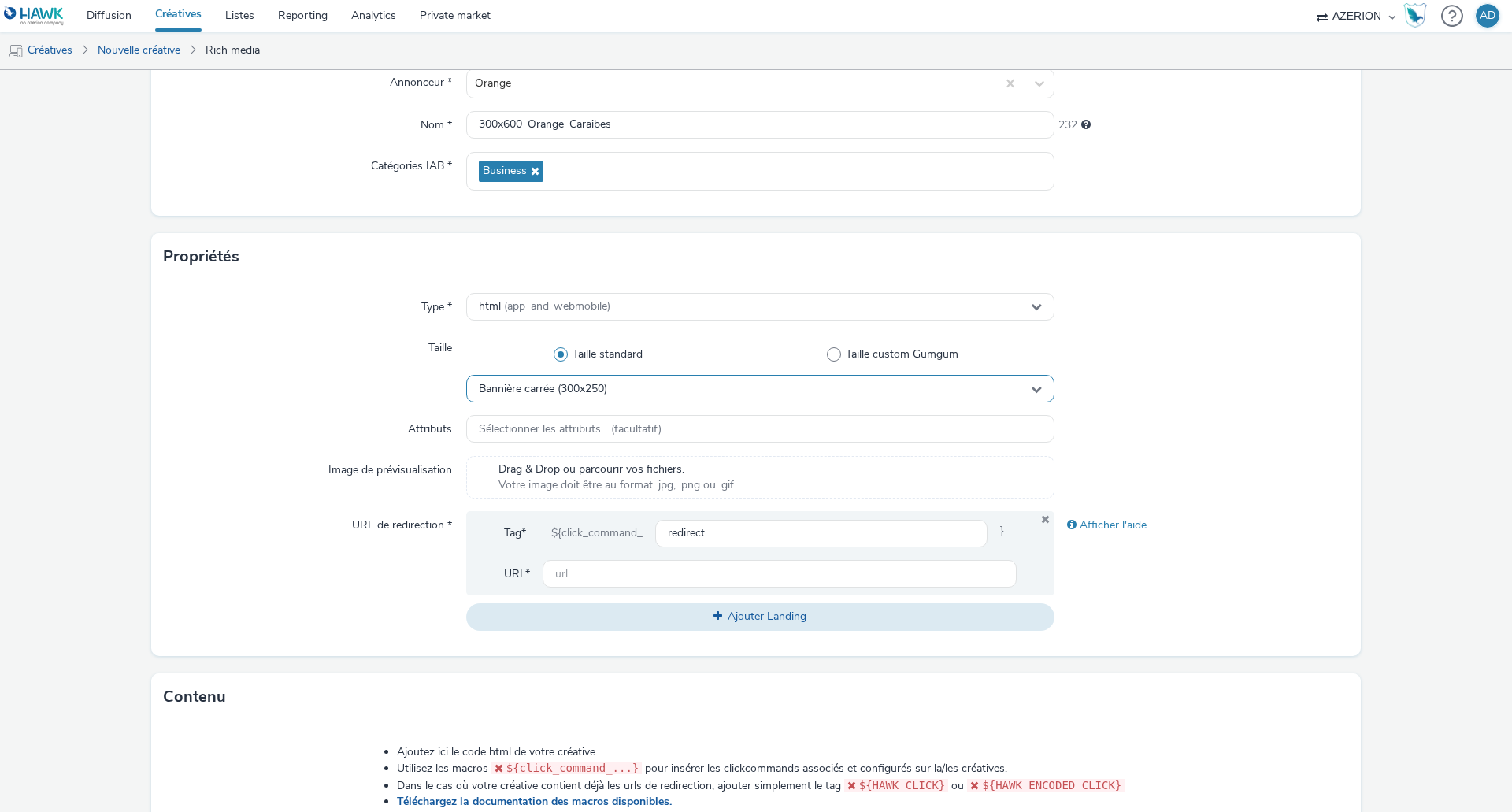
click at [638, 390] on div "Bannière carrée (300x250)" at bounding box center [760, 388] width 588 height 28
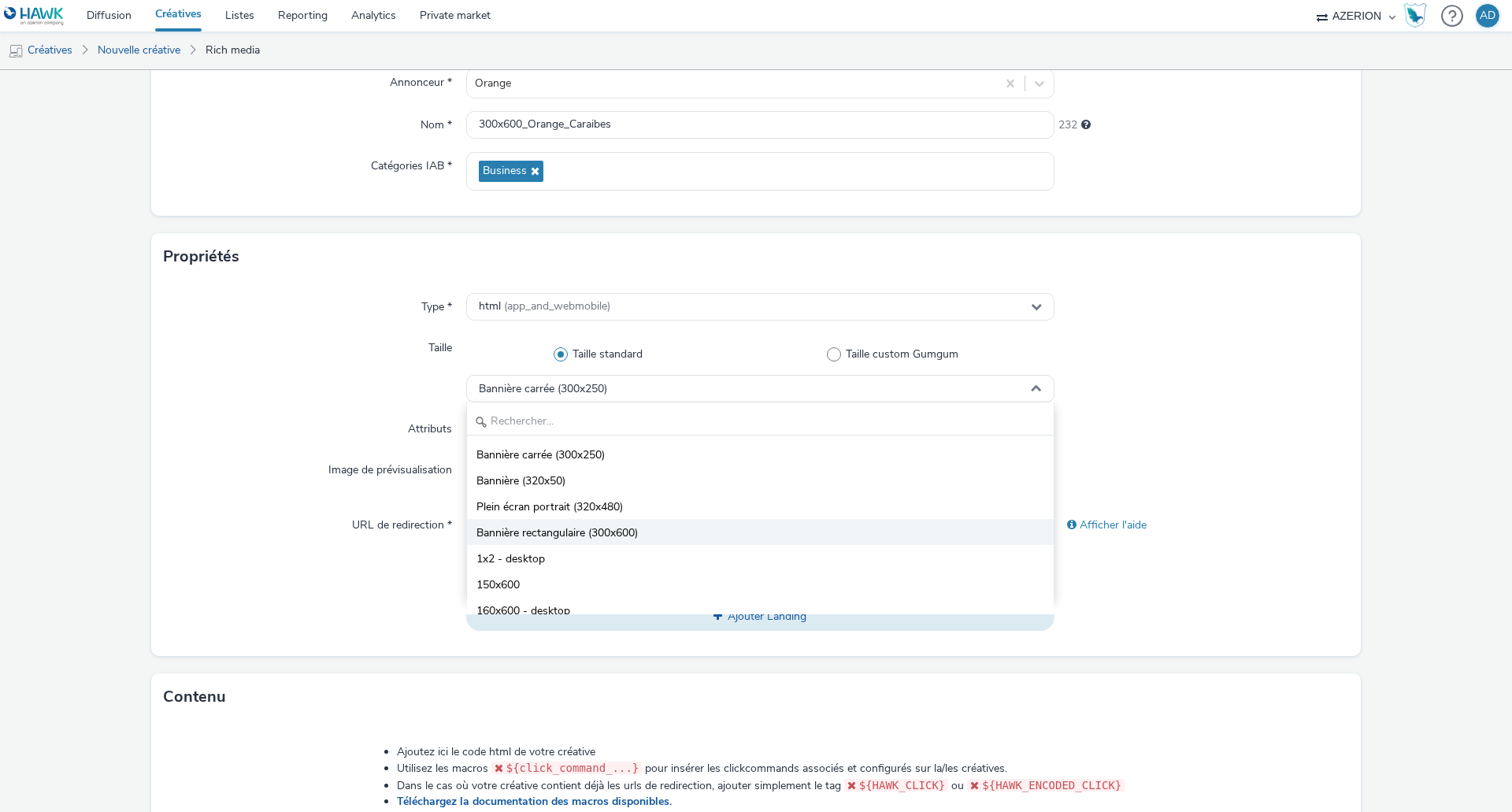
click at [598, 528] on span "Bannière rectangulaire (300x600)" at bounding box center [557, 533] width 161 height 16
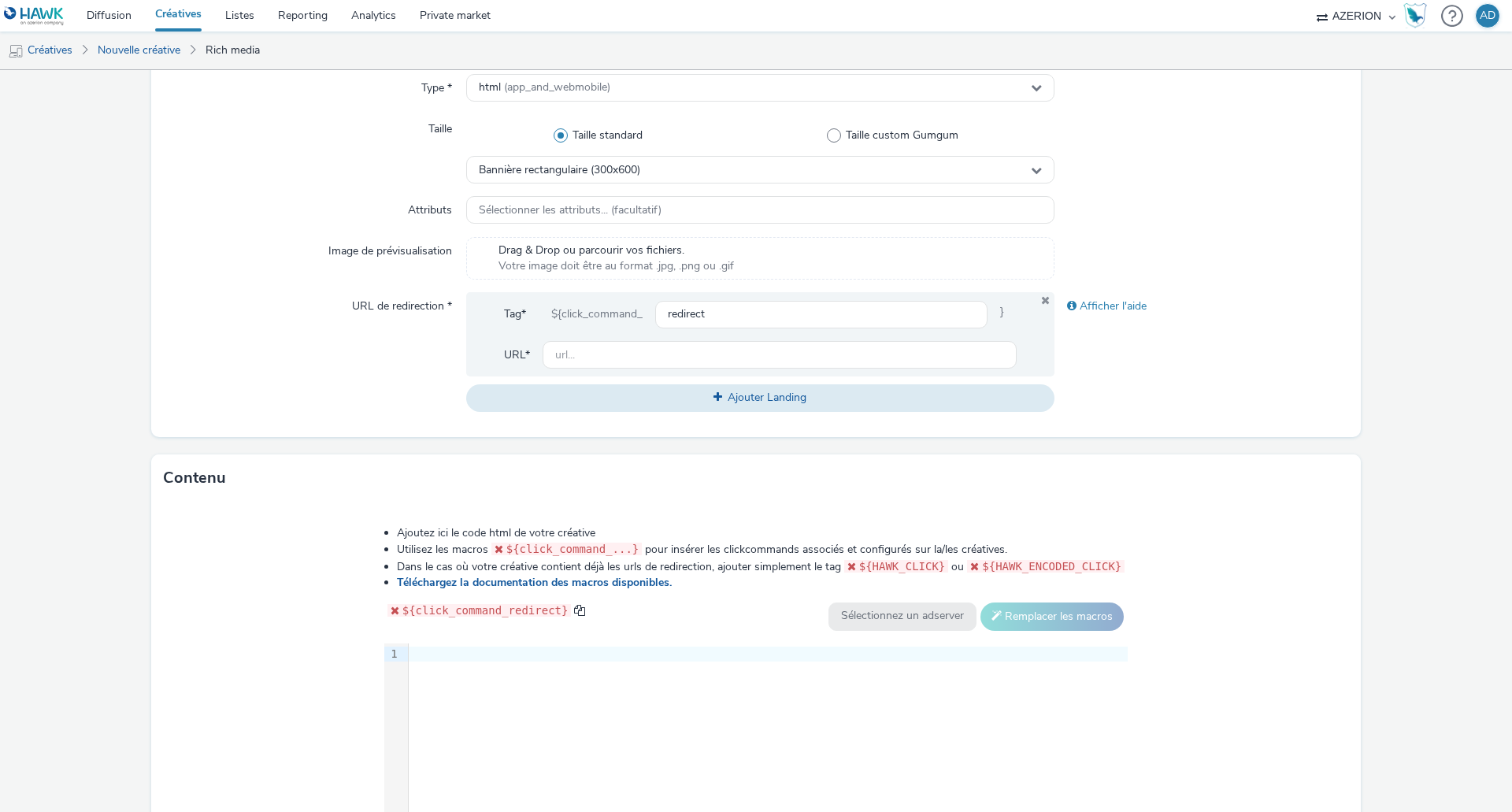
scroll to position [394, 0]
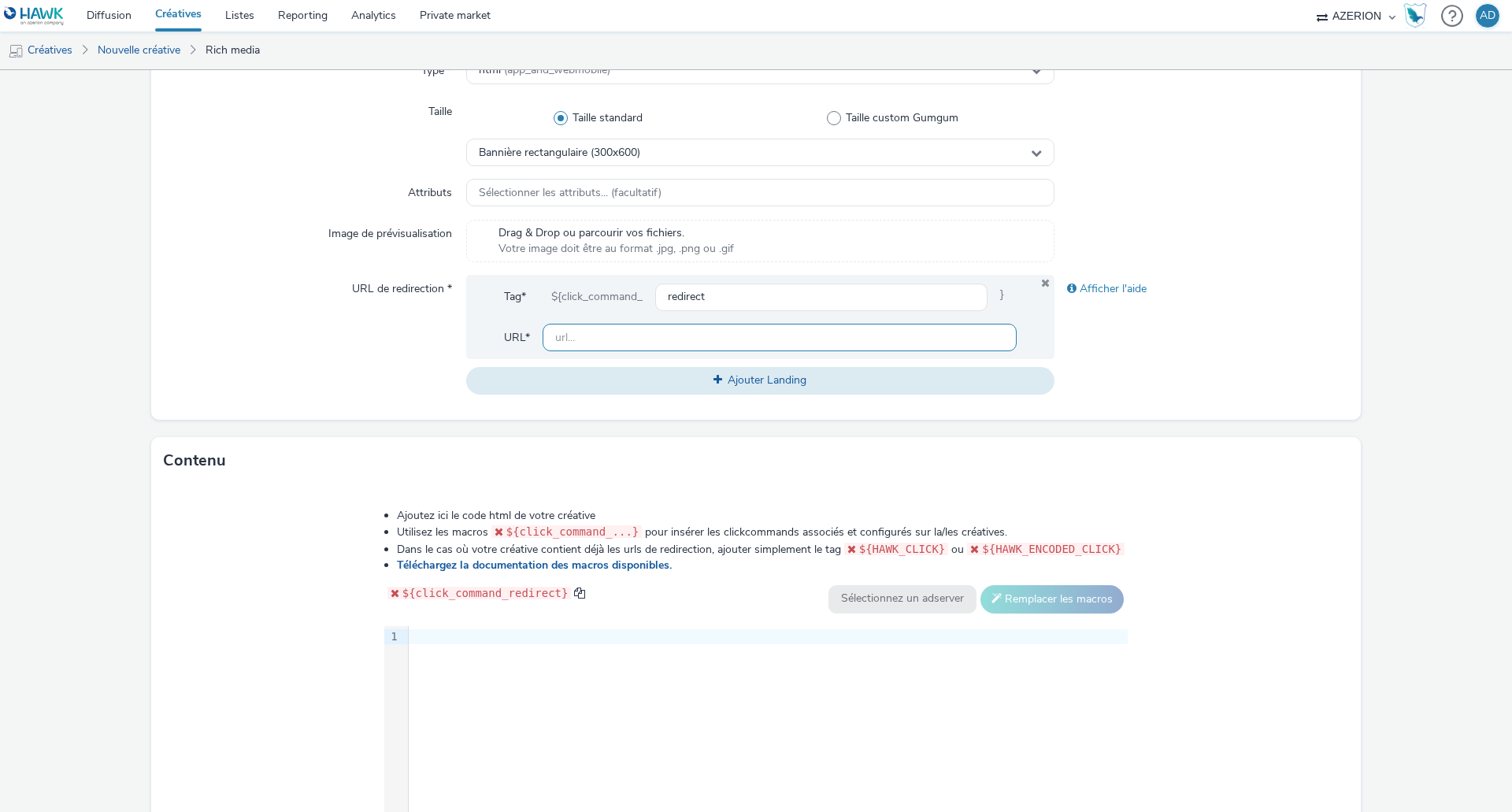
click at [645, 340] on input "text" at bounding box center [779, 337] width 474 height 28
paste input "https://caraibe.orange.fr/avantages-du-pack-open?utm_source=display+&utm_medium…"
type input "https://caraibe.orange.fr/avantages-du-pack-open?utm_source=display+&utm_medium…"
click at [1139, 340] on div "Afficher l'aide" at bounding box center [1202, 334] width 294 height 119
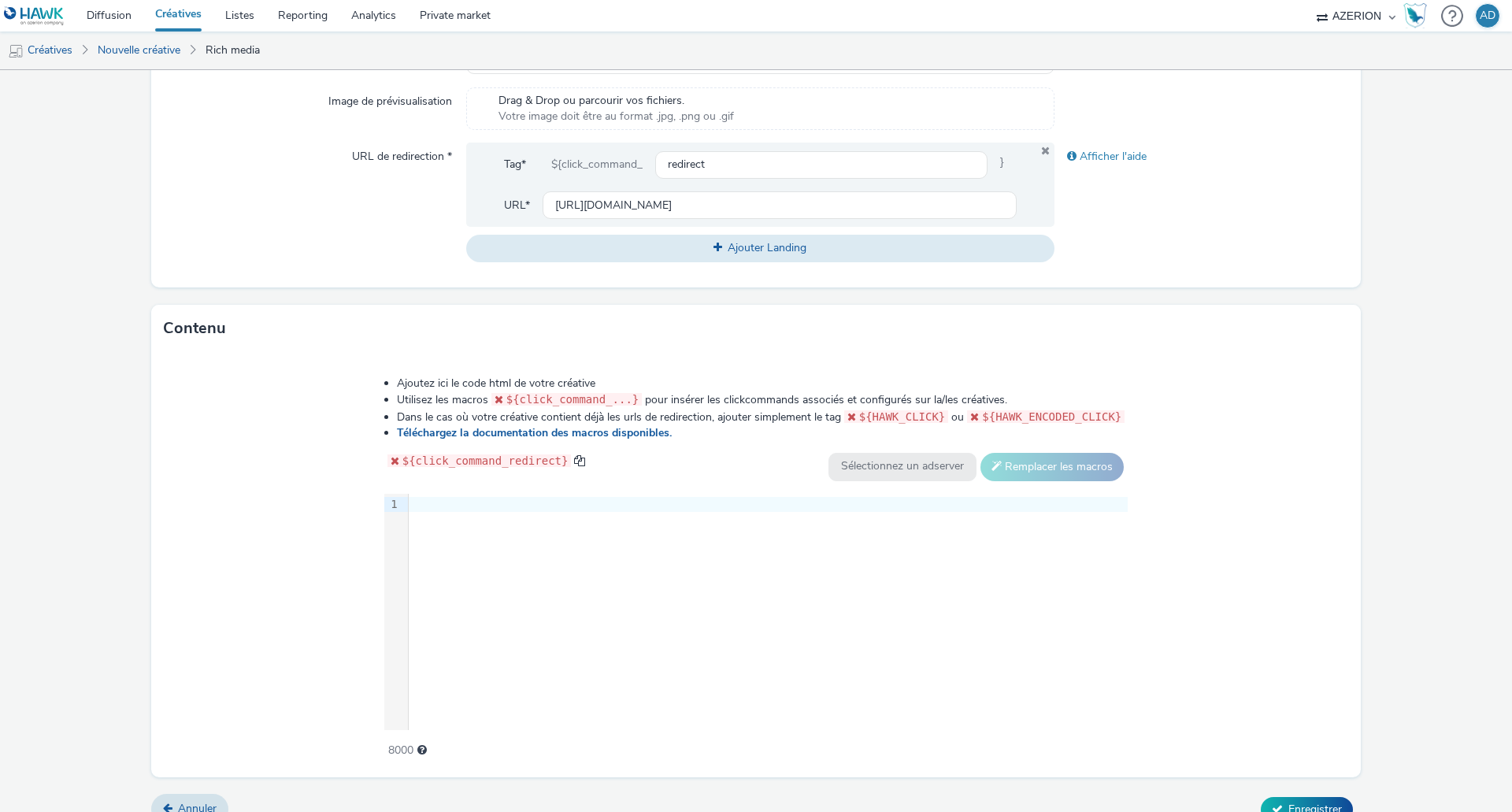
scroll to position [549, 0]
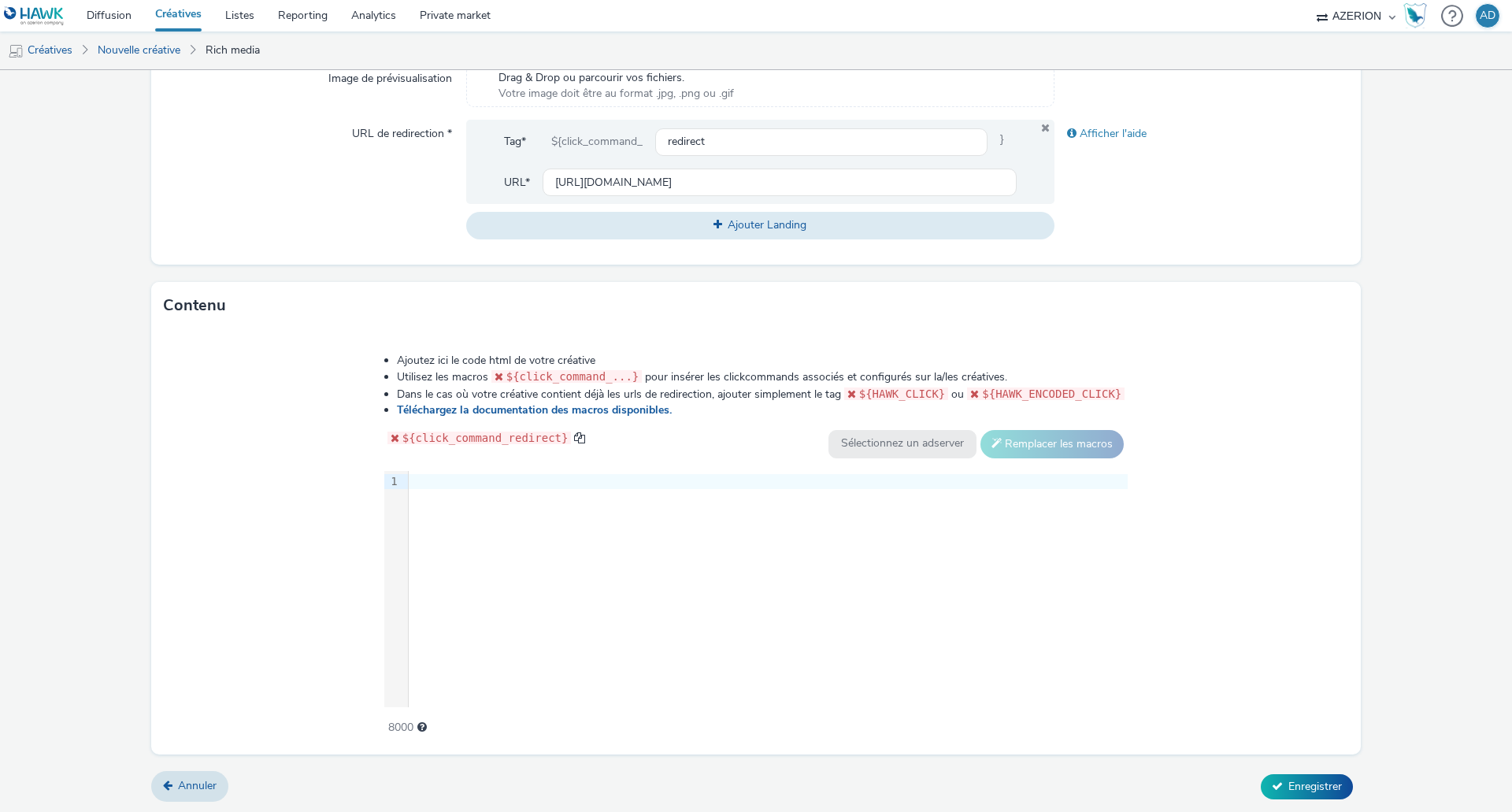
click at [428, 478] on div at bounding box center [768, 482] width 719 height 16
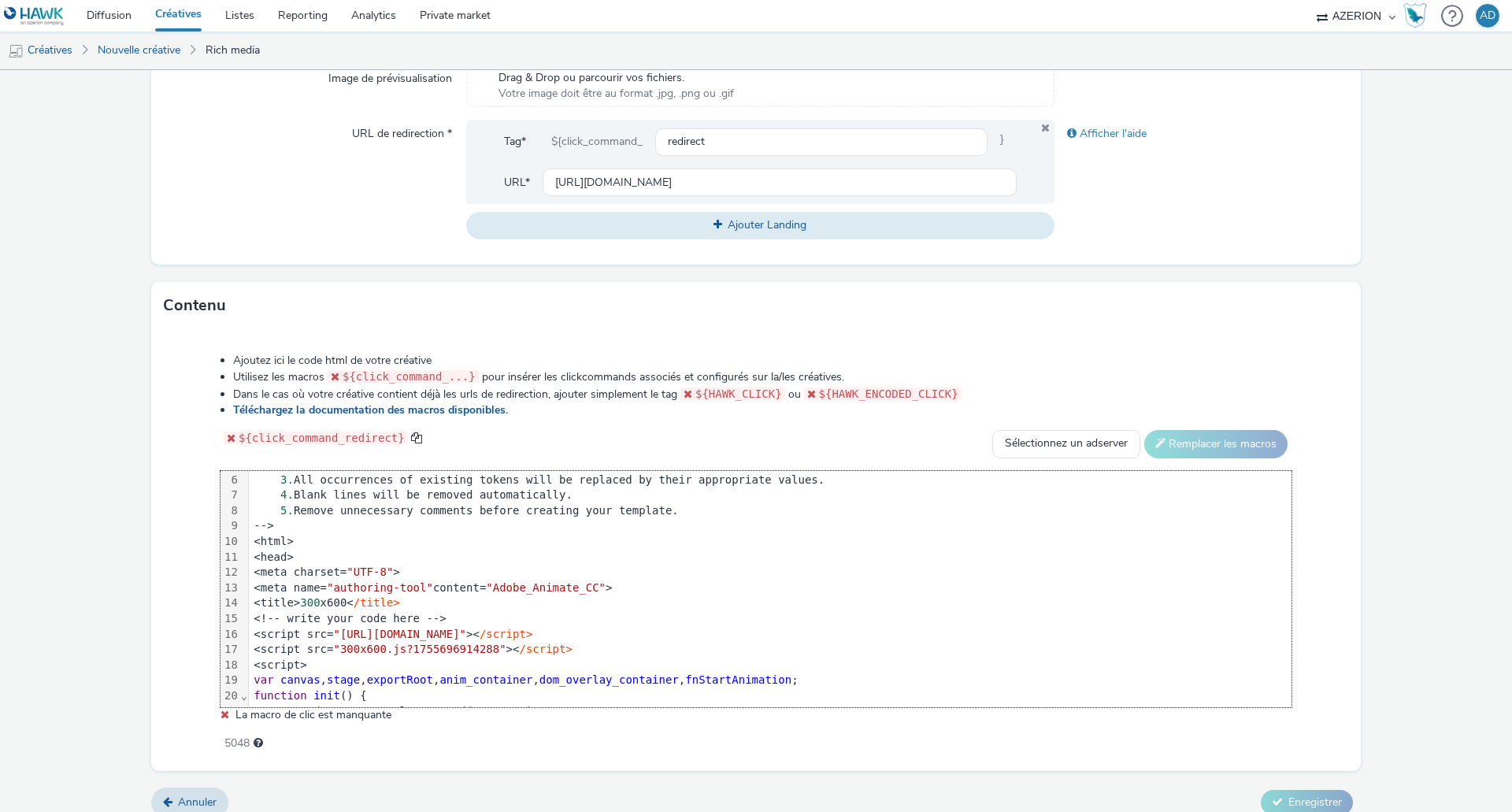
scroll to position [158, 0]
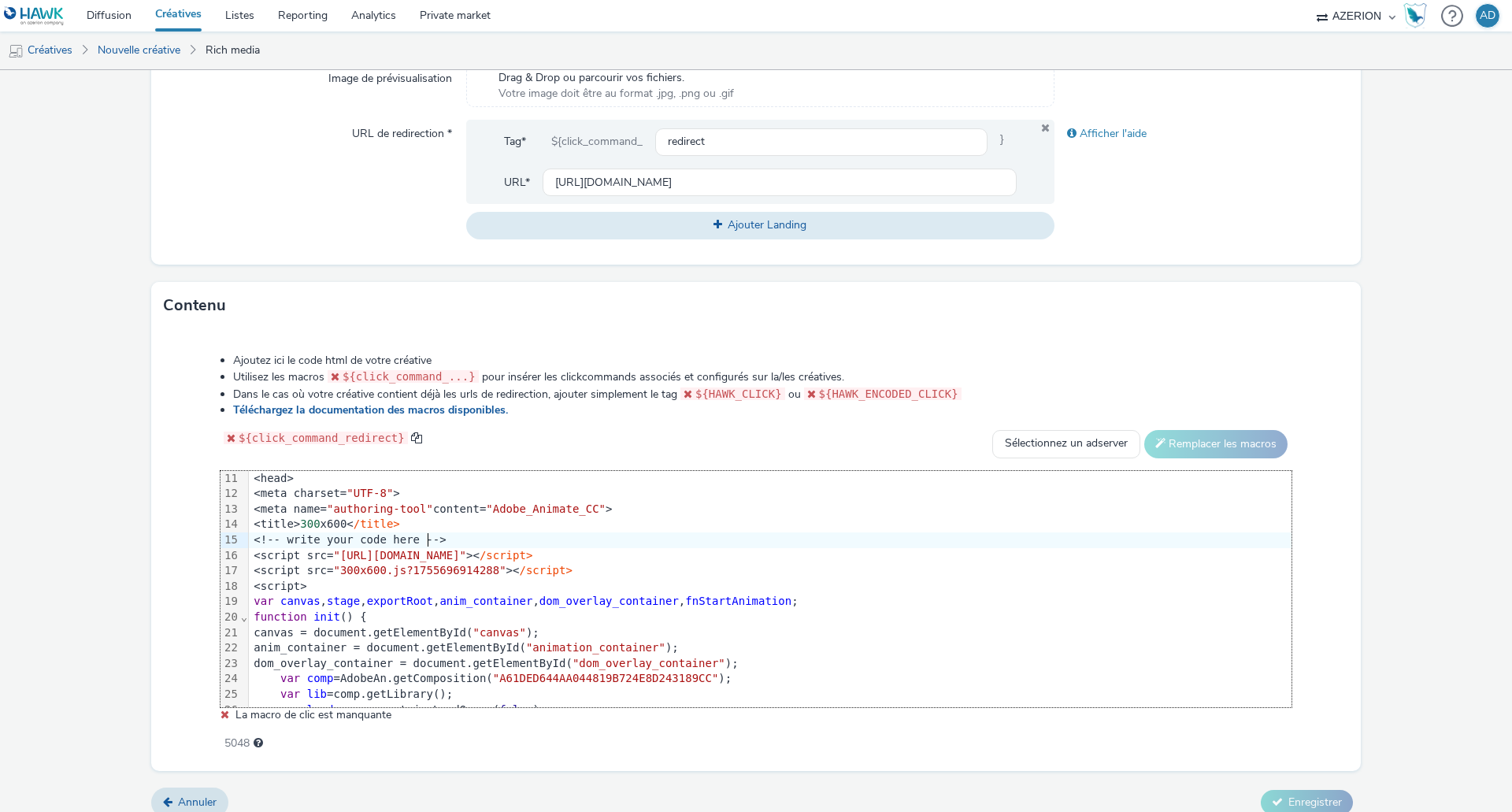
click at [453, 539] on div "<!-- write your code here -->" at bounding box center [786, 540] width 1074 height 16
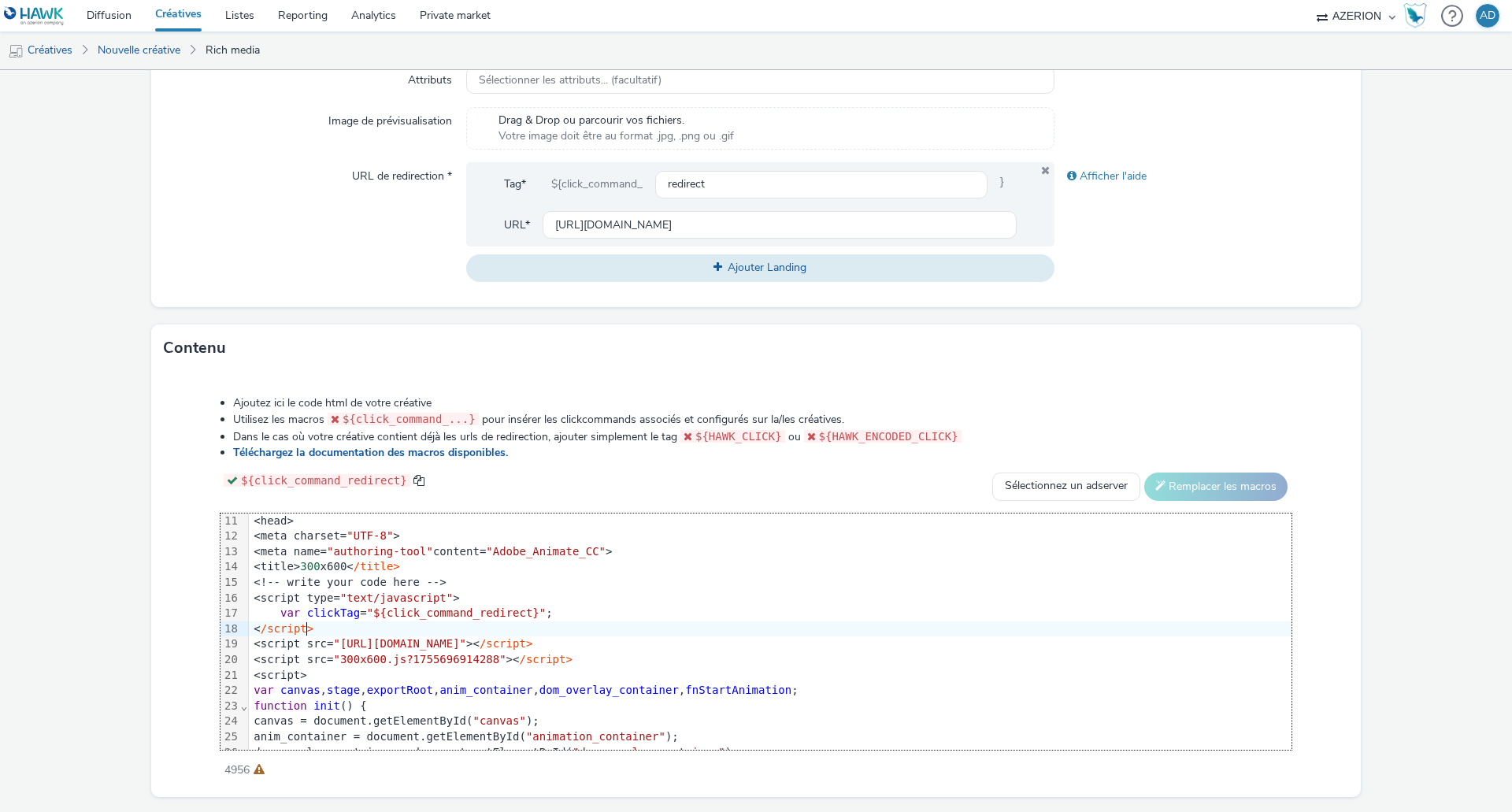
scroll to position [549, 0]
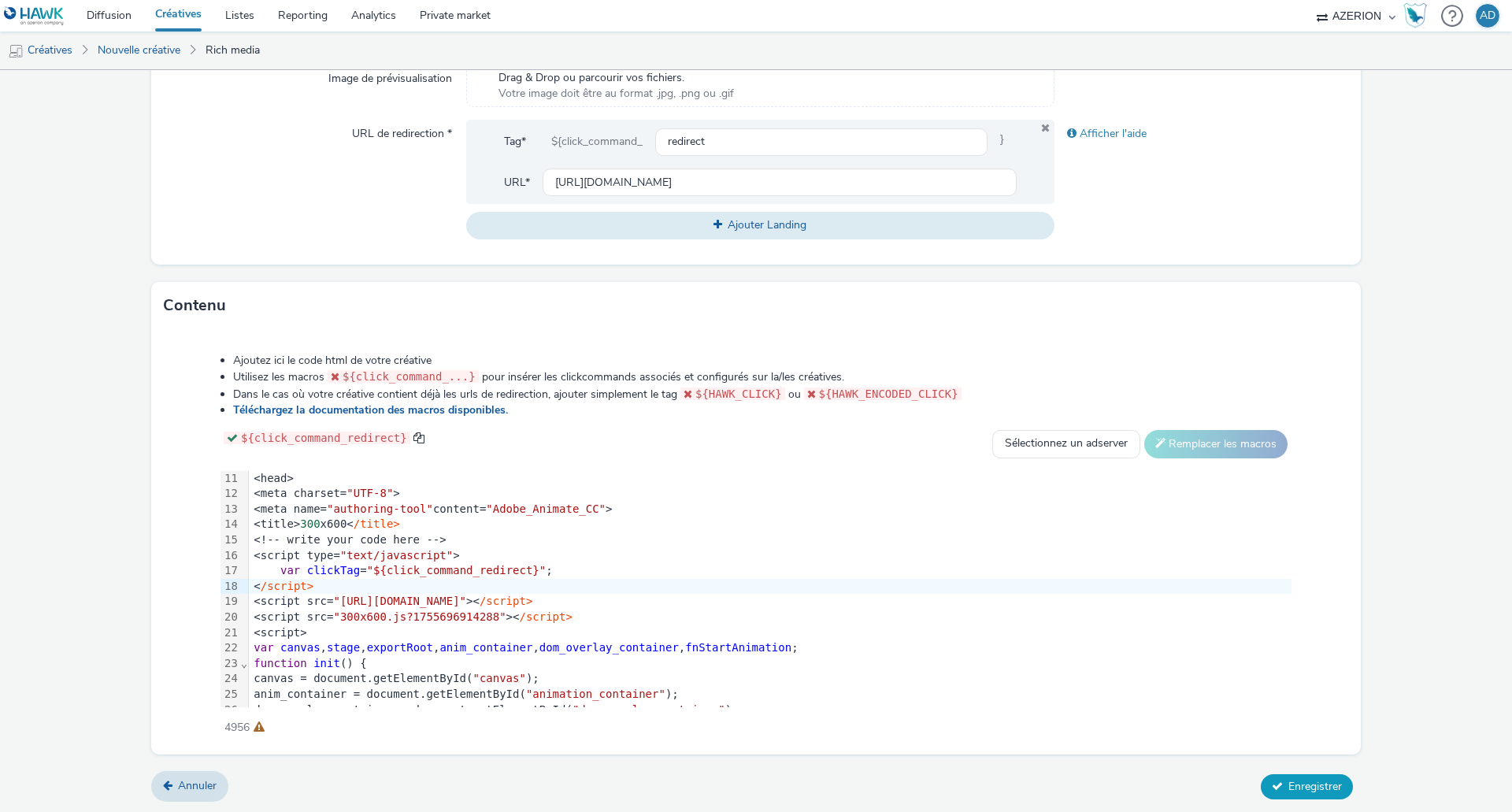
click at [1300, 782] on span "Enregistrer" at bounding box center [1315, 786] width 53 height 15
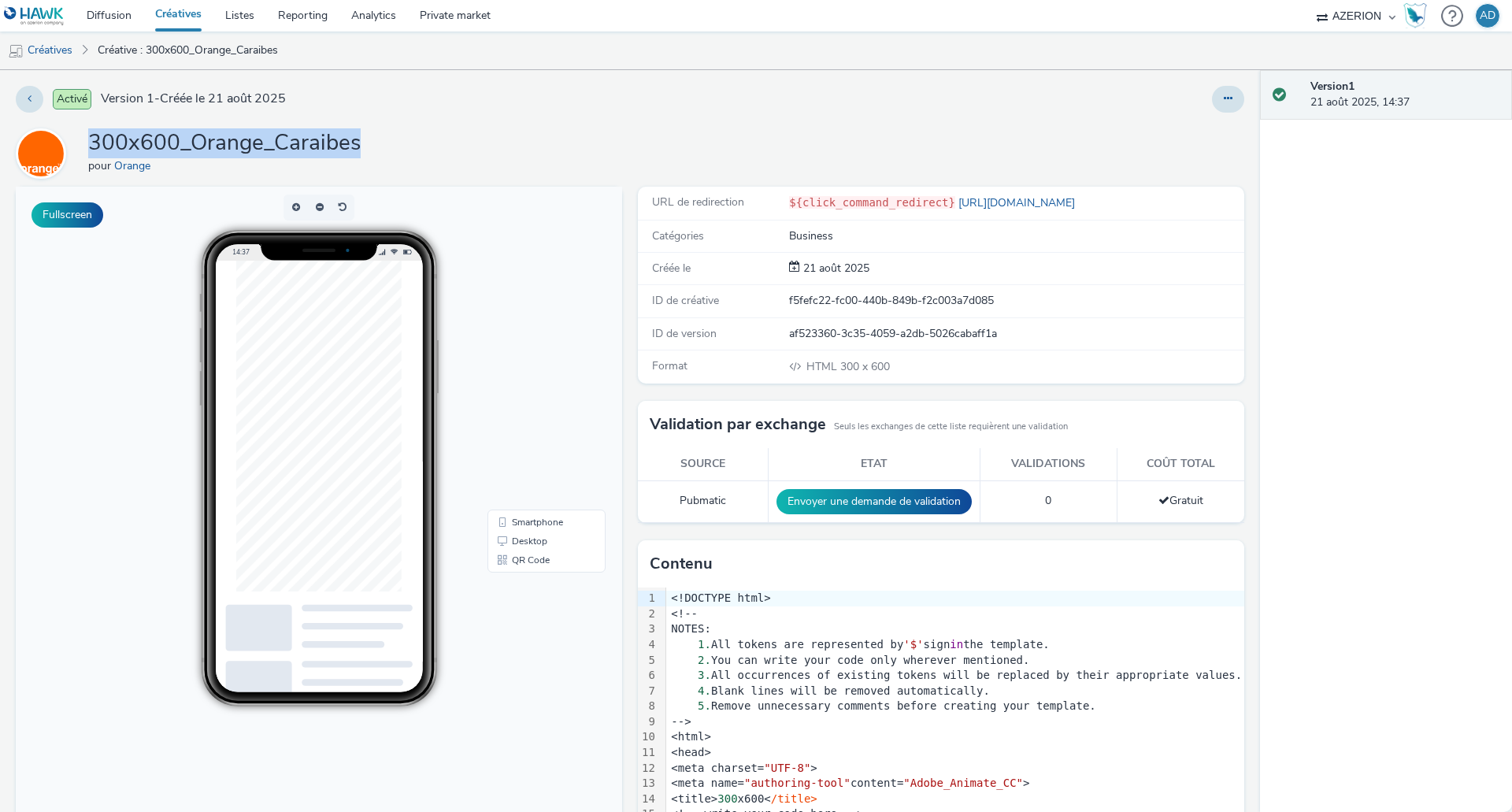
drag, startPoint x: 86, startPoint y: 145, endPoint x: 364, endPoint y: 142, distance: 278.0
click at [364, 142] on div "300x600_Orange_Caraibes pour Orange" at bounding box center [630, 153] width 1228 height 50
copy h1 "300x600_Orange_Caraibes"
click at [57, 51] on link "Créatives" at bounding box center [40, 50] width 81 height 38
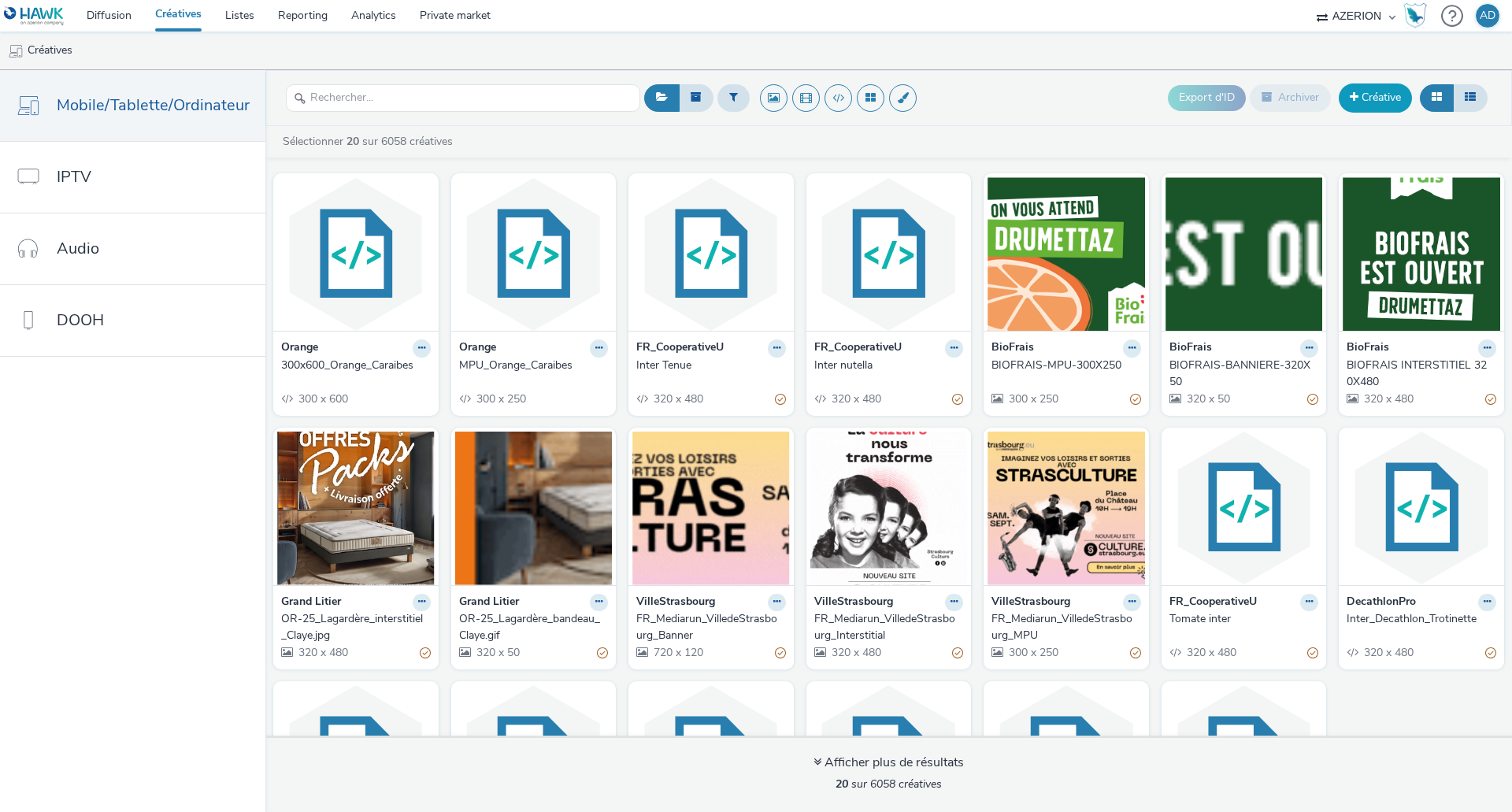
click at [1366, 98] on link "Créative" at bounding box center [1374, 98] width 73 height 28
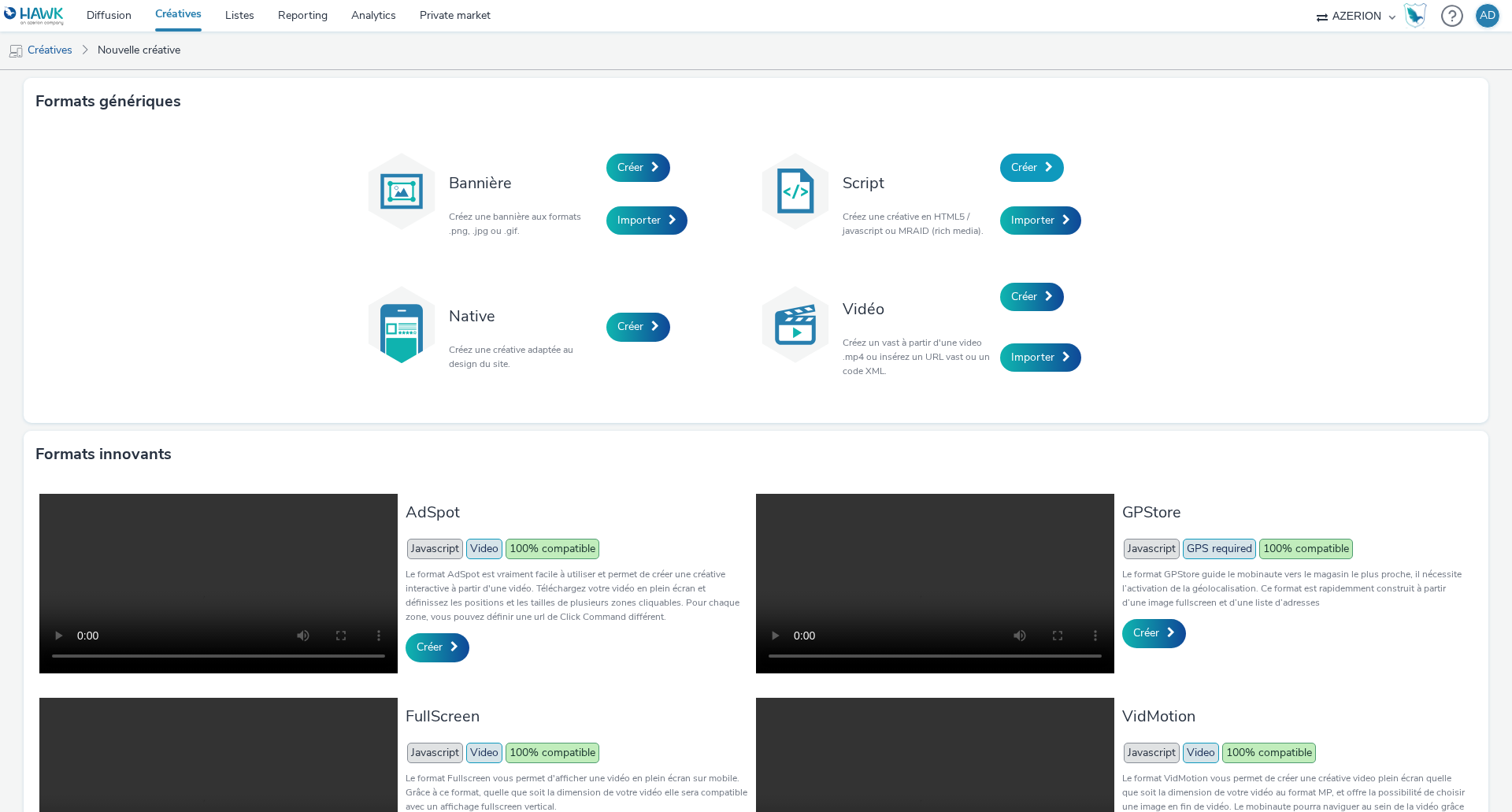
click at [1017, 168] on span "Créer" at bounding box center [1023, 167] width 26 height 15
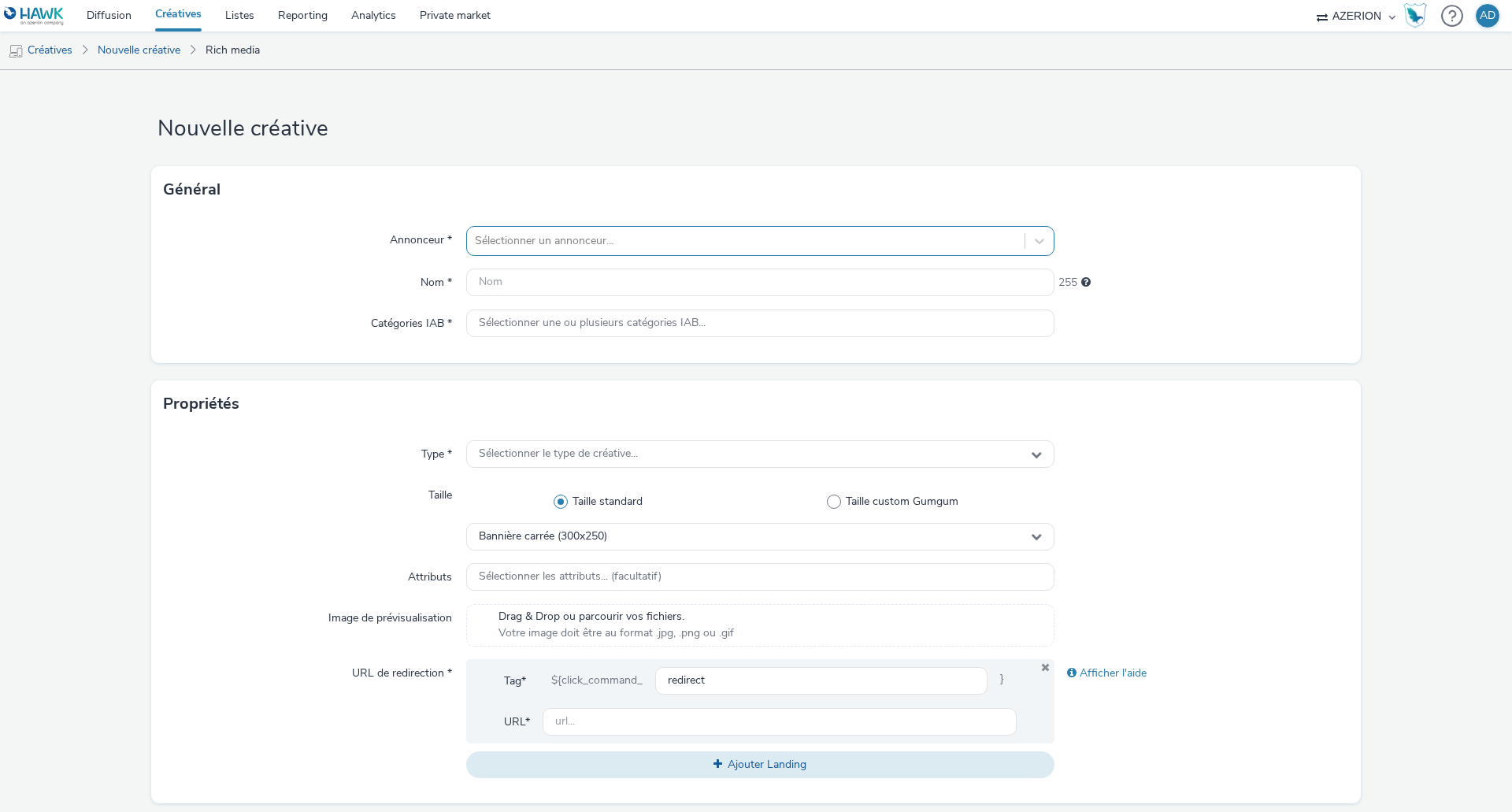
click at [497, 250] on div at bounding box center [745, 241] width 542 height 19
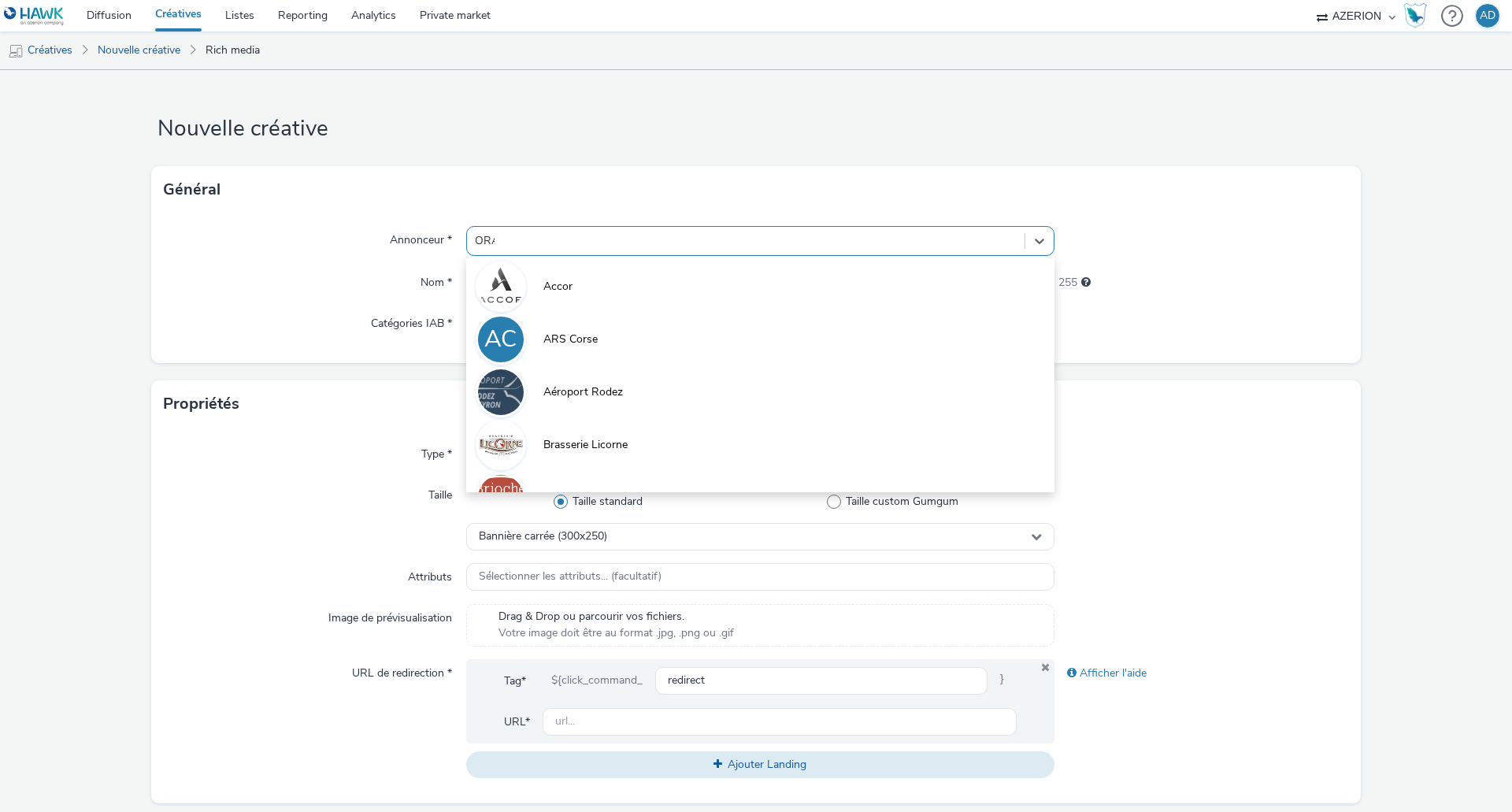
type input "ORAN"
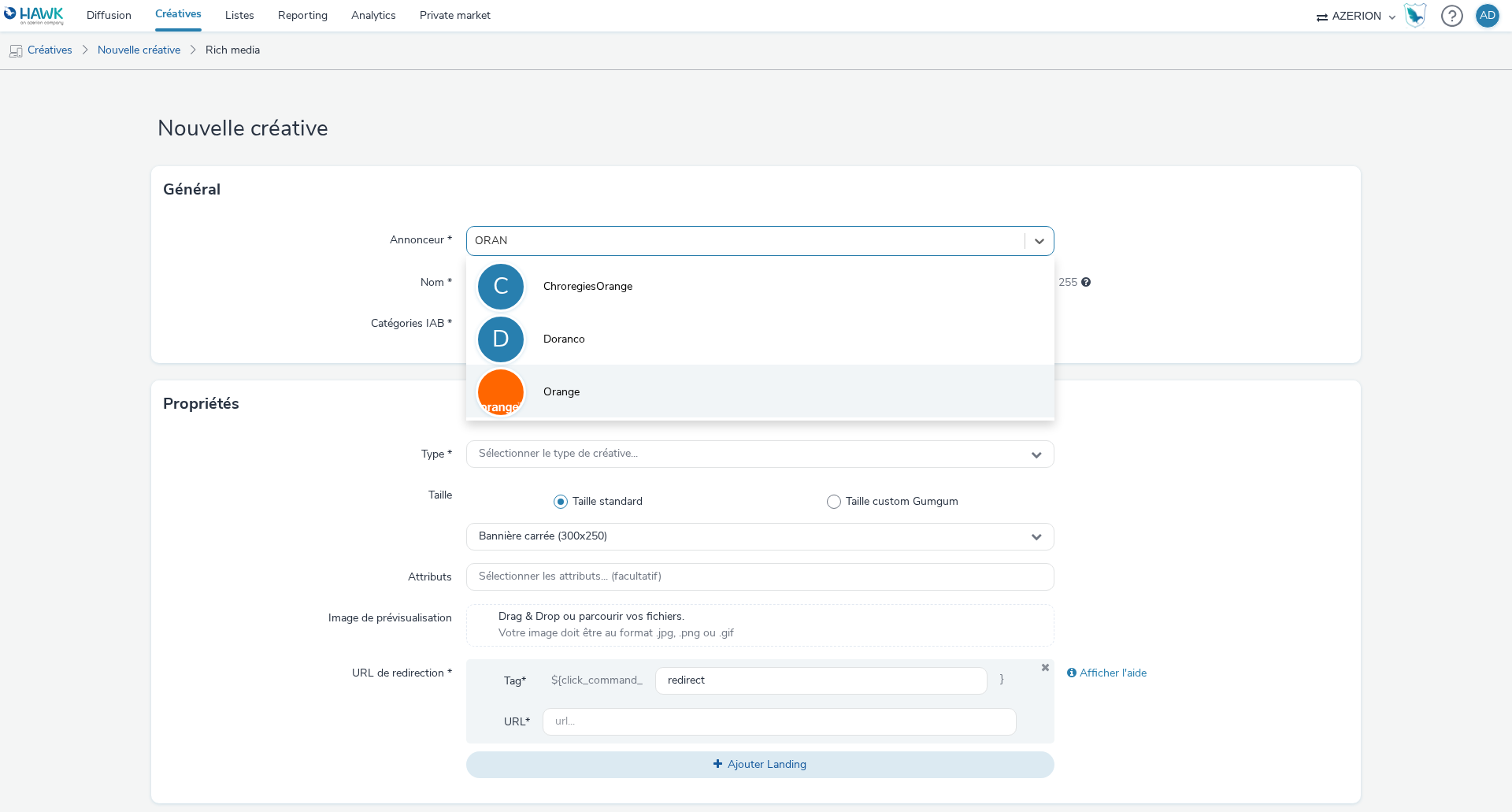
click at [597, 399] on li "Orange" at bounding box center [760, 391] width 588 height 53
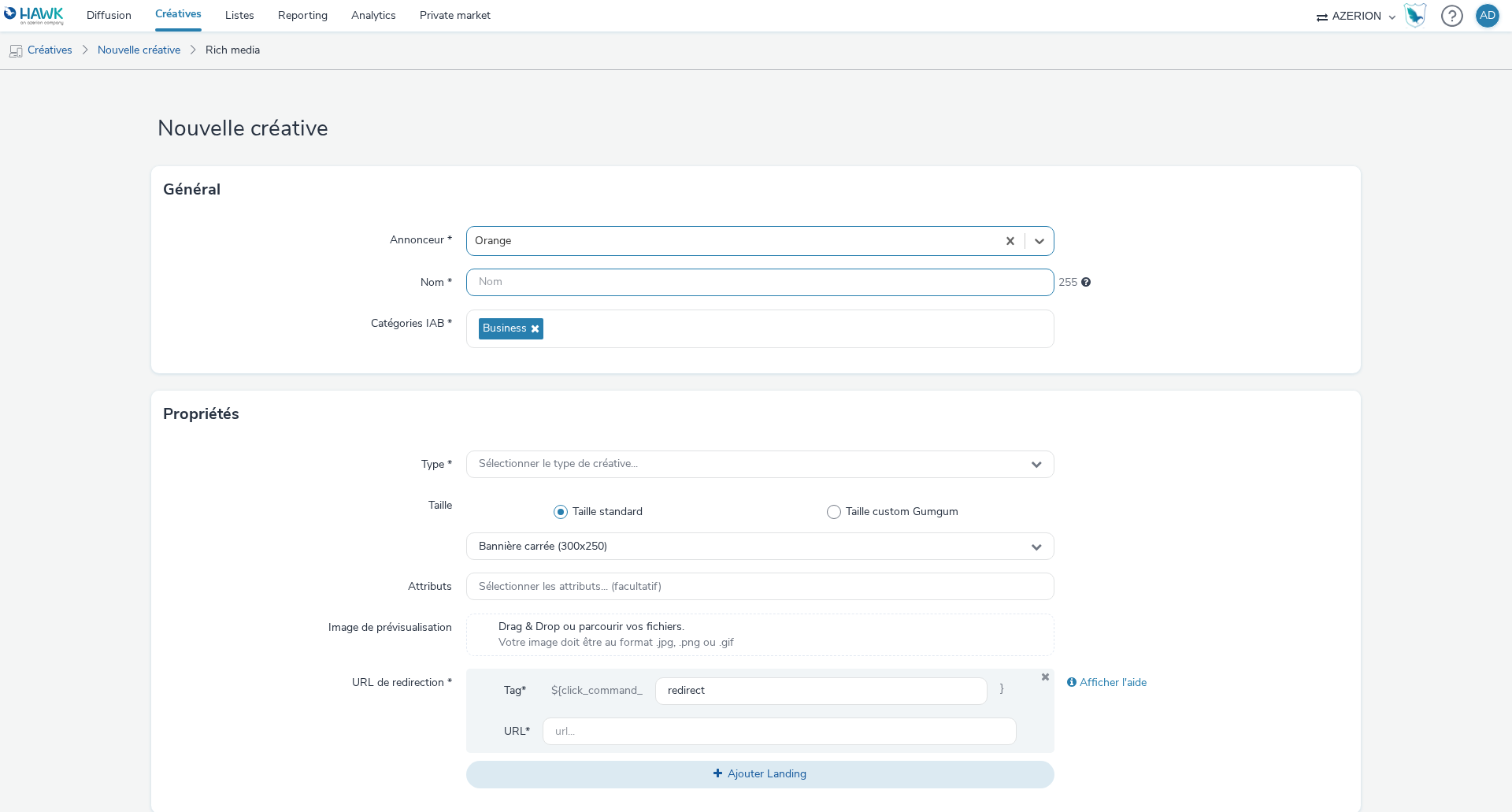
click at [522, 279] on input "text" at bounding box center [760, 282] width 588 height 28
paste input "300x600_Orange_Caraibes"
drag, startPoint x: 517, startPoint y: 284, endPoint x: 456, endPoint y: 283, distance: 61.0
click at [456, 283] on div "Nom * 300x600_Orange_Caraibes 232" at bounding box center [756, 283] width 1185 height 28
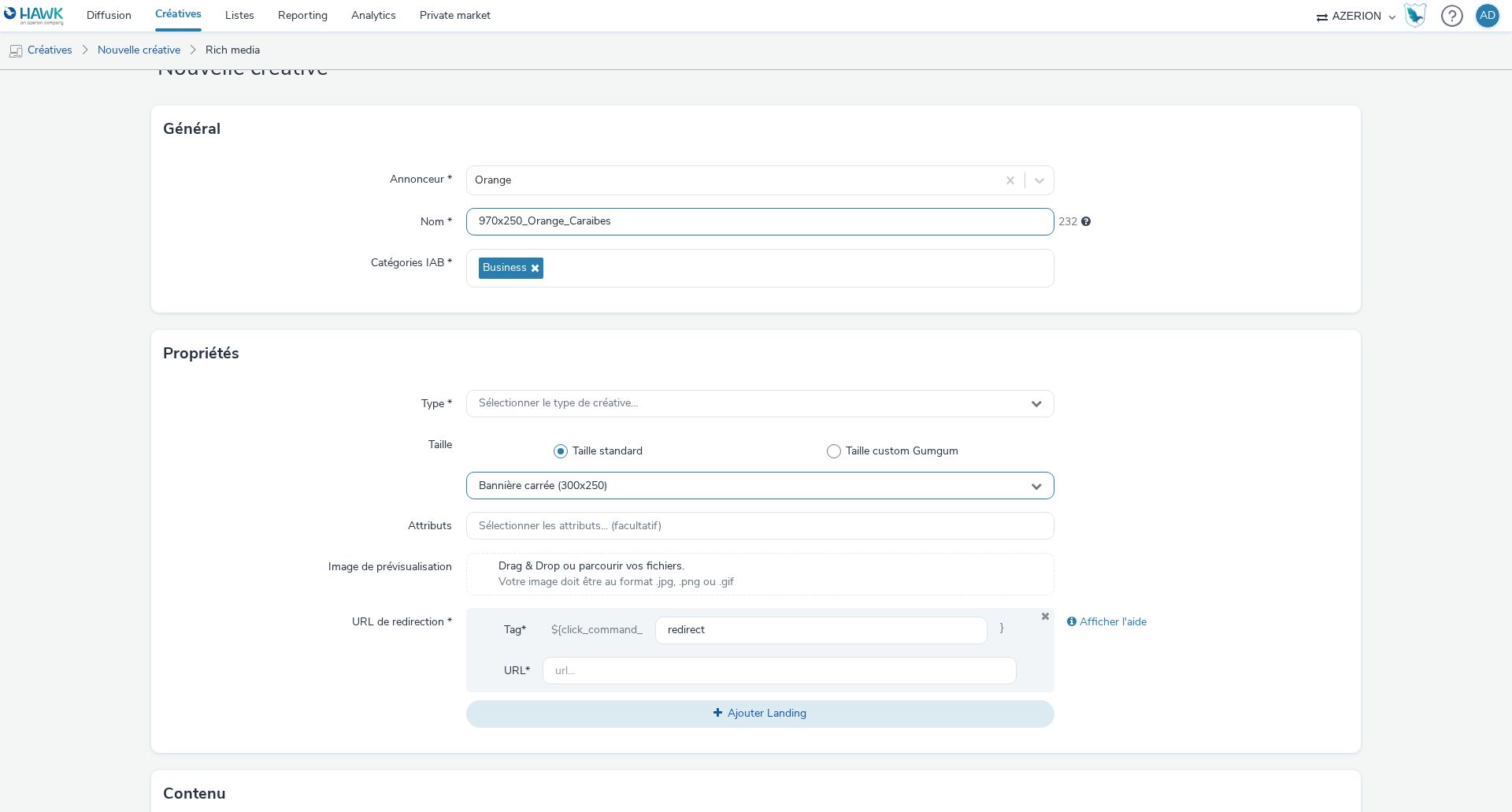
scroll to position [79, 0]
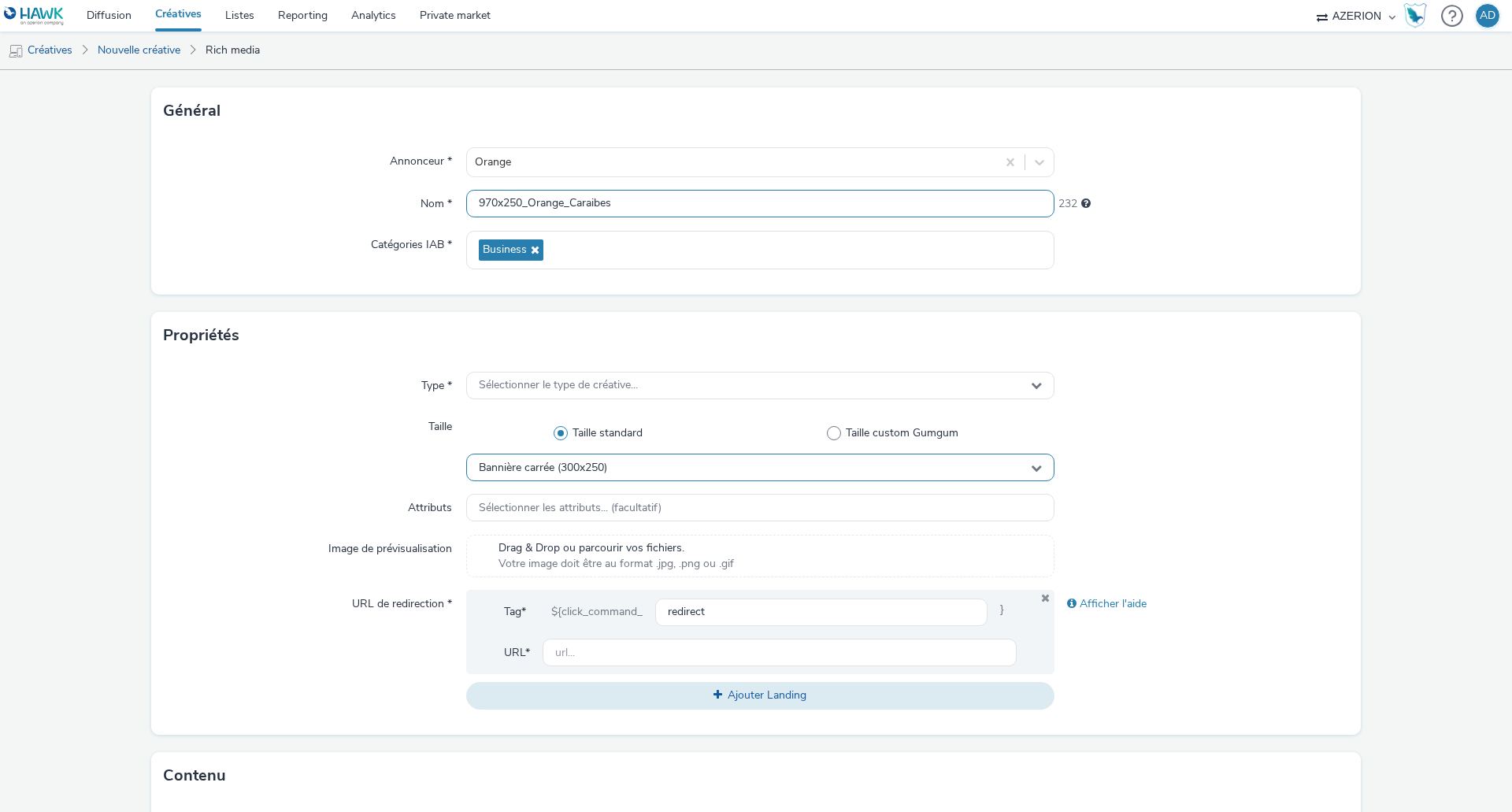
type input "970x250_Orange_Caraibes"
click at [647, 468] on div "Bannière carrée (300x250)" at bounding box center [760, 467] width 588 height 28
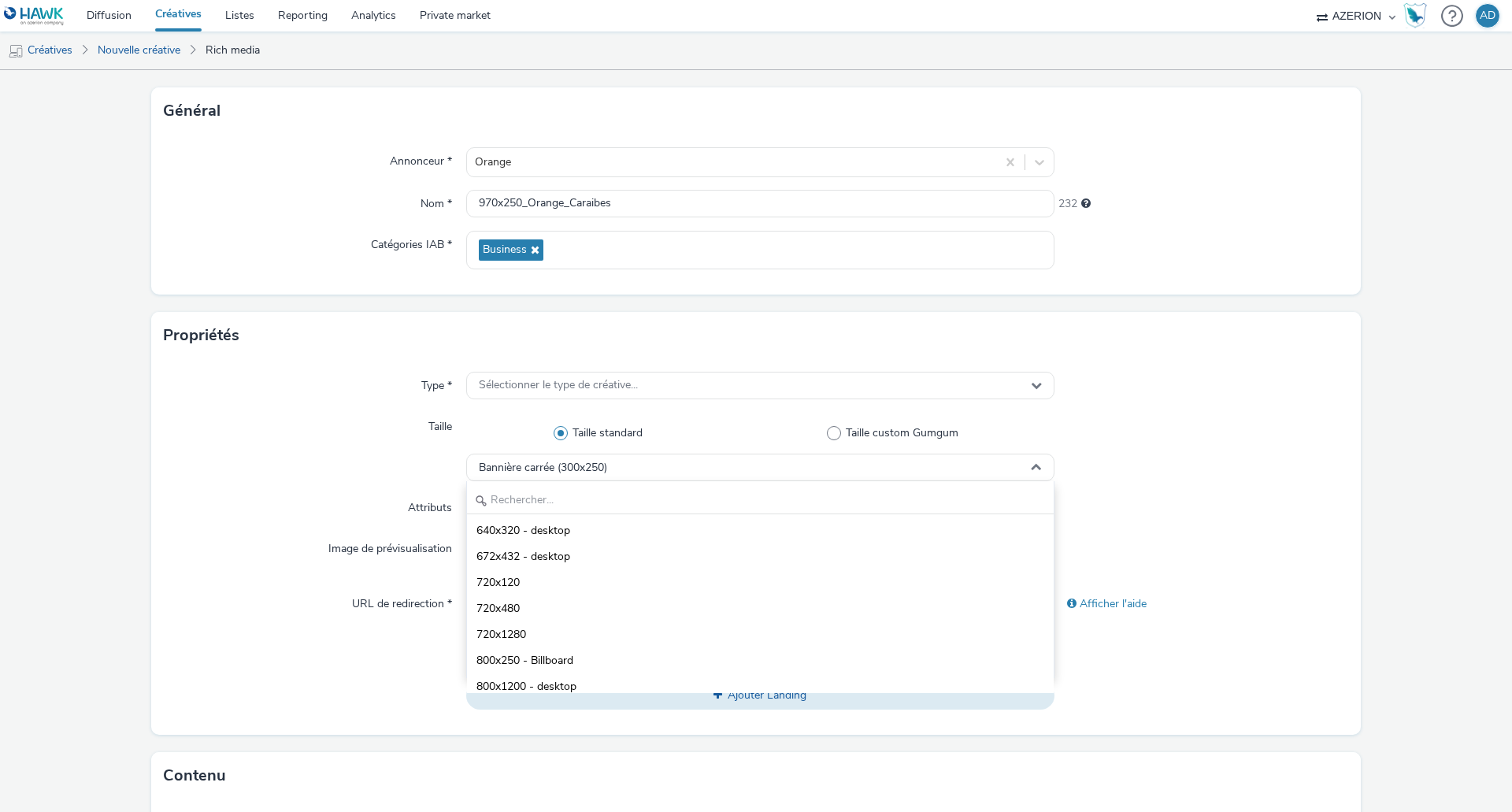
scroll to position [394, 0]
click at [581, 491] on input "text" at bounding box center [760, 500] width 587 height 28
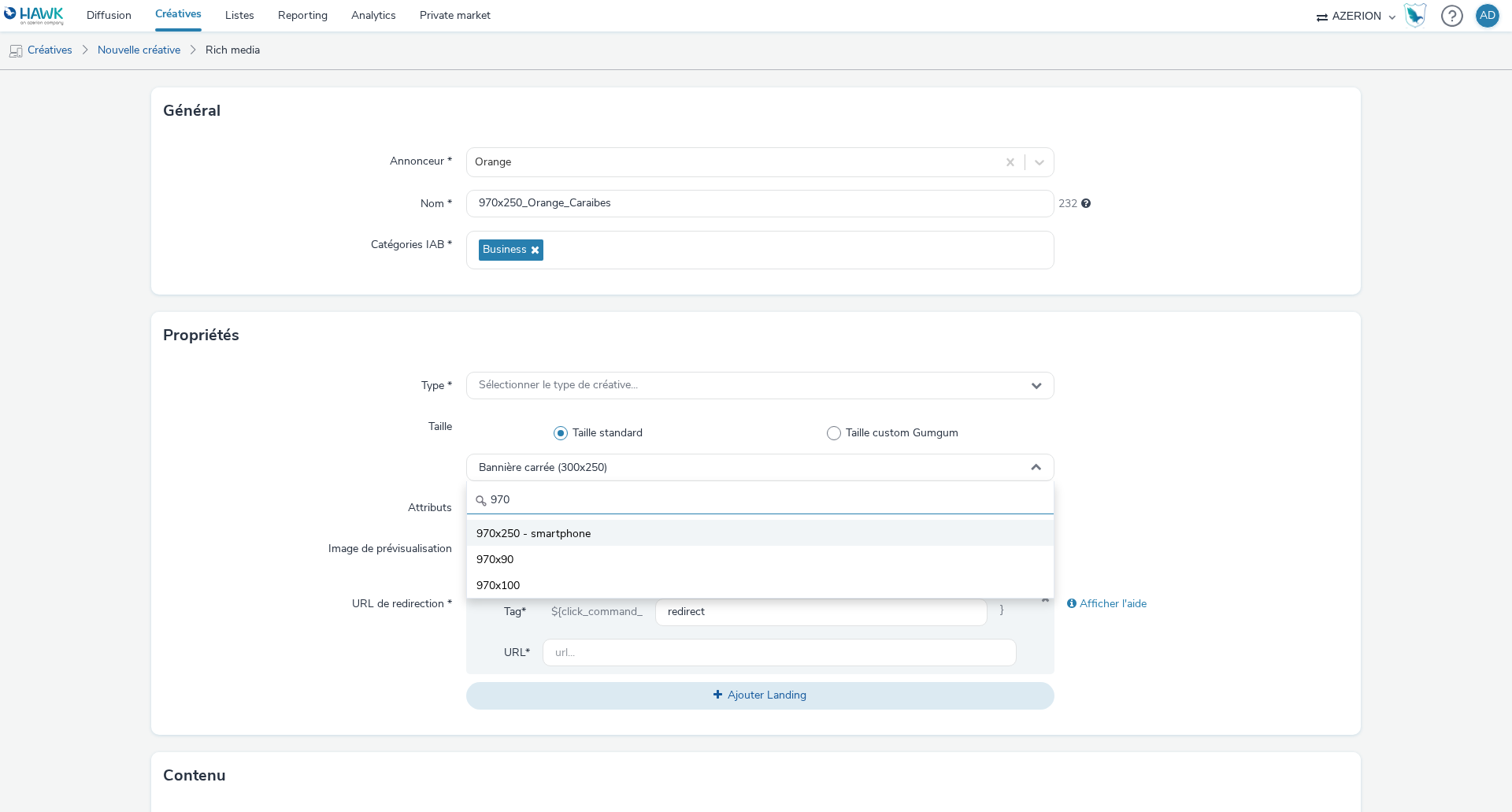
type input "970"
click at [566, 533] on span "970x250 - smartphone" at bounding box center [533, 534] width 114 height 16
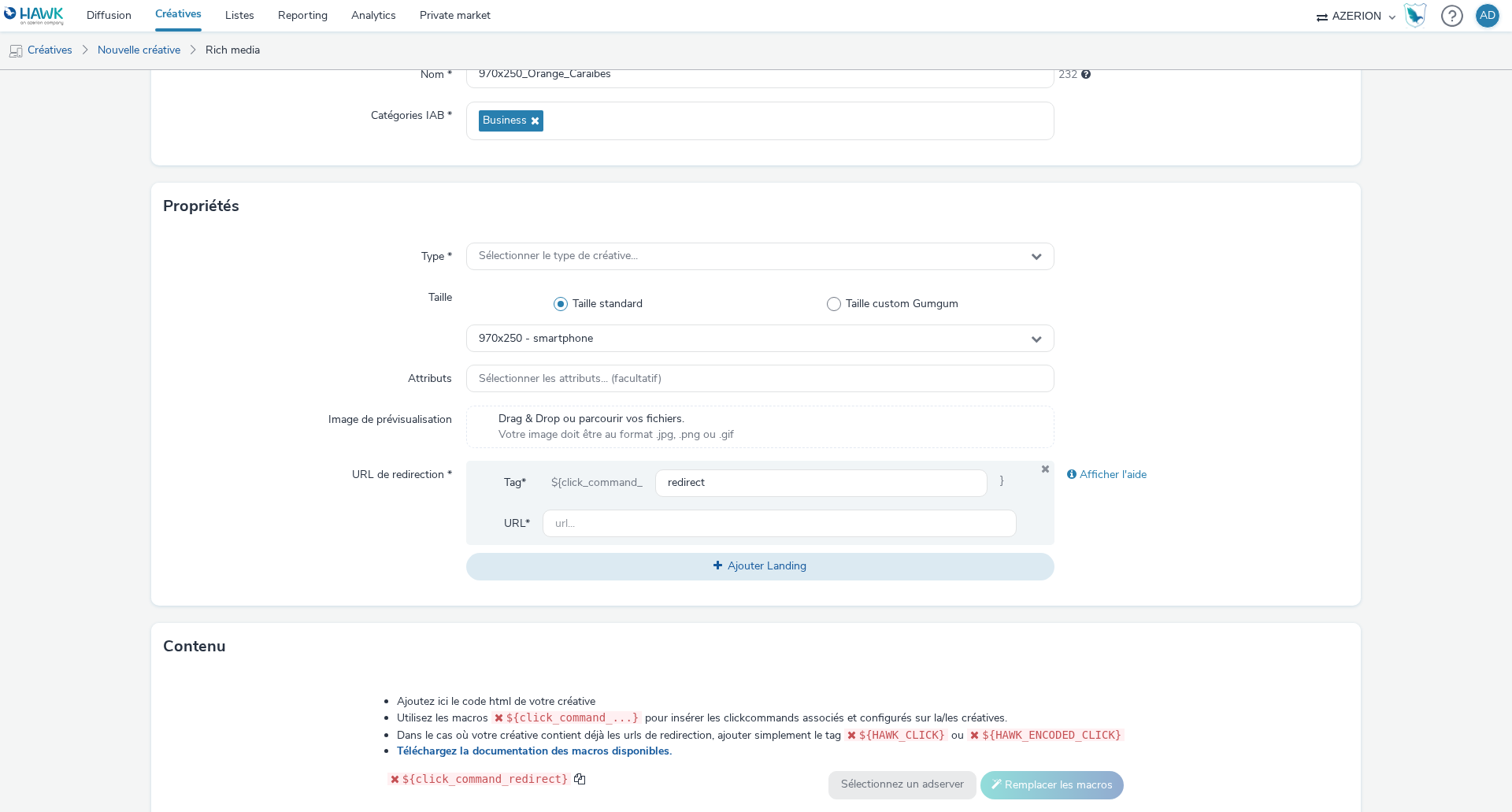
scroll to position [236, 0]
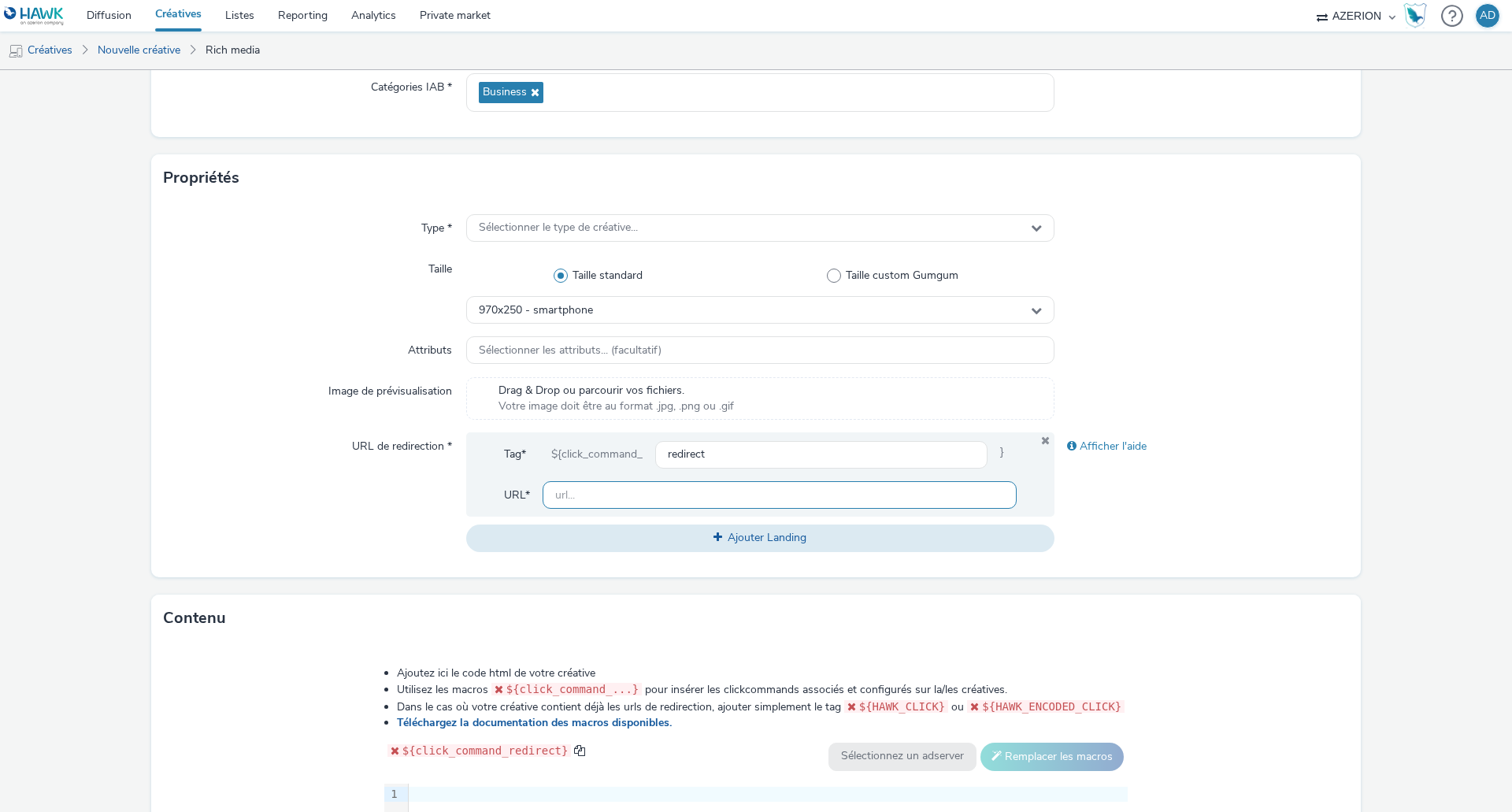
click at [635, 497] on input "text" at bounding box center [779, 495] width 474 height 28
paste input "https://caraibe.orange.fr/avantages-du-pack-open?utm_source=display+&utm_medium…"
type input "https://caraibe.orange.fr/avantages-du-pack-open?utm_source=display+&utm_medium…"
click at [1240, 518] on div "Afficher l'aide" at bounding box center [1202, 491] width 294 height 119
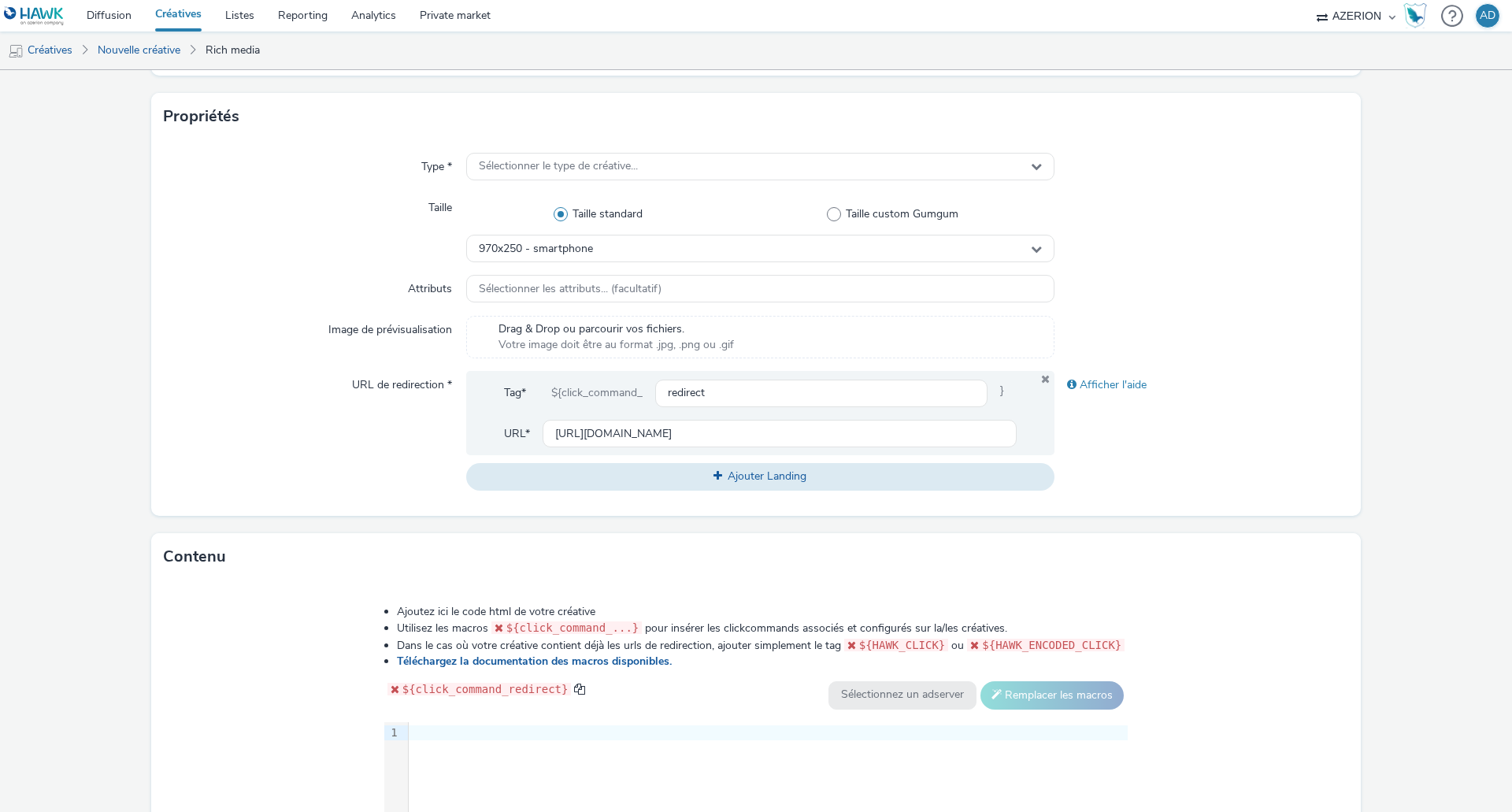
scroll to position [549, 0]
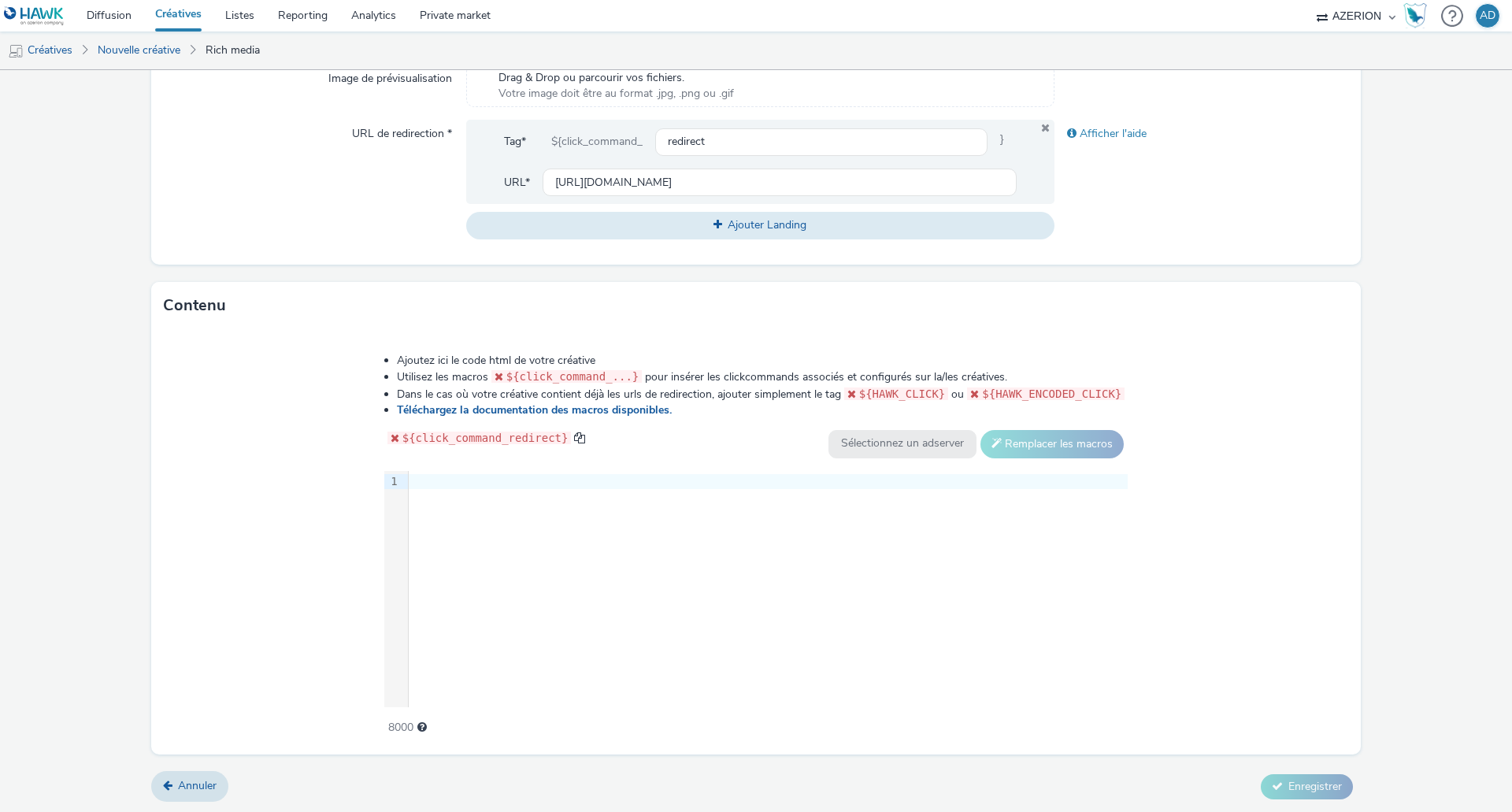
click at [504, 485] on div at bounding box center [768, 482] width 719 height 16
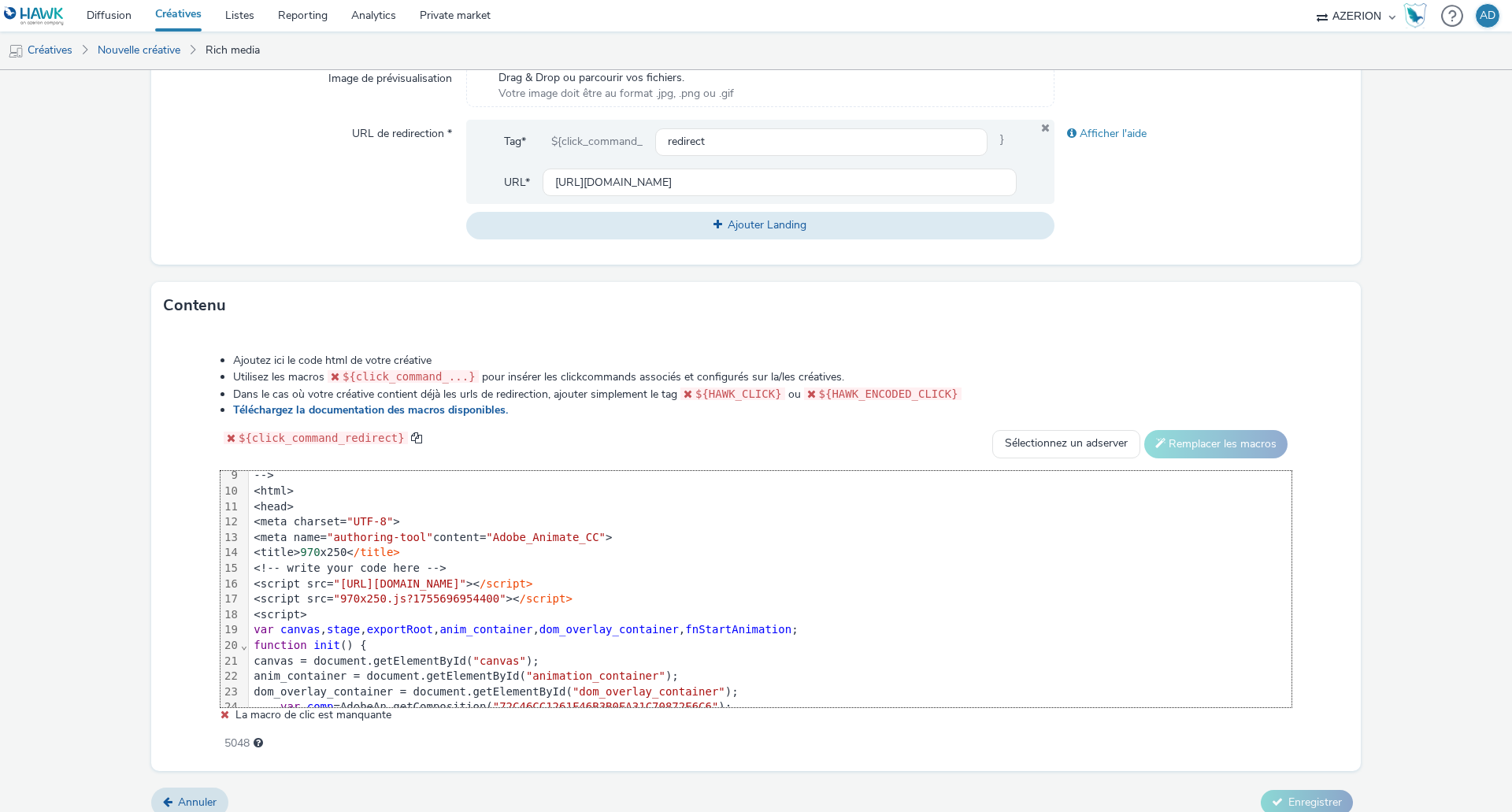
scroll to position [158, 0]
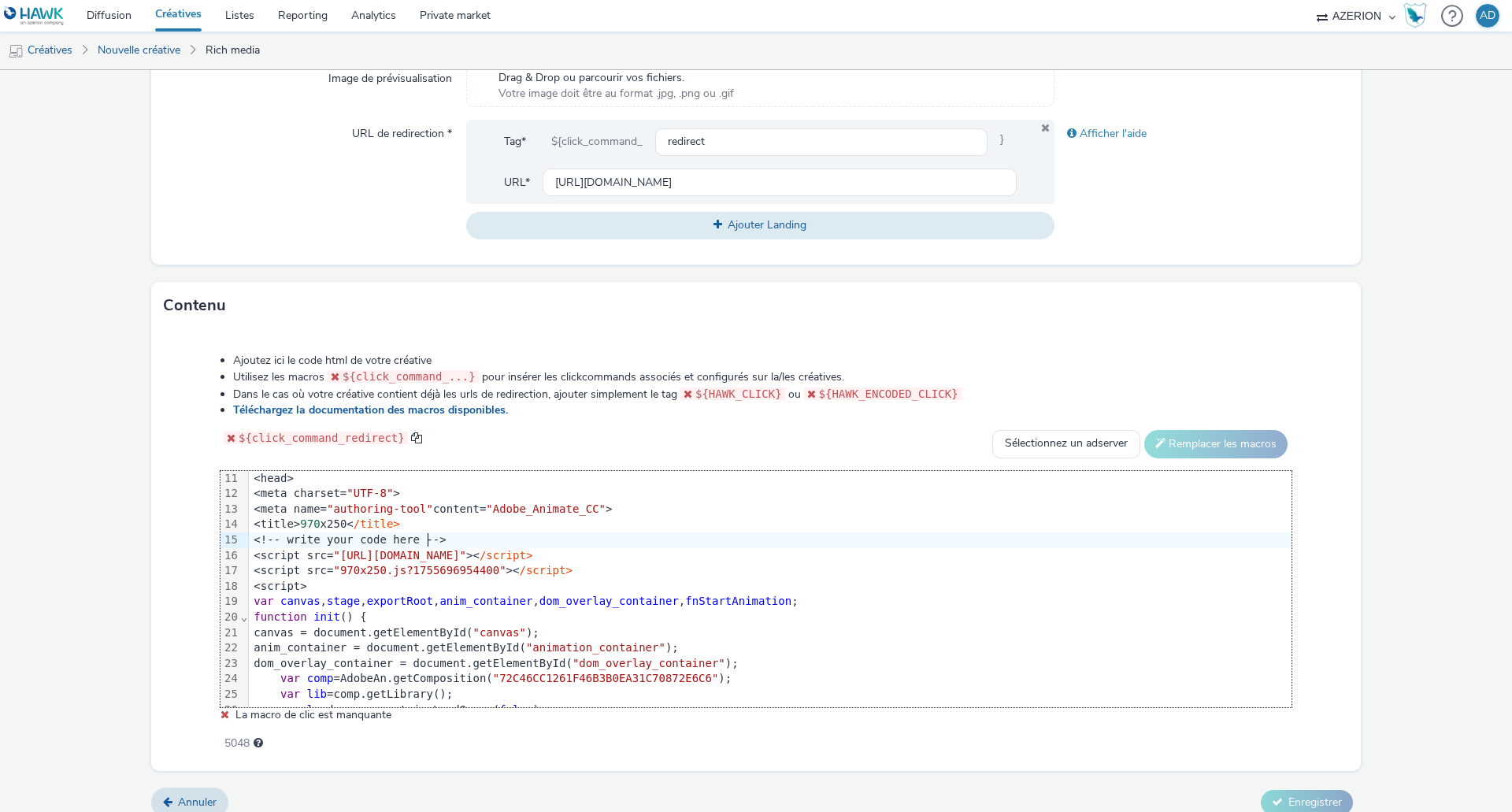
click at [492, 538] on div "<!-- write your code here -->" at bounding box center [786, 540] width 1074 height 16
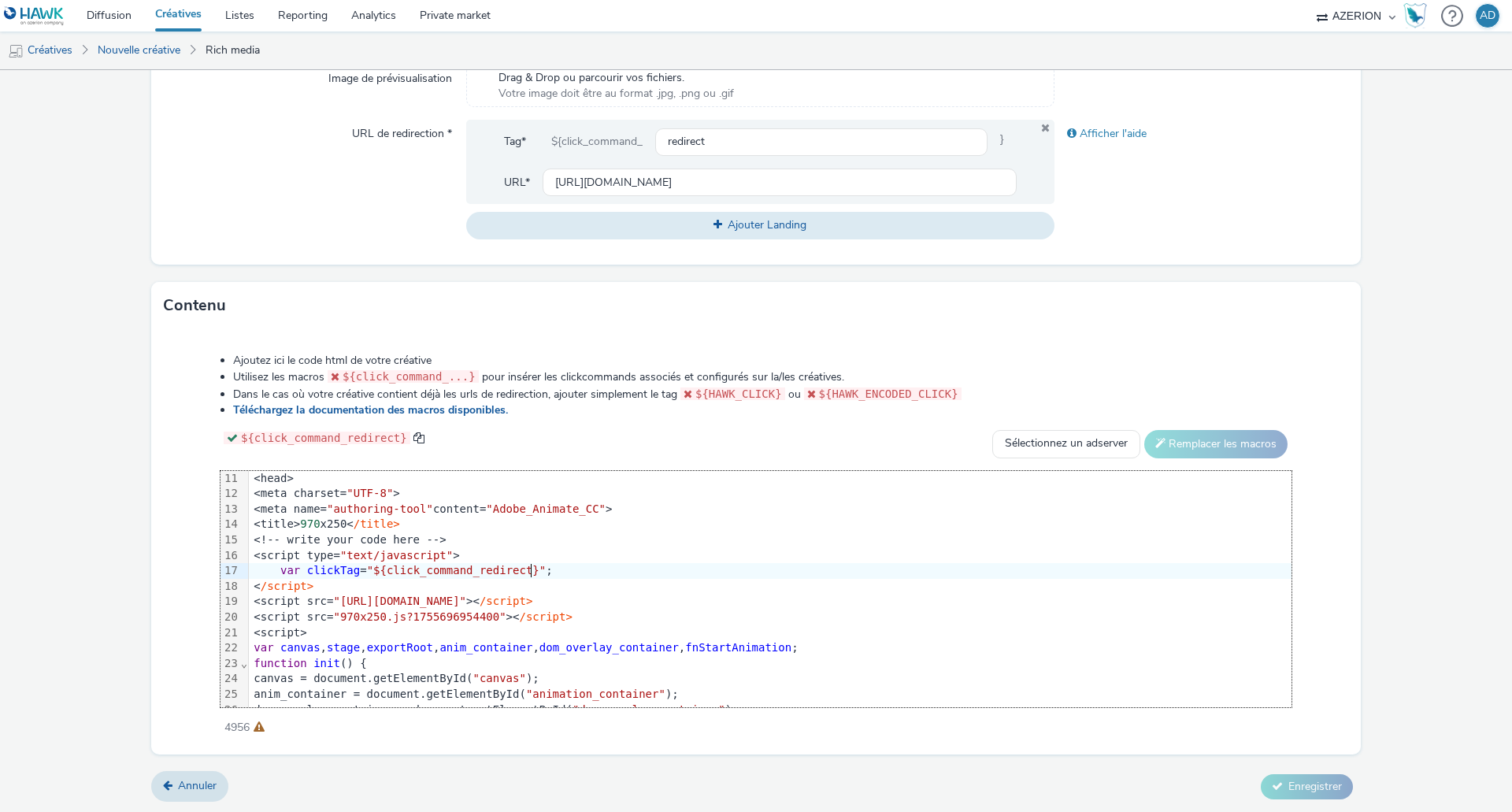
click at [826, 576] on div "var clickTag = "${click_command_redirect}" ;" at bounding box center [786, 571] width 1074 height 16
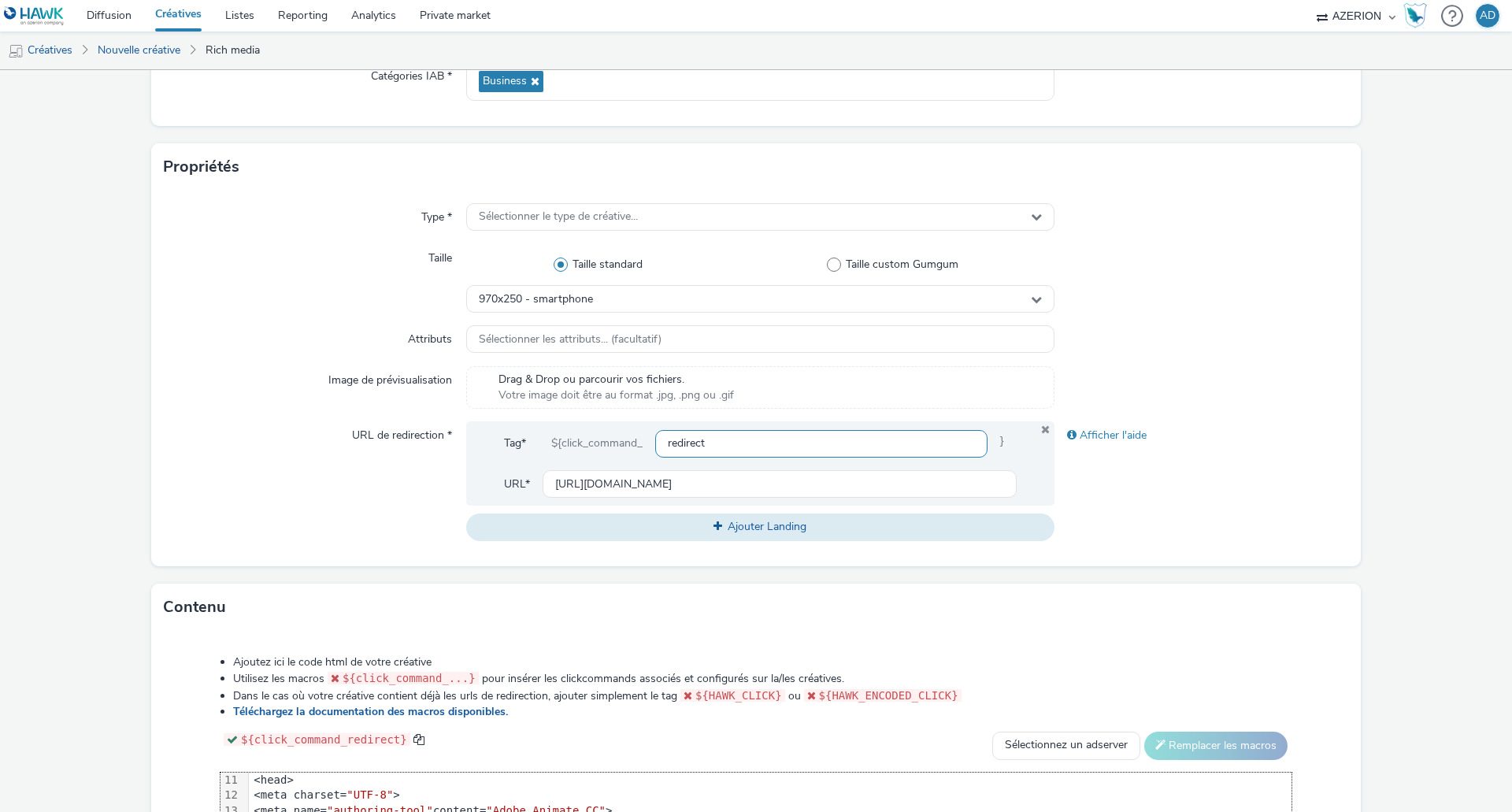
scroll to position [234, 0]
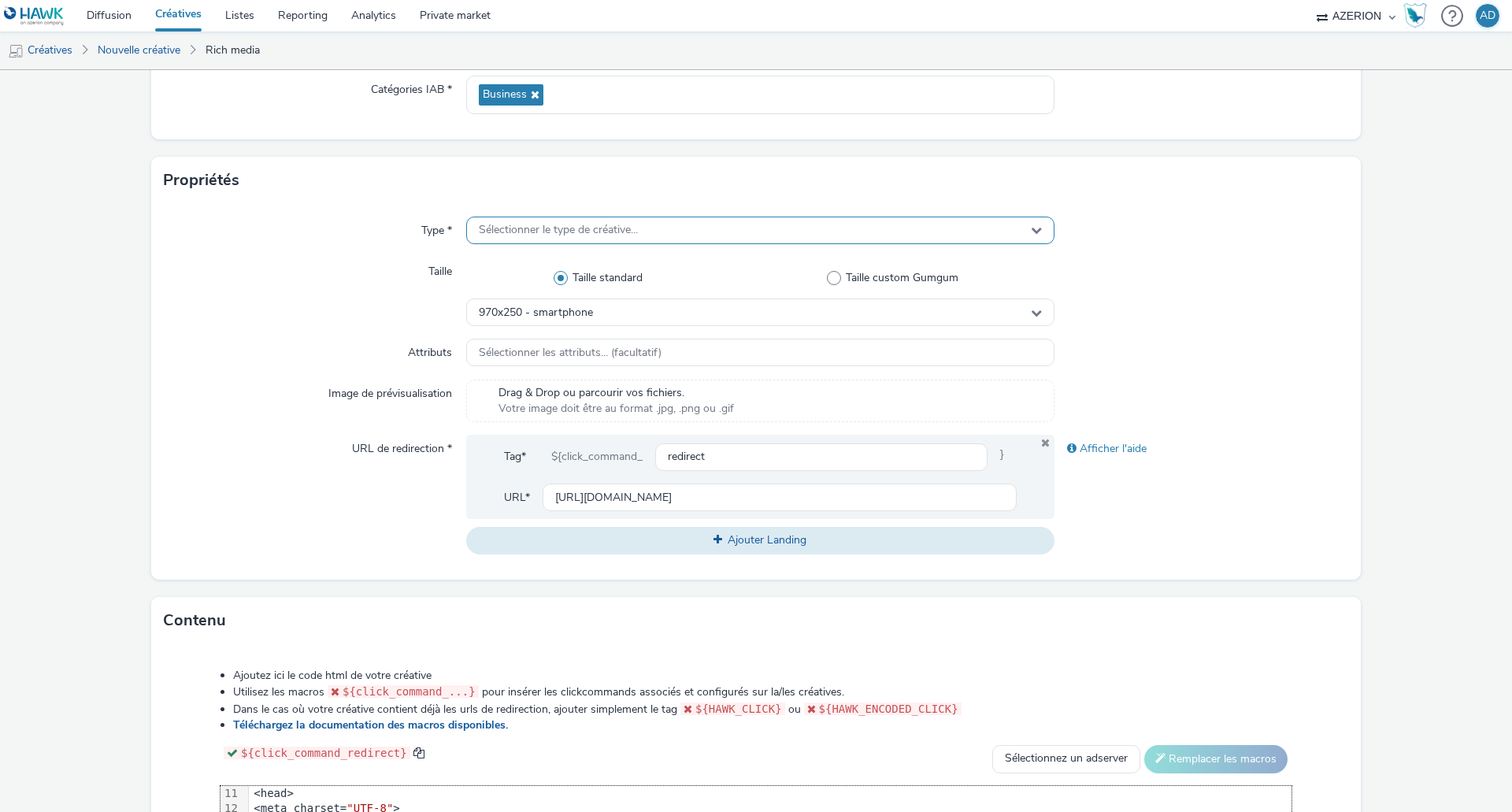
click at [651, 232] on div "Sélectionner le type de créative..." at bounding box center [760, 230] width 588 height 28
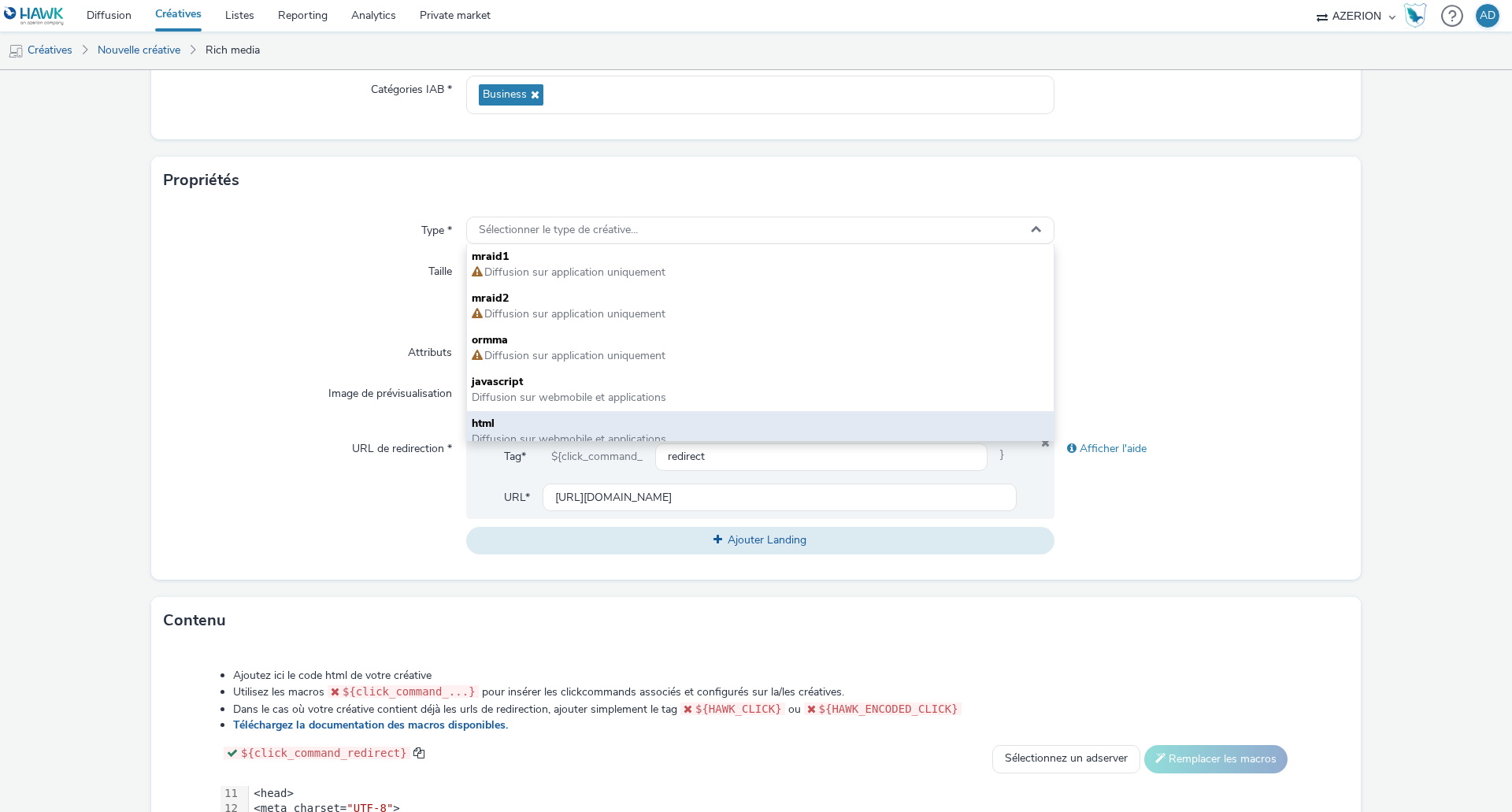
click at [570, 431] on span "html" at bounding box center [760, 424] width 577 height 16
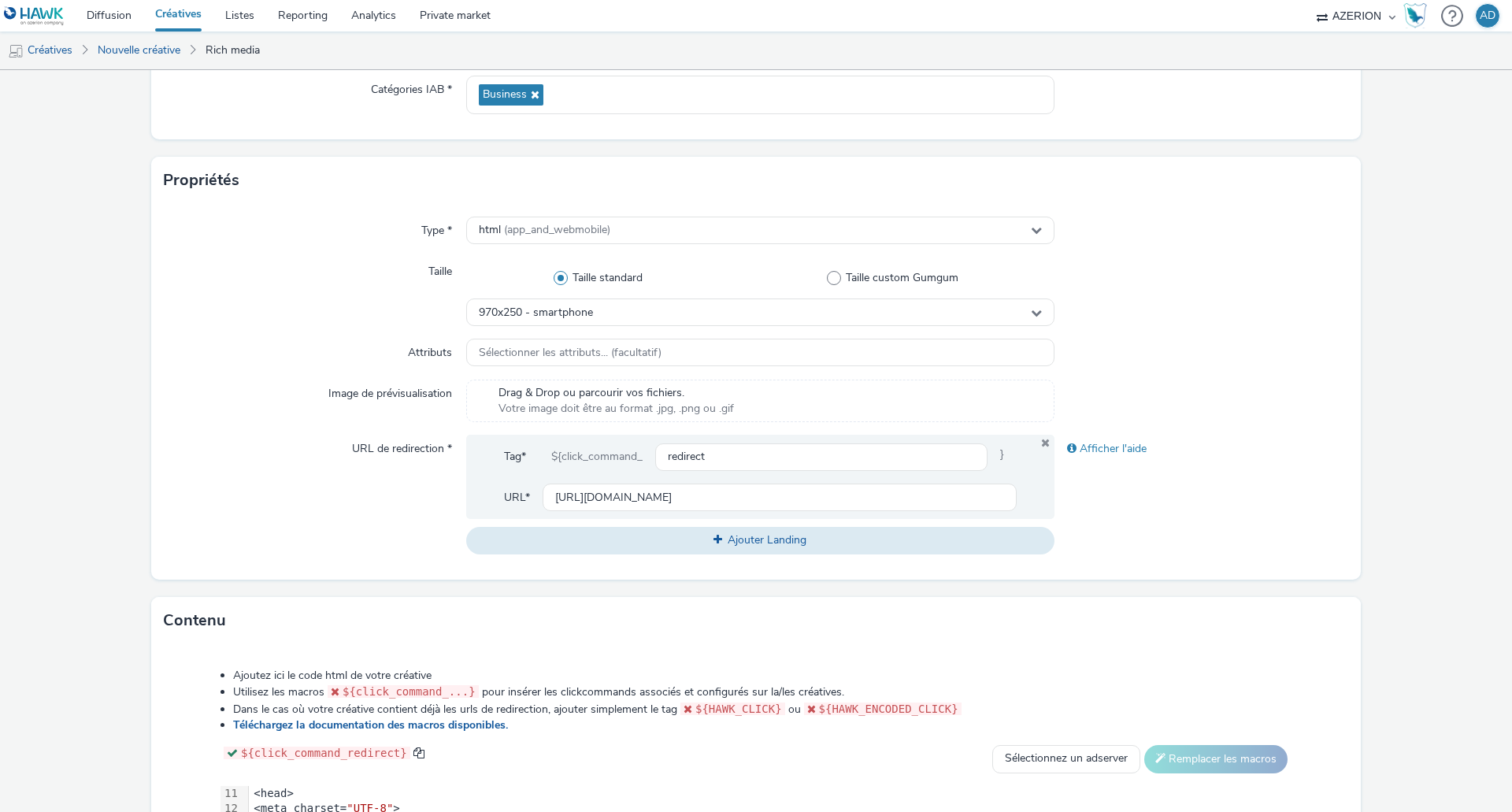
click at [1165, 368] on div "Type * html (app_and_webmobile) Taille Taille standard Taille custom Gumgum 970…" at bounding box center [756, 392] width 1209 height 376
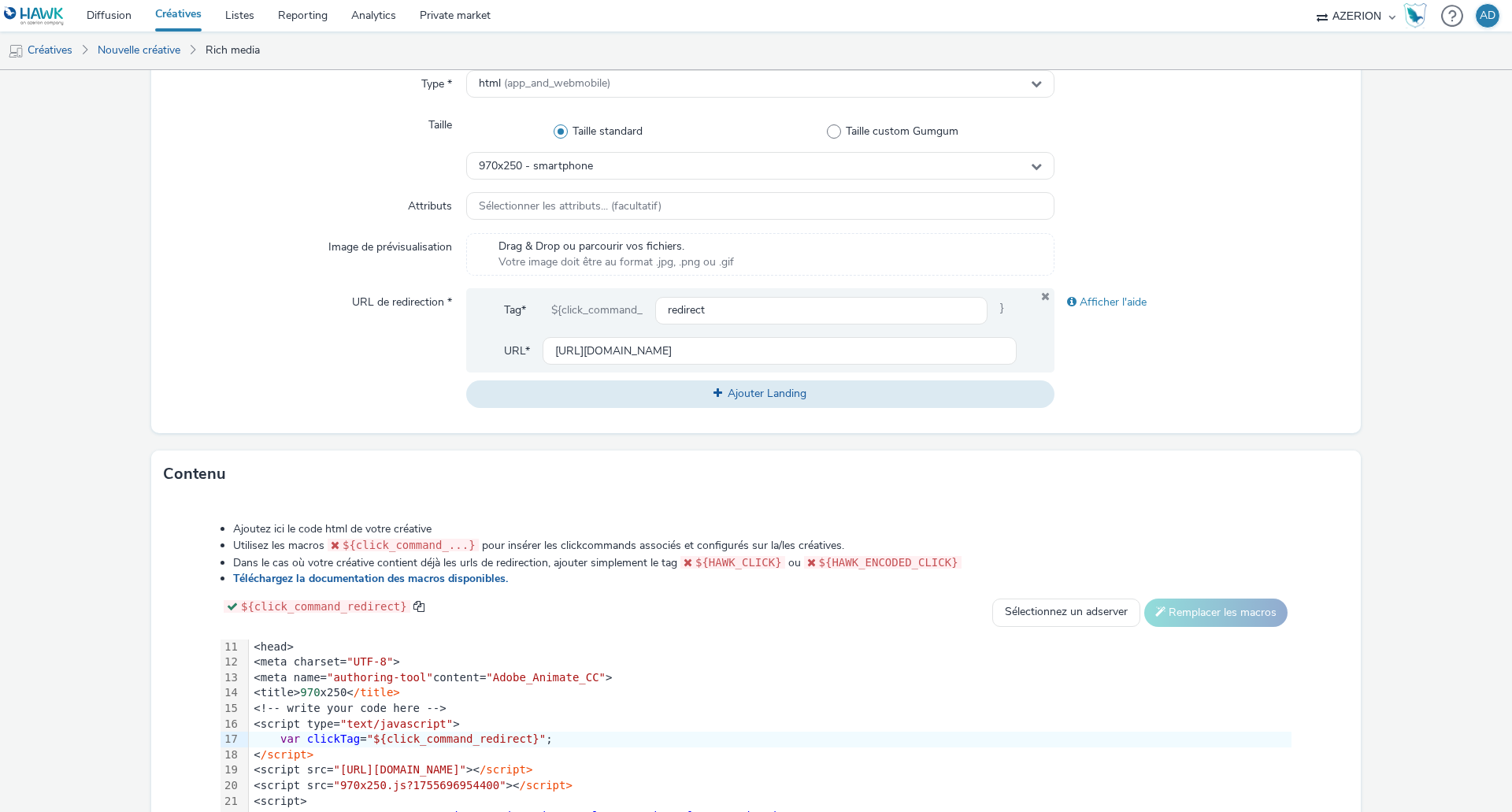
scroll to position [549, 0]
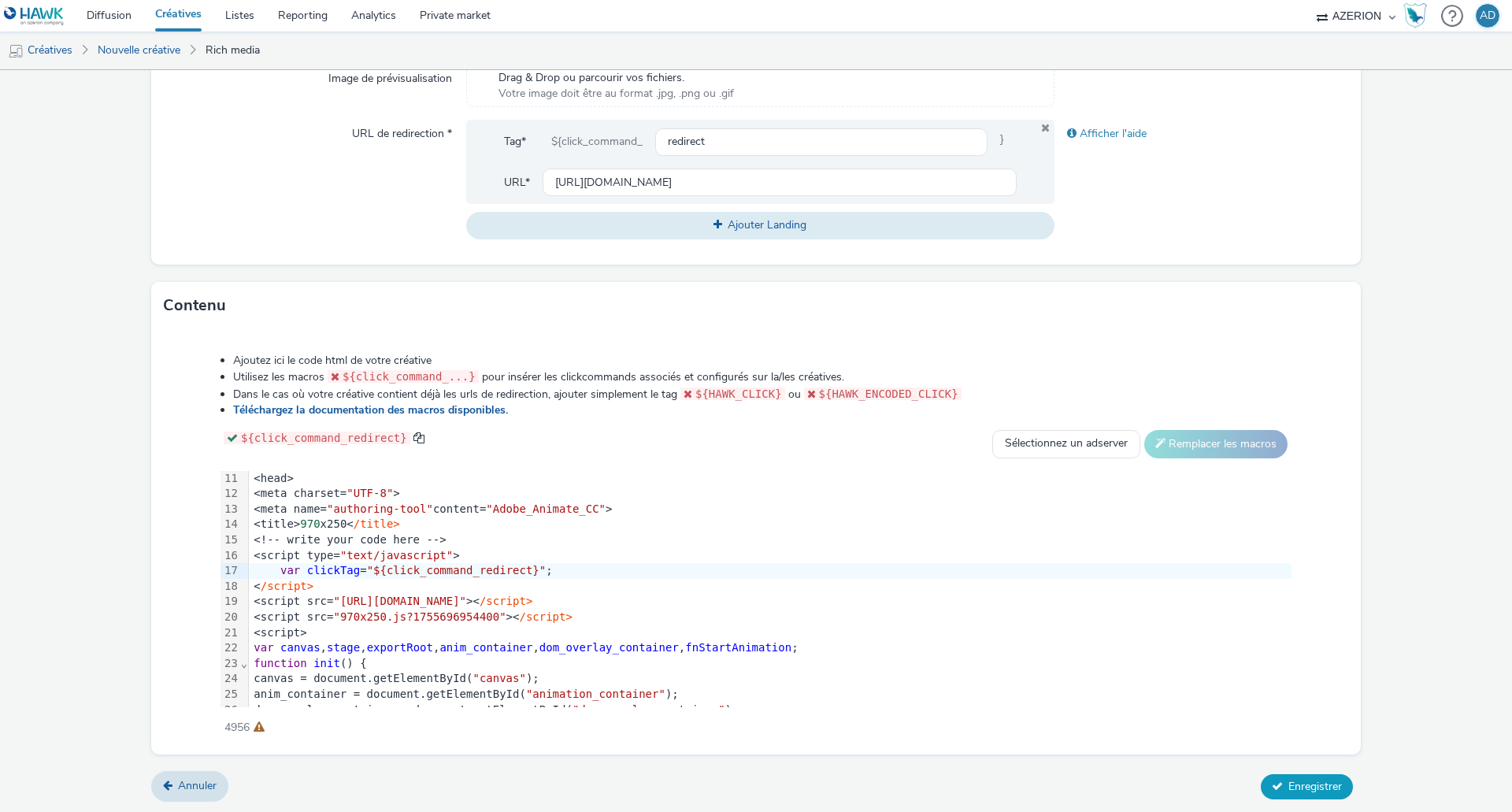
click at [1308, 784] on span "Enregistrer" at bounding box center [1315, 786] width 53 height 15
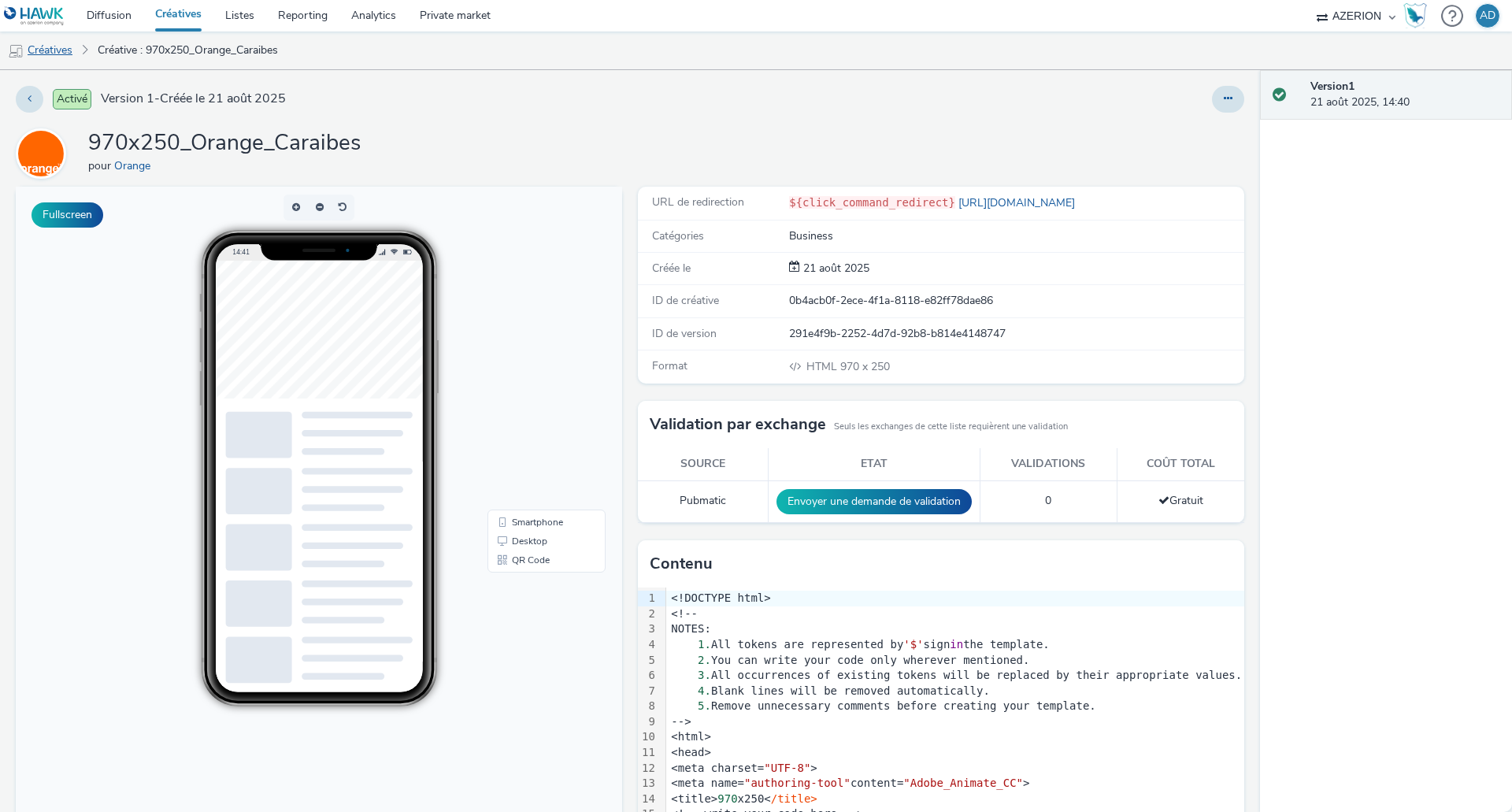
click at [47, 47] on link "Créatives" at bounding box center [40, 50] width 81 height 38
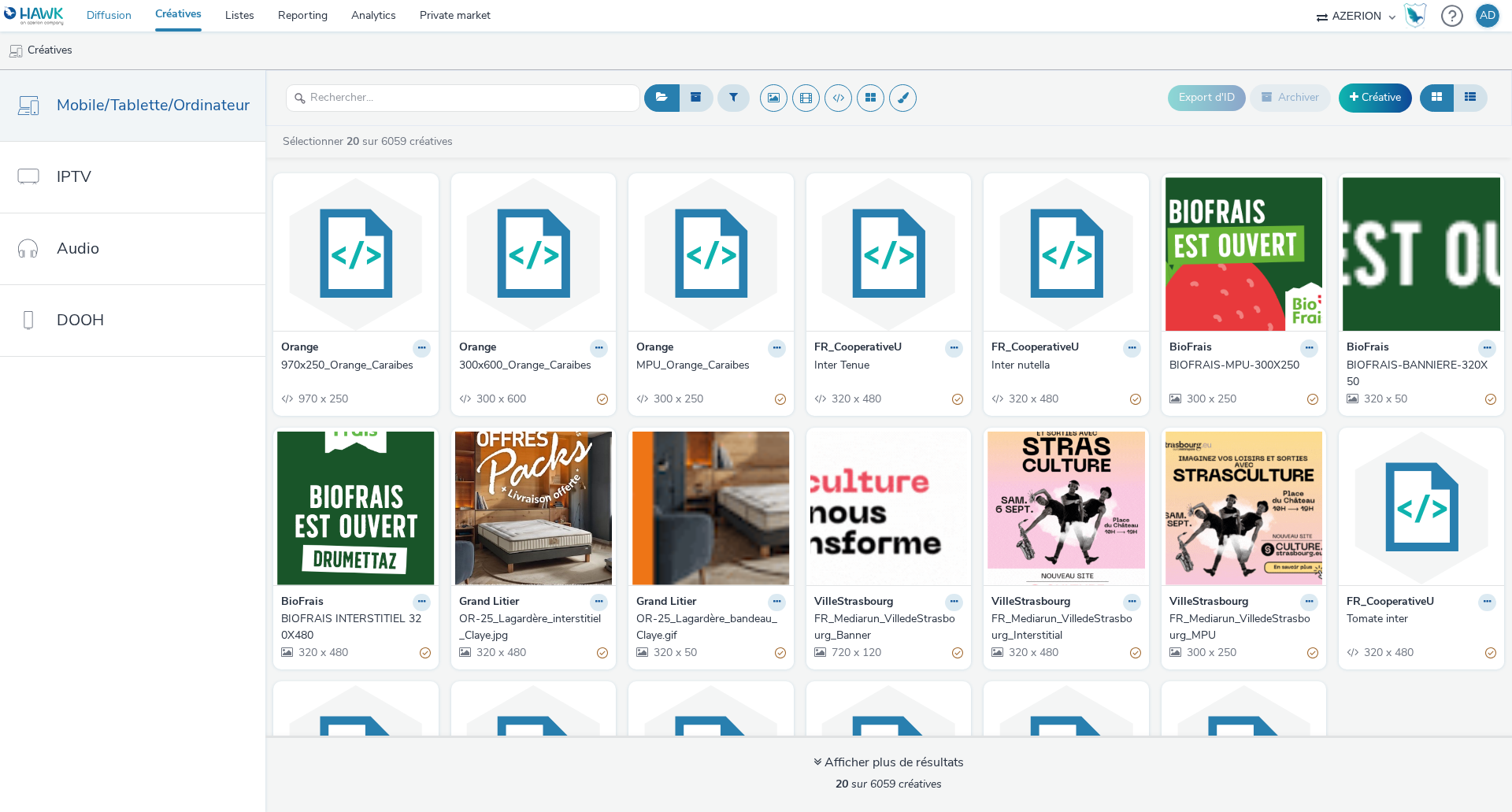
click at [104, 19] on link "Diffusion" at bounding box center [109, 15] width 68 height 31
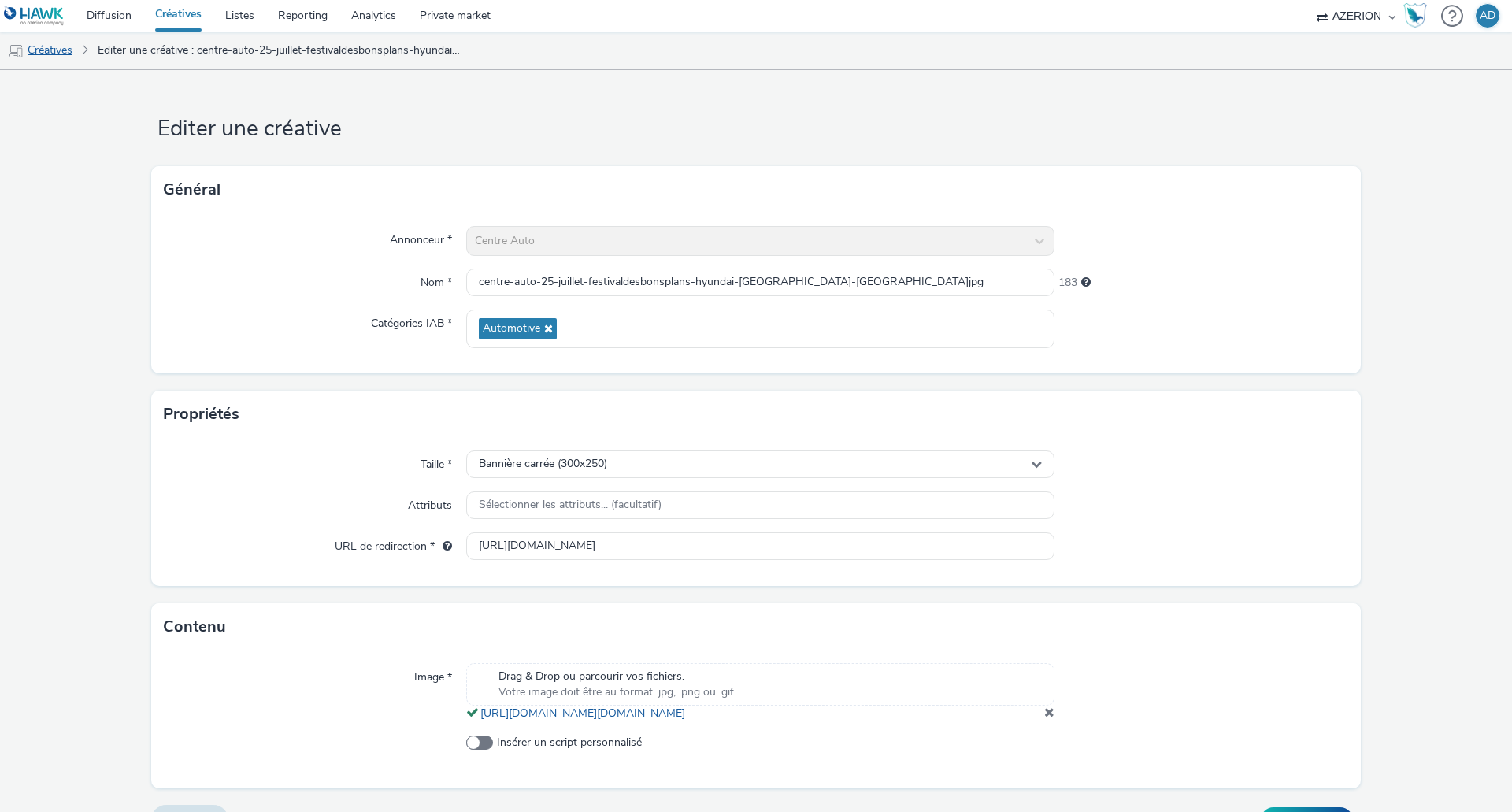
click at [48, 56] on link "Créatives" at bounding box center [40, 50] width 81 height 38
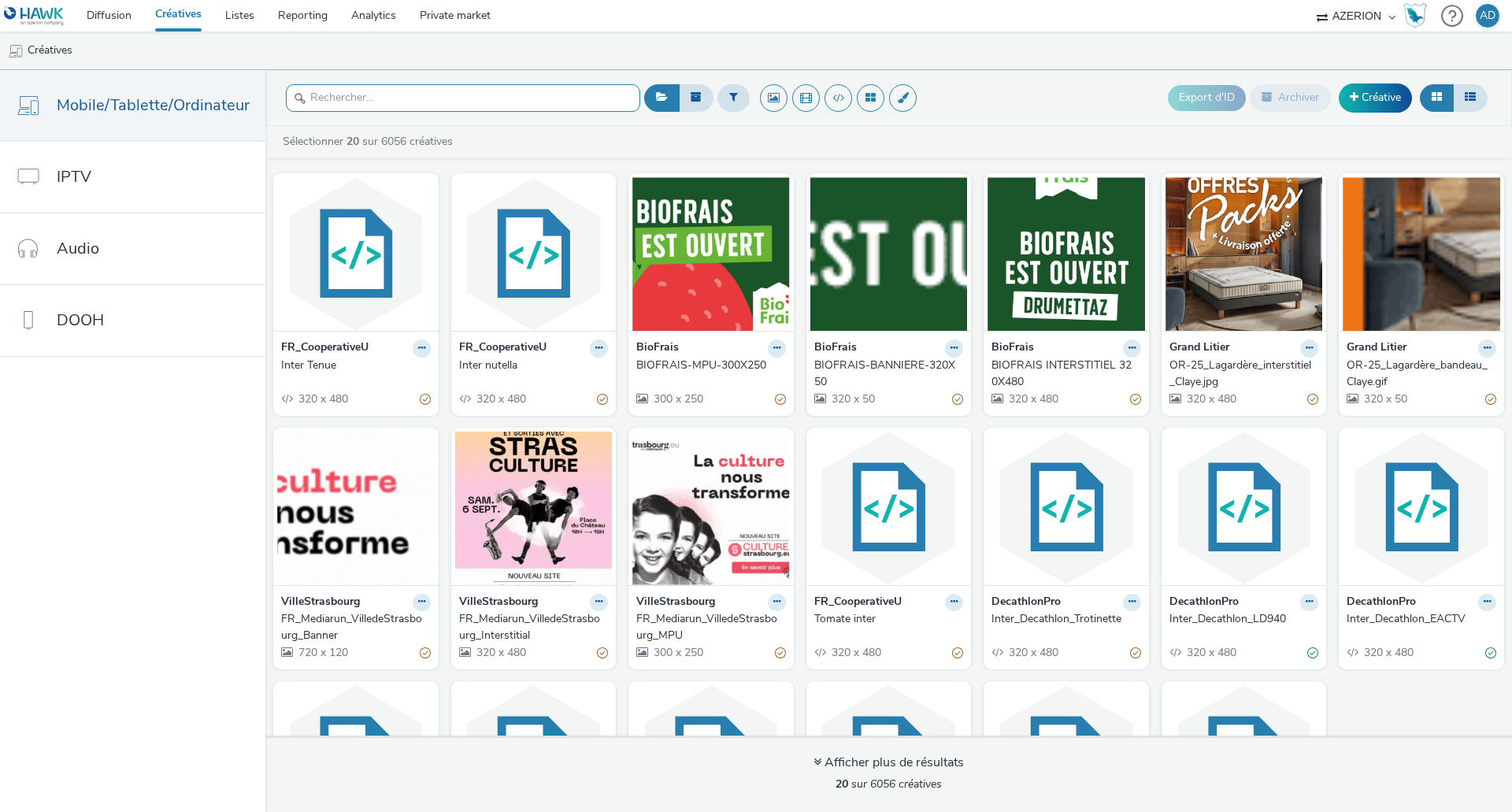
click at [429, 110] on input "text" at bounding box center [462, 98] width 354 height 28
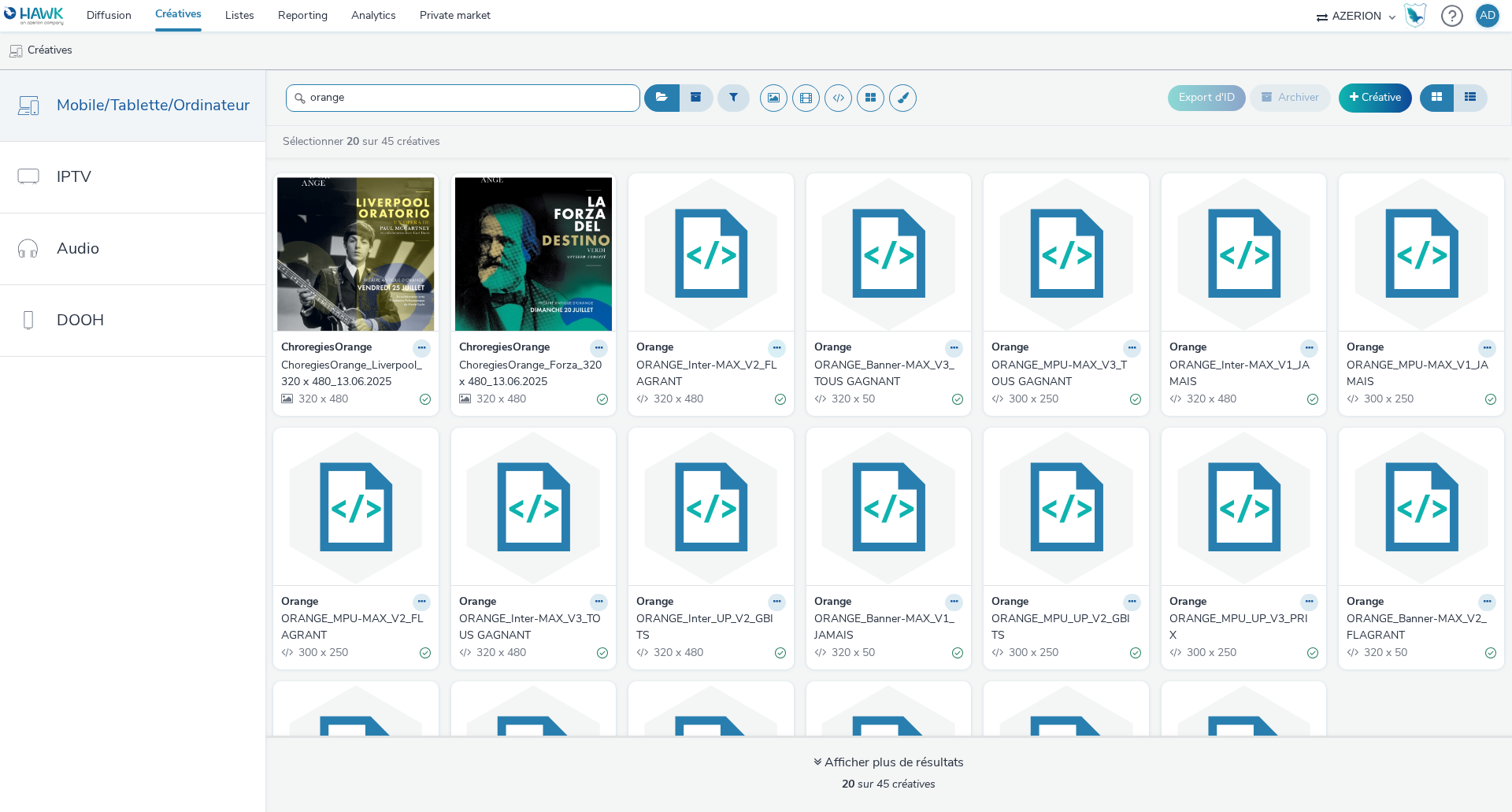
type input "orange"
click at [425, 351] on icon at bounding box center [420, 349] width 7 height 9
click at [746, 377] on link "Modifier" at bounding box center [726, 375] width 118 height 31
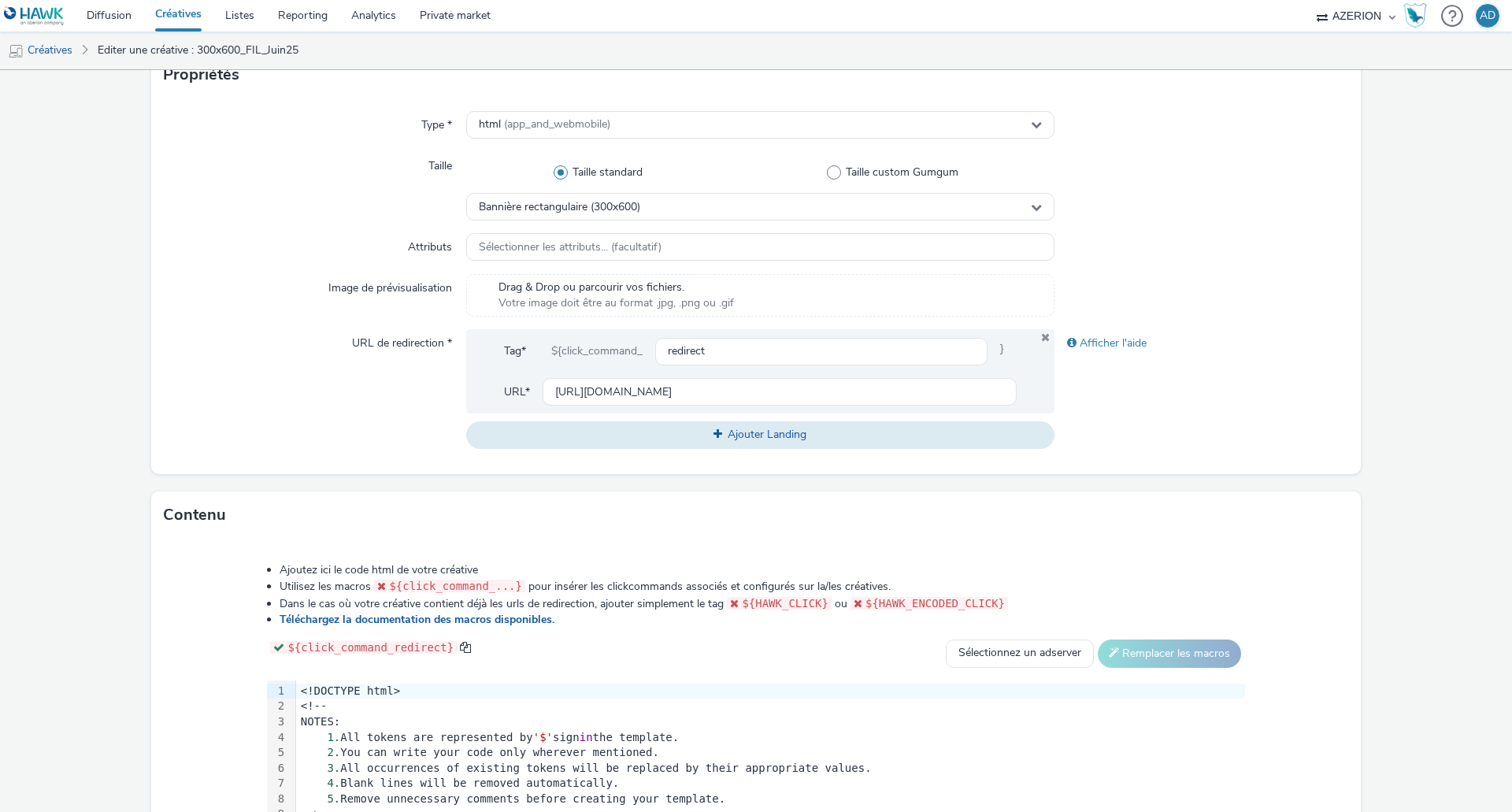
scroll to position [549, 0]
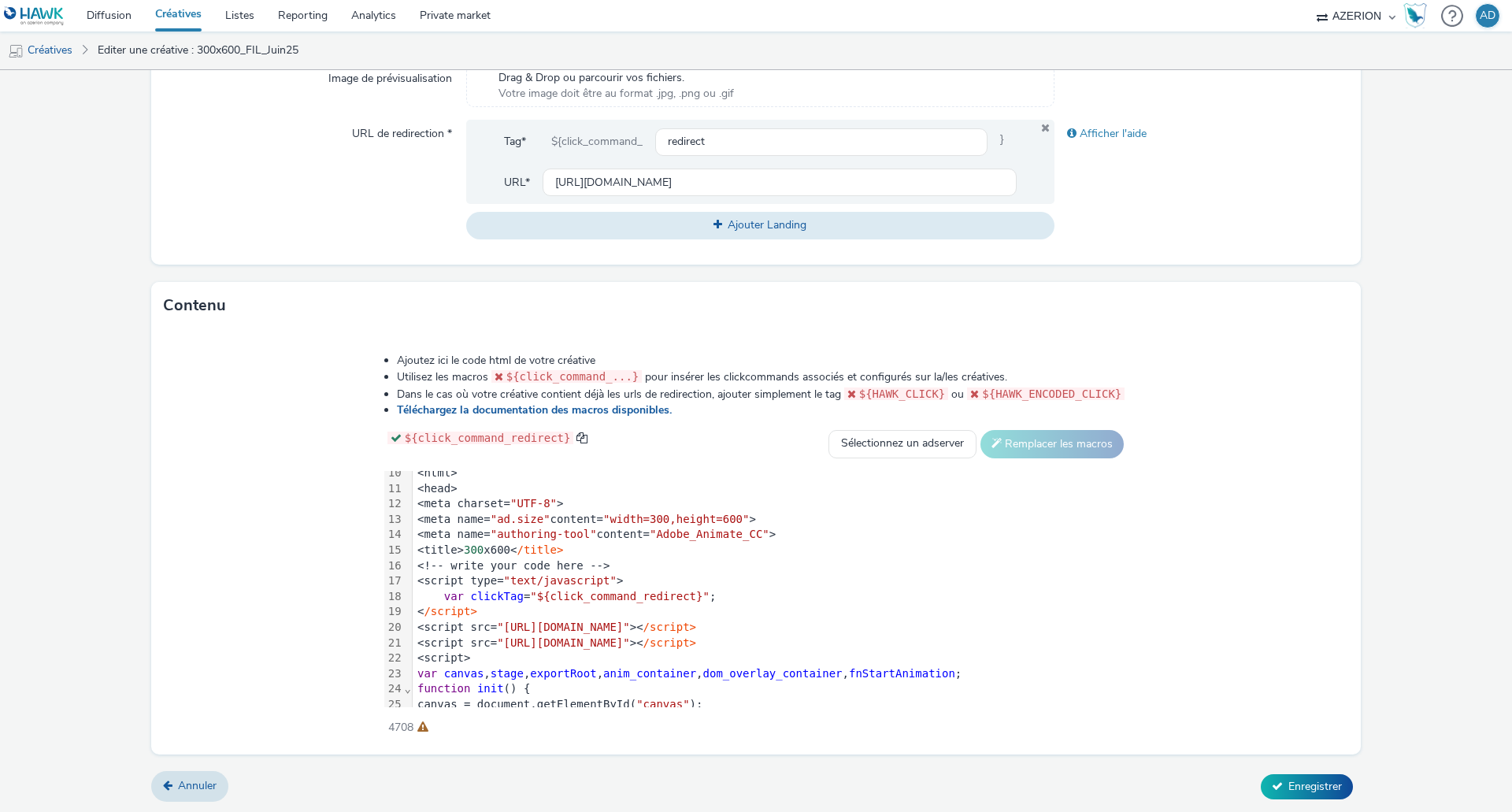
scroll to position [158, 0]
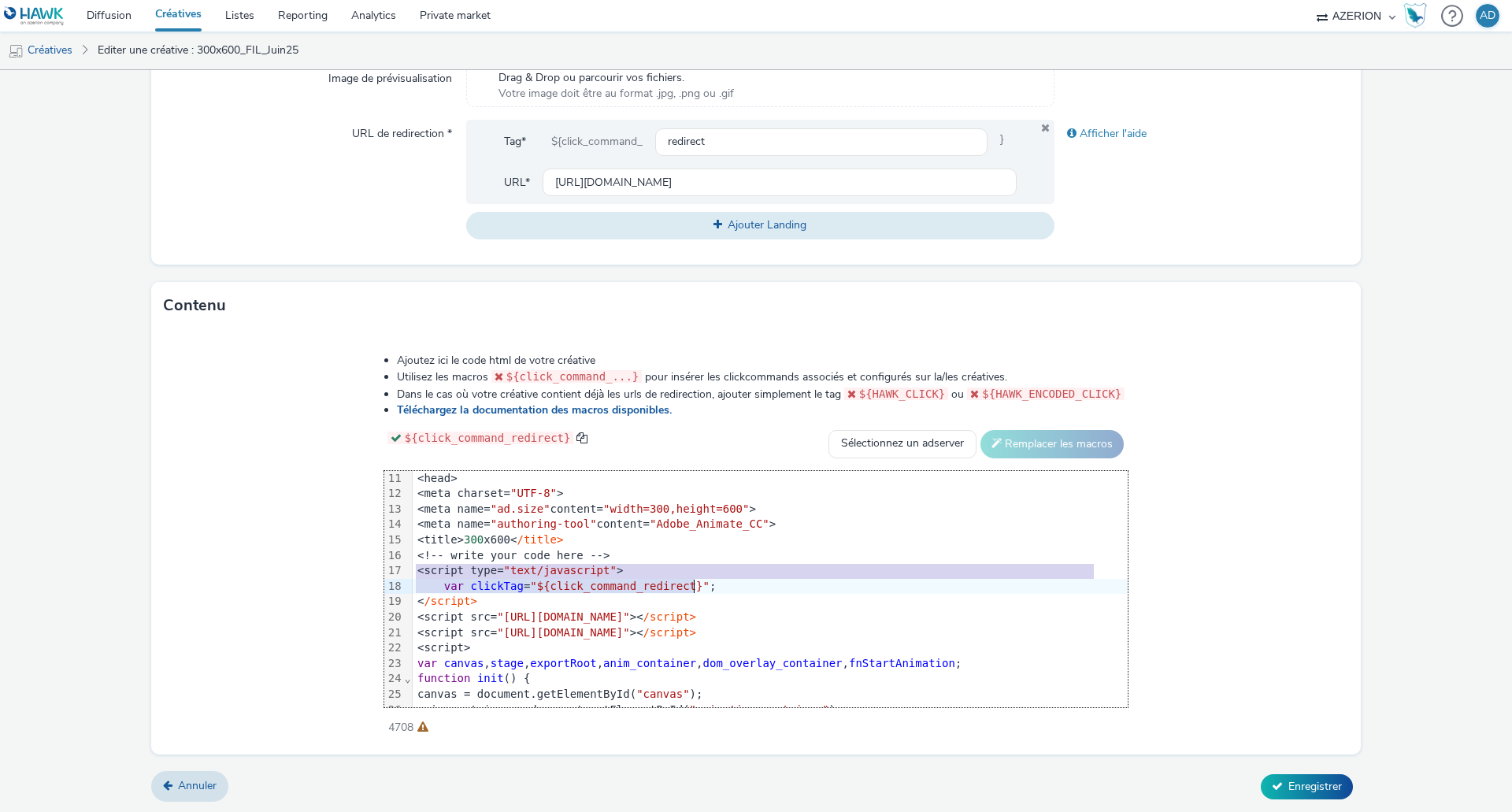
drag, startPoint x: 421, startPoint y: 570, endPoint x: 700, endPoint y: 582, distance: 279.3
copy div "<script type= "text/javascript" > var clickTag = "${click_command_redirect}" ;"
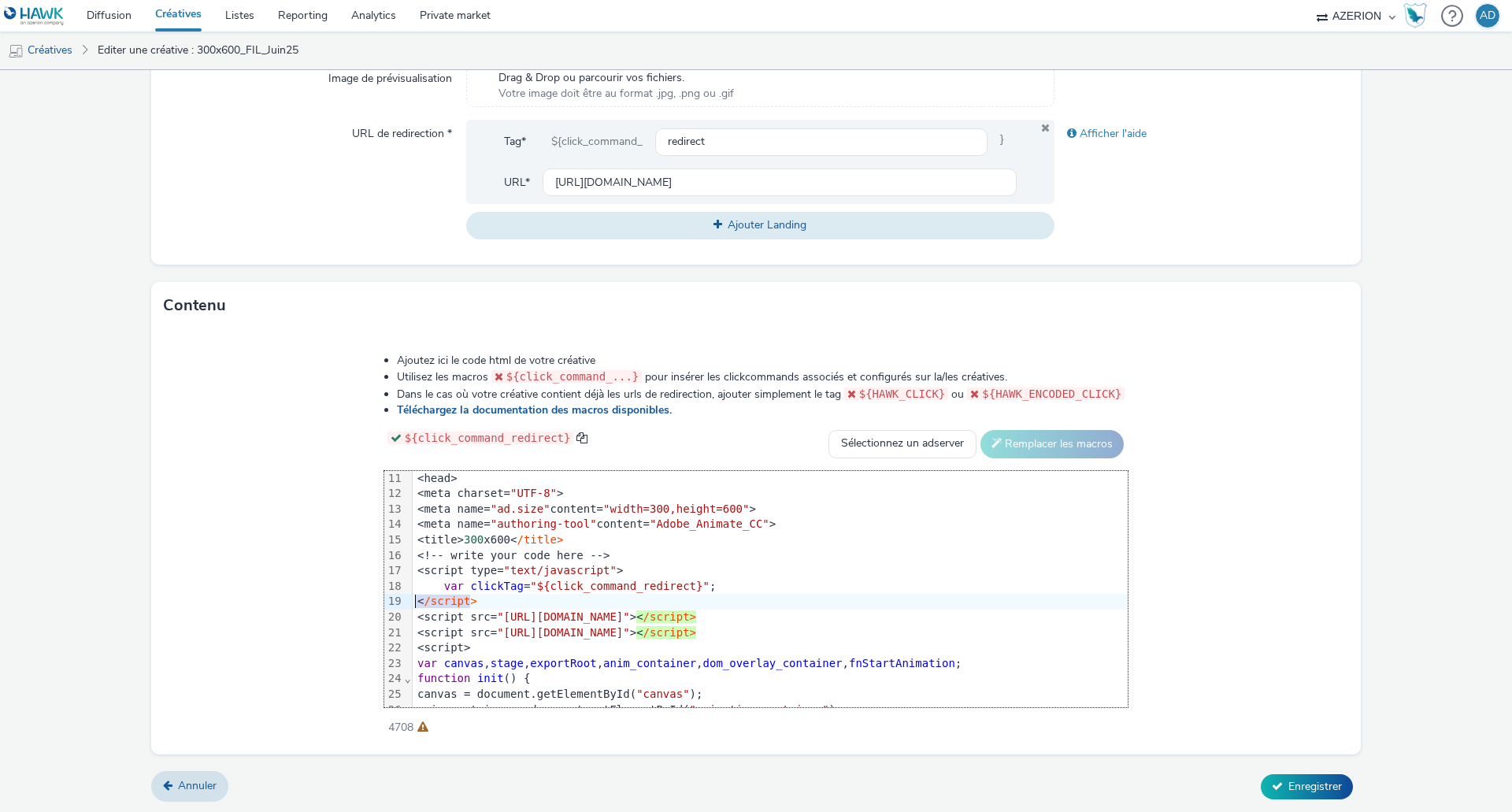
drag, startPoint x: 483, startPoint y: 600, endPoint x: 420, endPoint y: 603, distance: 63.1
click at [420, 603] on div "< /script>" at bounding box center [770, 601] width 715 height 16
copy div "< /script>"
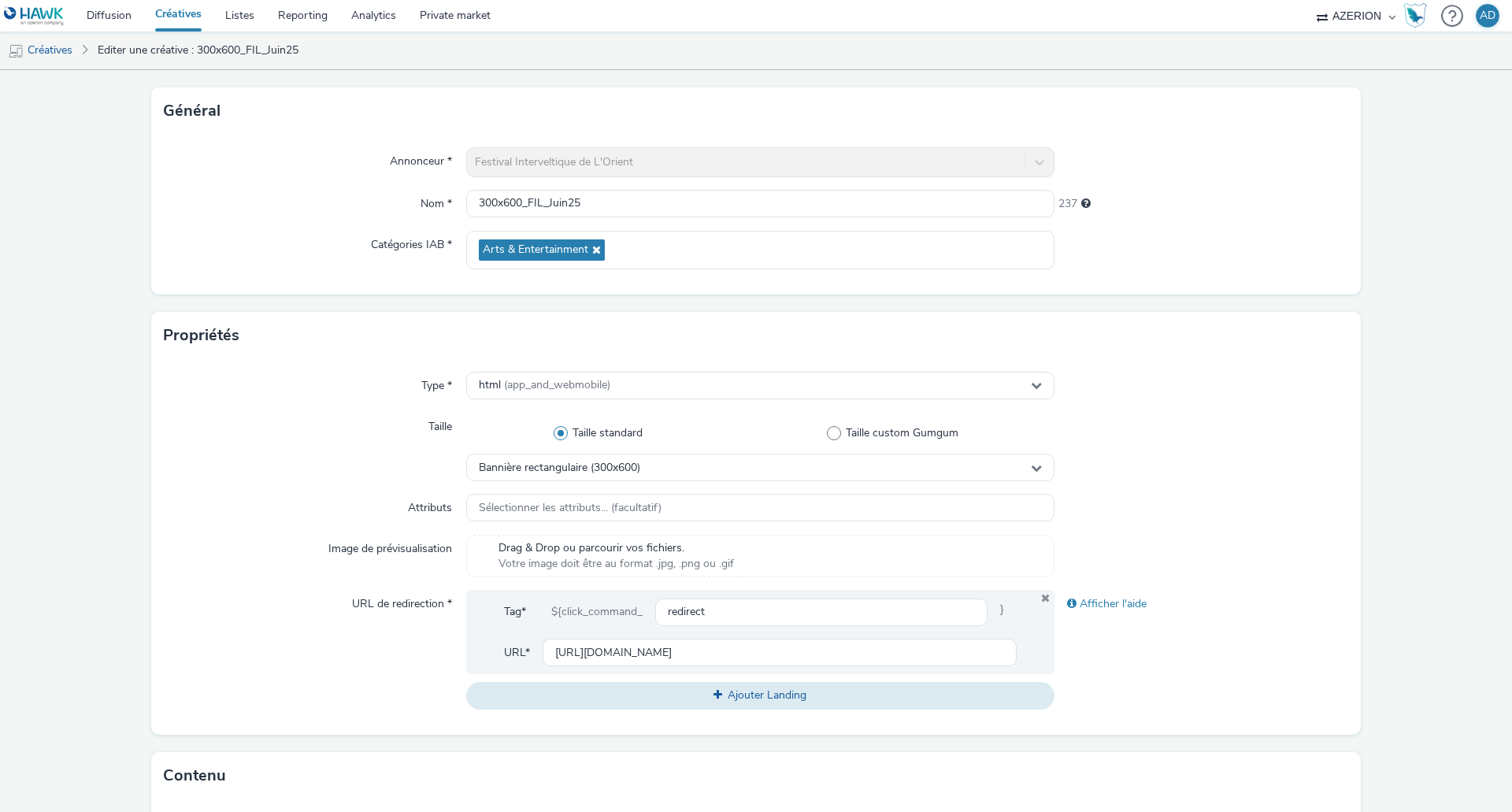
scroll to position [0, 0]
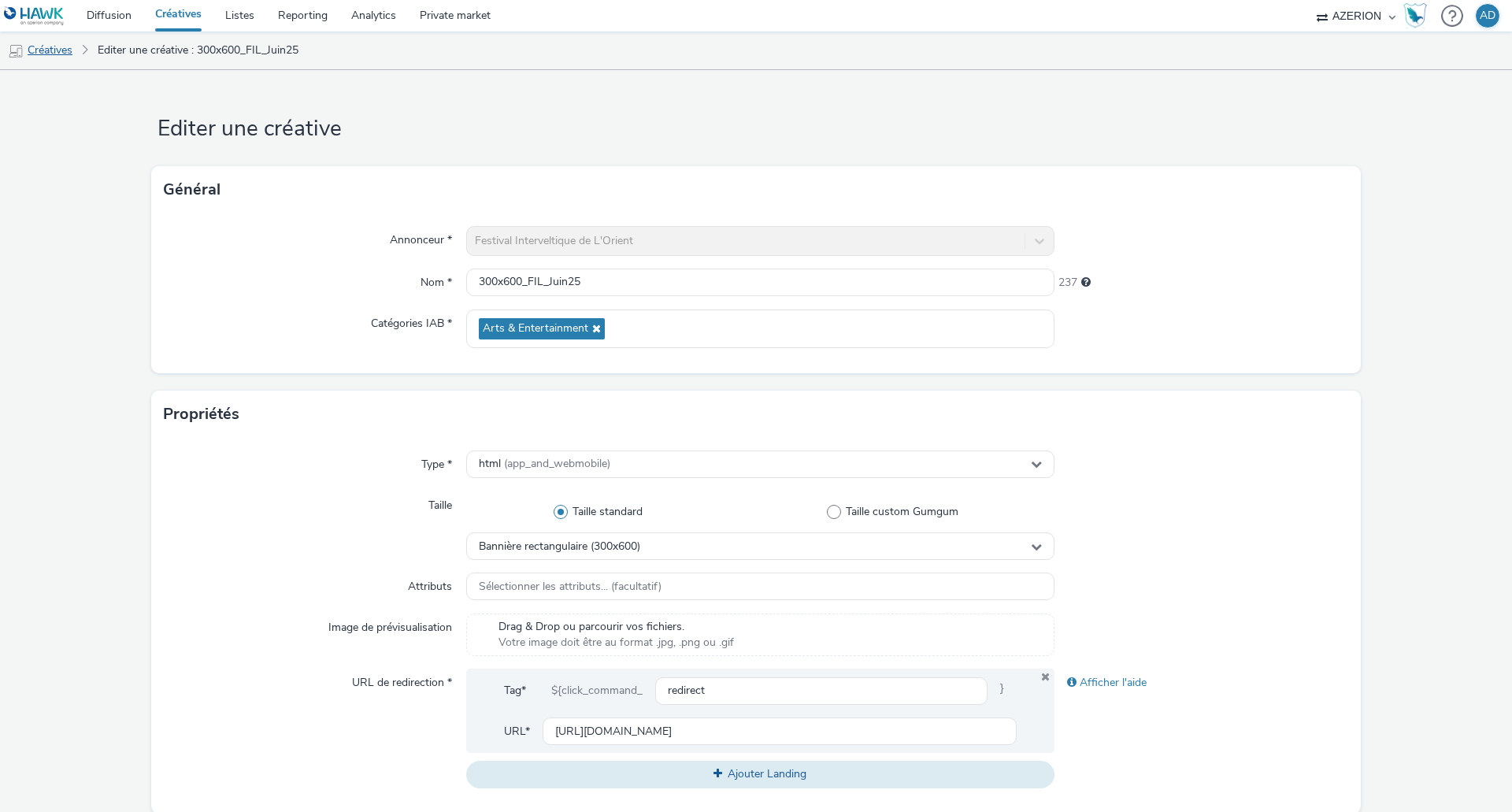
click at [63, 47] on link "Créatives" at bounding box center [40, 50] width 81 height 38
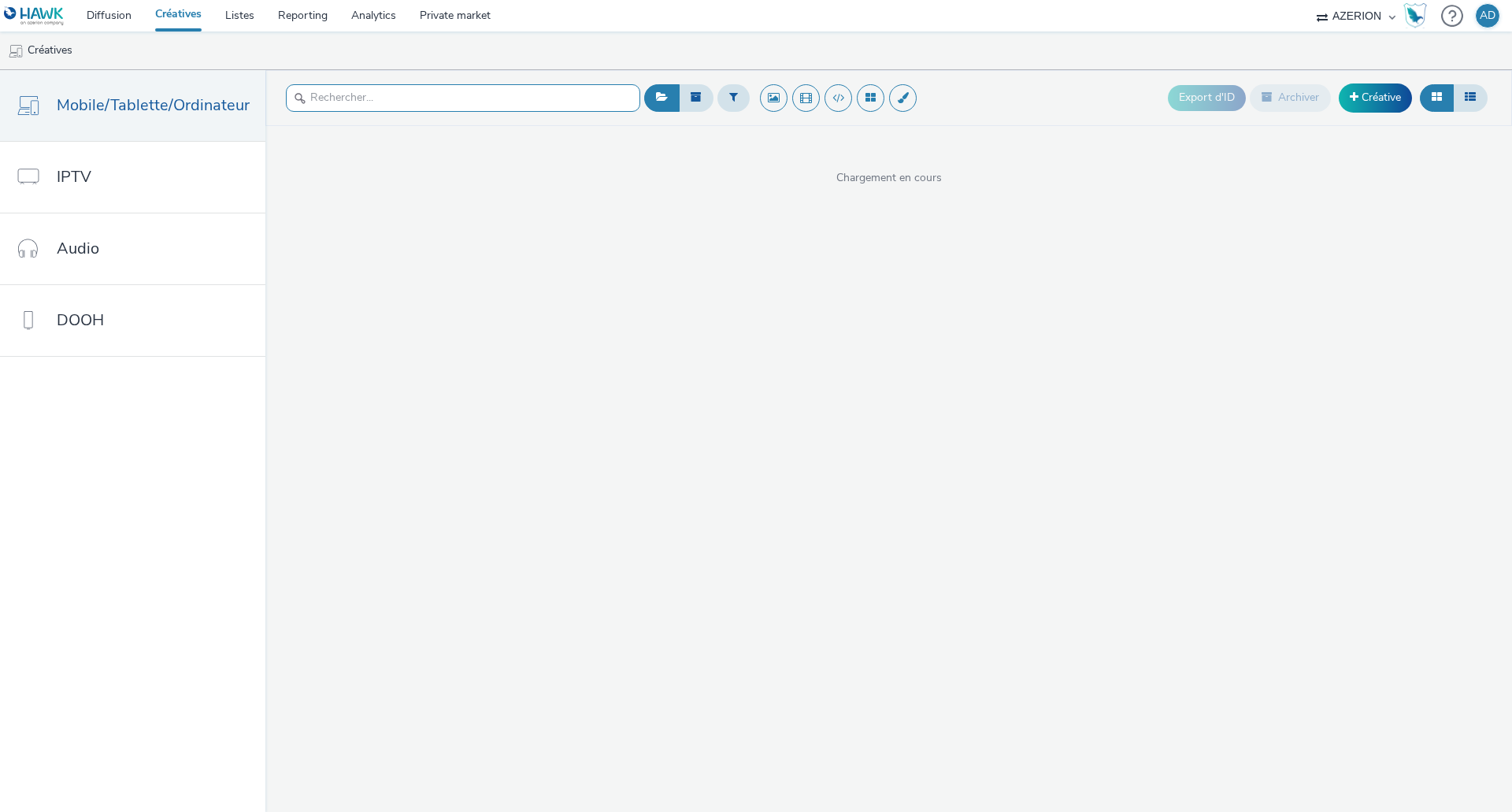
click at [420, 99] on input "text" at bounding box center [462, 98] width 354 height 28
type input """
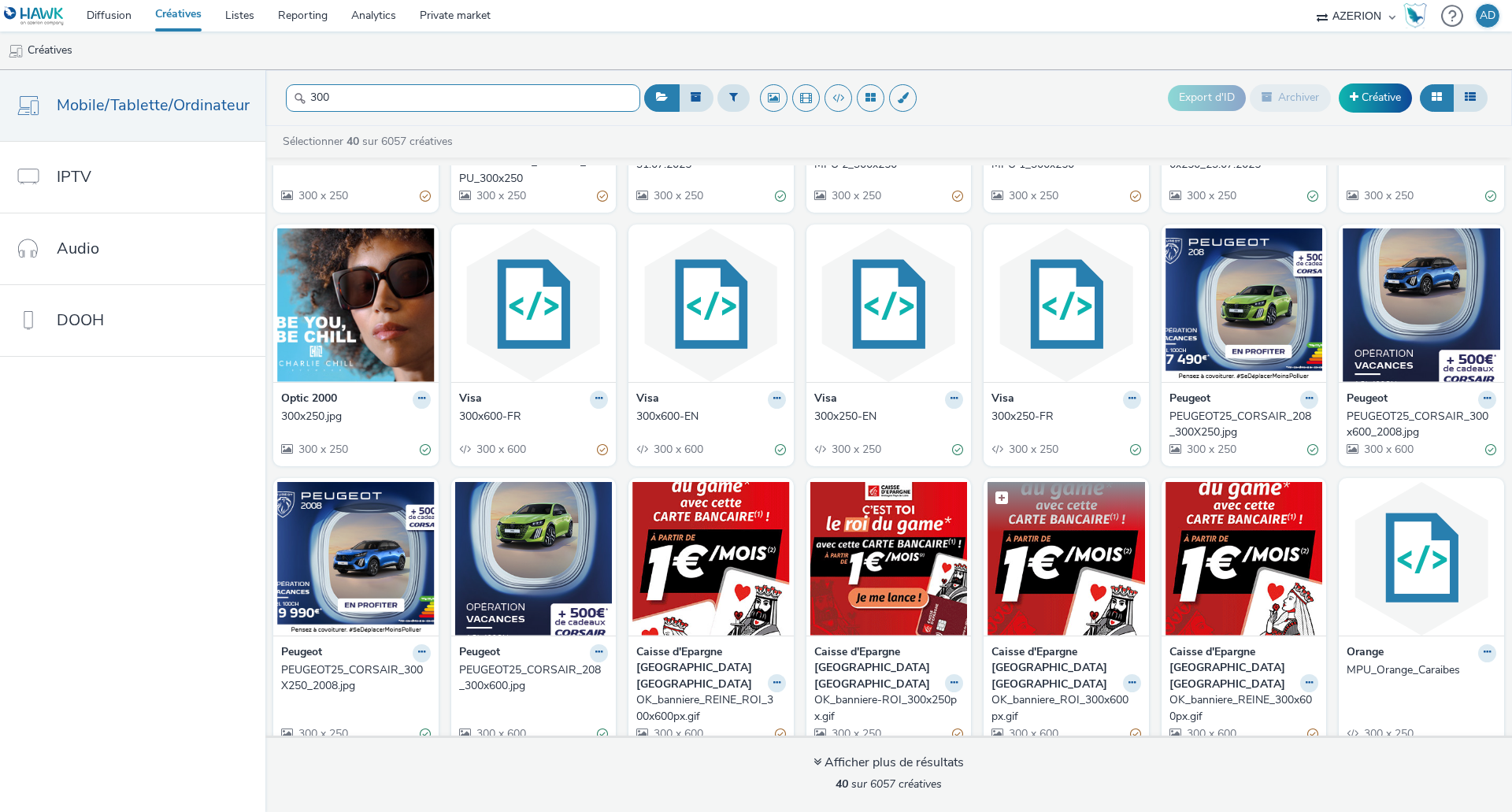
scroll to position [79, 0]
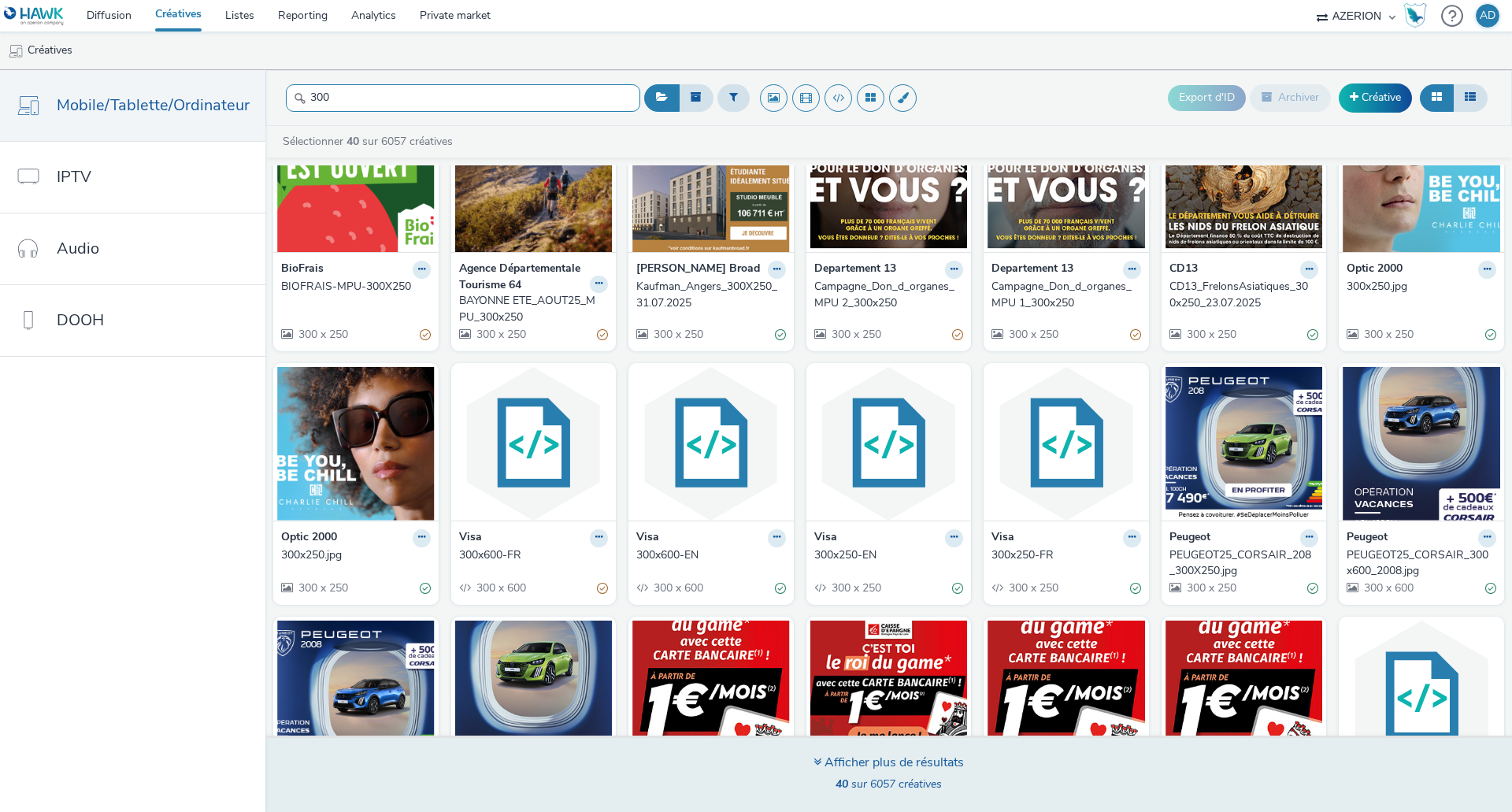
type input "300"
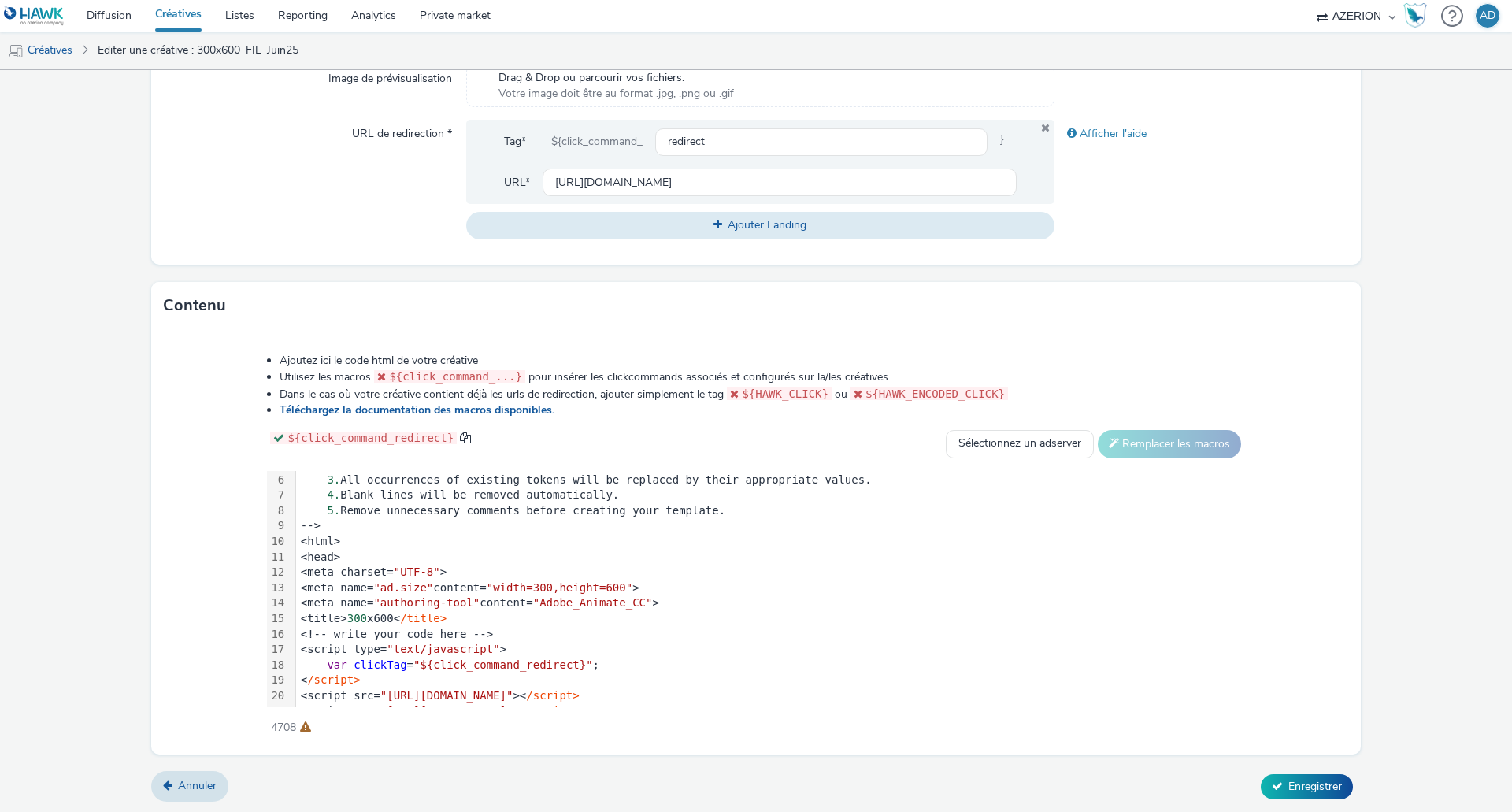
scroll to position [158, 0]
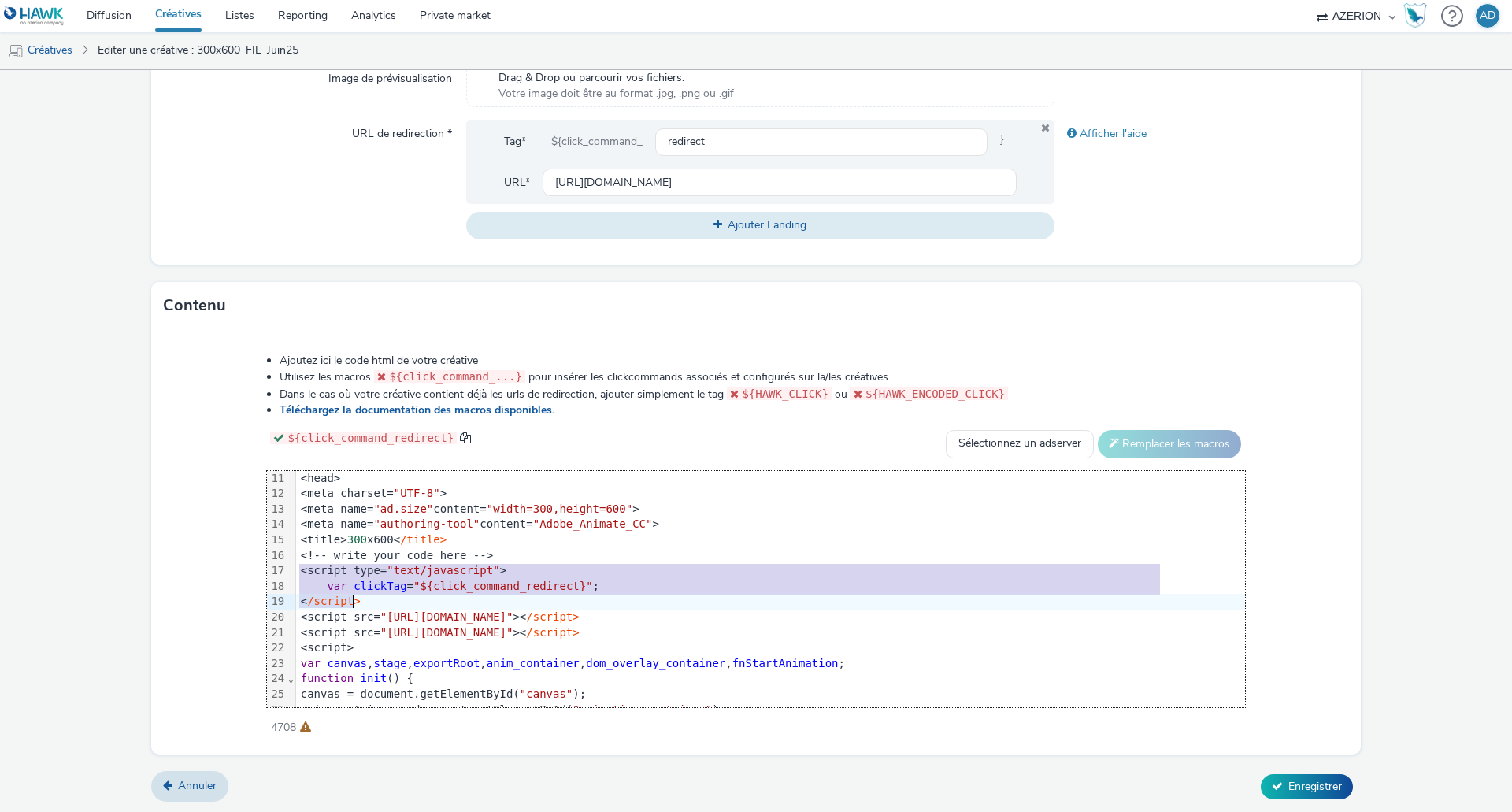
drag, startPoint x: 329, startPoint y: 568, endPoint x: 395, endPoint y: 595, distance: 71.3
copy div "<script type= "text/javascript" > var clickTag = "${click_command_redirect}" ; …"
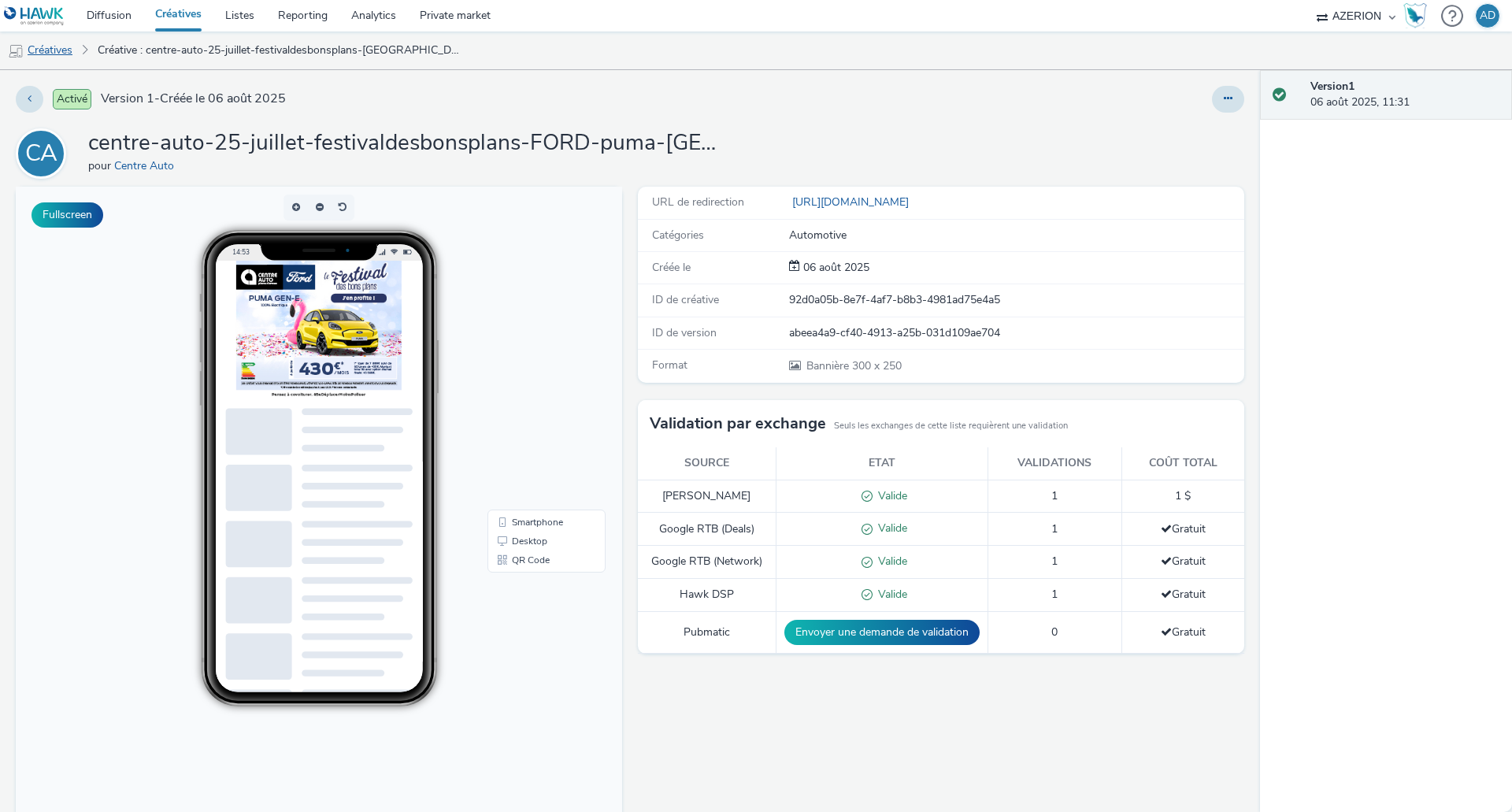
click at [47, 49] on link "Créatives" at bounding box center [40, 50] width 81 height 38
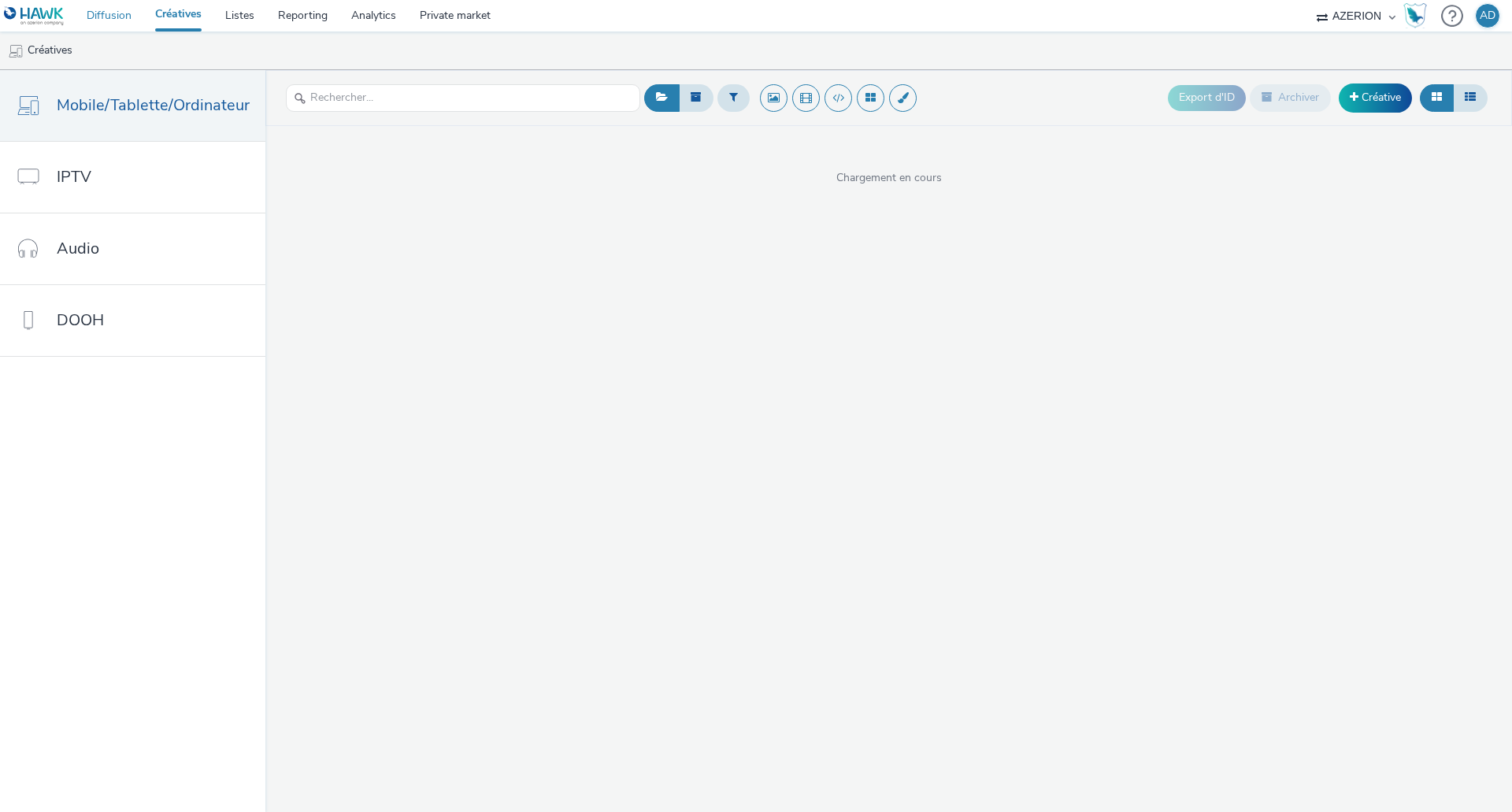
click at [103, 20] on link "Diffusion" at bounding box center [109, 15] width 68 height 31
